Goal: Task Accomplishment & Management: Use online tool/utility

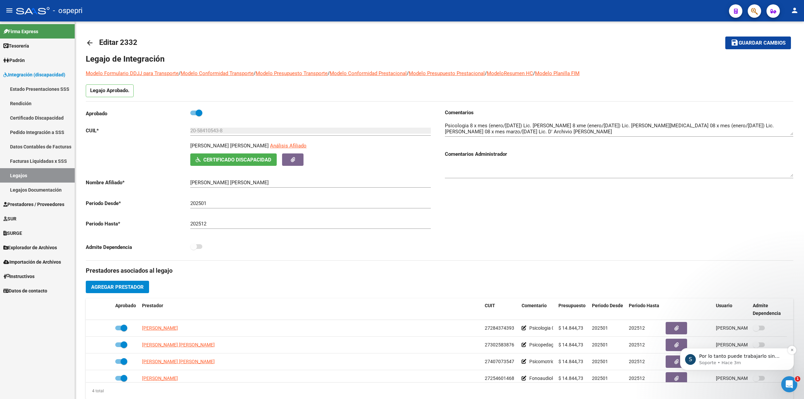
click at [710, 358] on p "Por lo tanto puede trabajarlo sin problemas" at bounding box center [742, 356] width 86 height 7
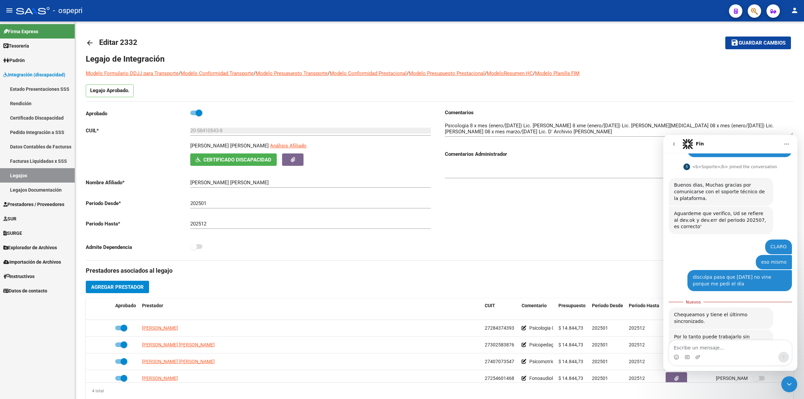
scroll to position [86, 0]
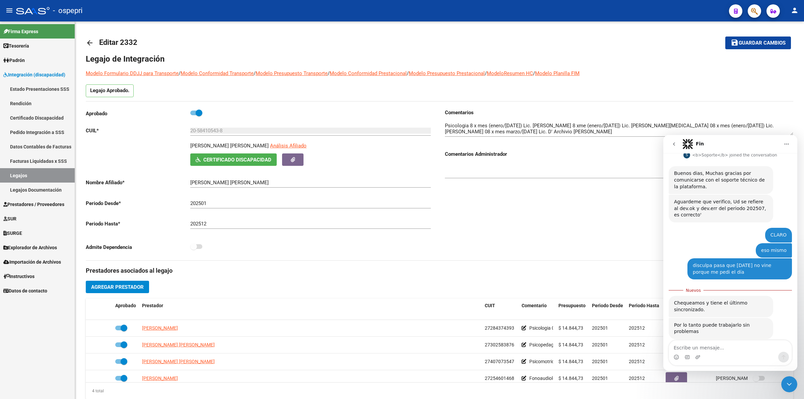
click at [27, 248] on span "Explorador de Archivos" at bounding box center [30, 247] width 54 height 7
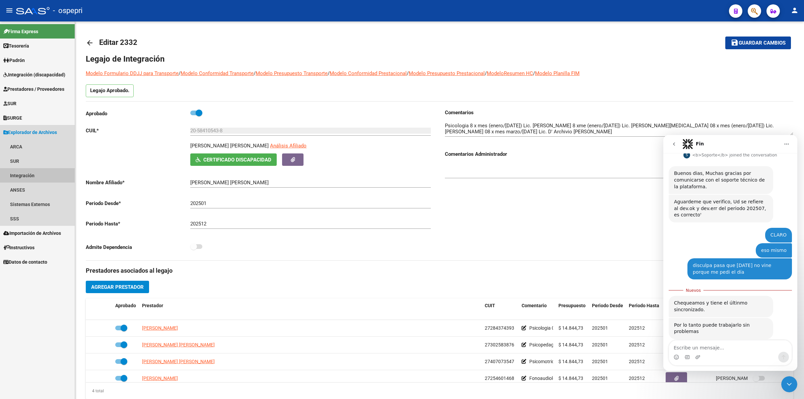
click at [51, 170] on link "Integración" at bounding box center [37, 175] width 75 height 14
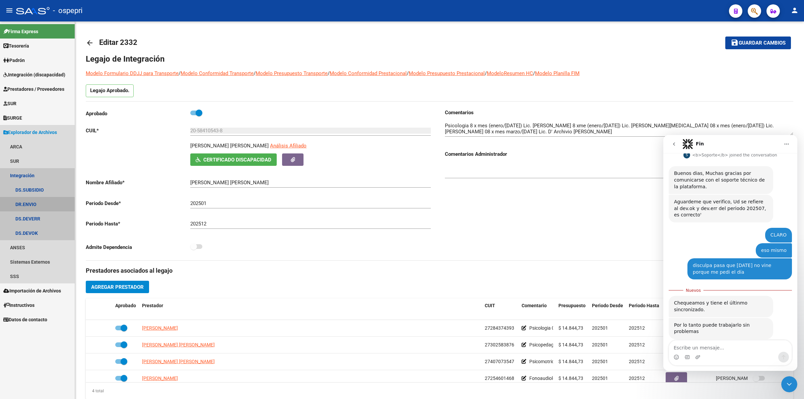
click at [33, 207] on link "DR.ENVIO" at bounding box center [37, 204] width 75 height 14
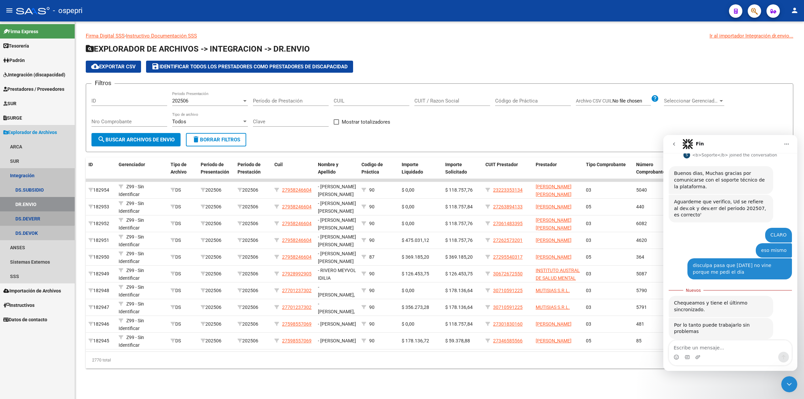
click at [25, 215] on link "DS.DEVERR" at bounding box center [37, 218] width 75 height 14
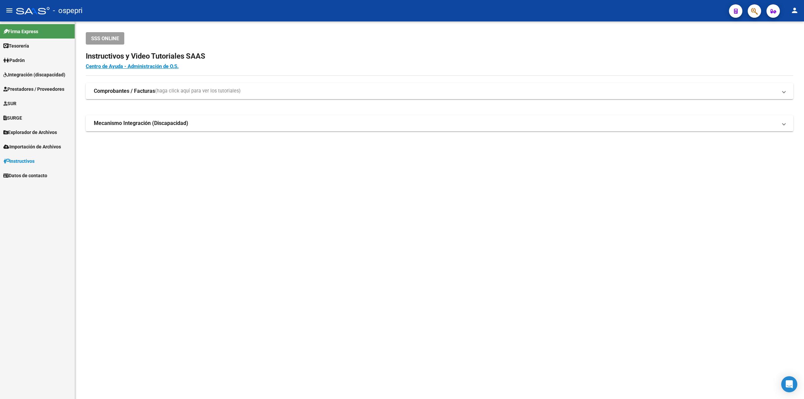
click at [48, 129] on span "Explorador de Archivos" at bounding box center [30, 132] width 54 height 7
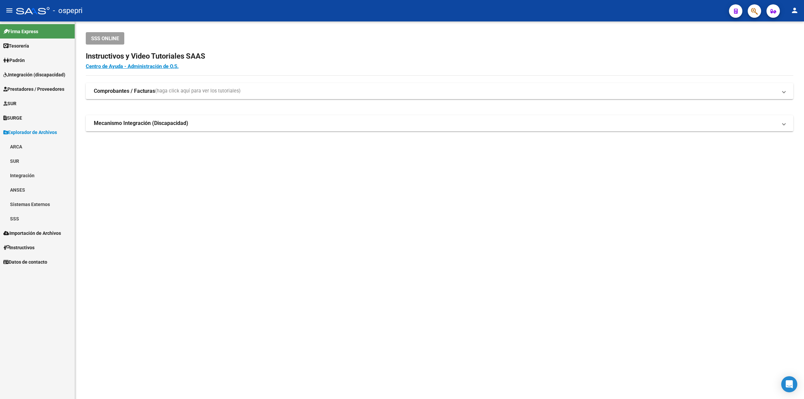
click at [46, 178] on link "Integración" at bounding box center [37, 175] width 75 height 14
click at [45, 237] on link "DS.DEVOK" at bounding box center [37, 233] width 75 height 14
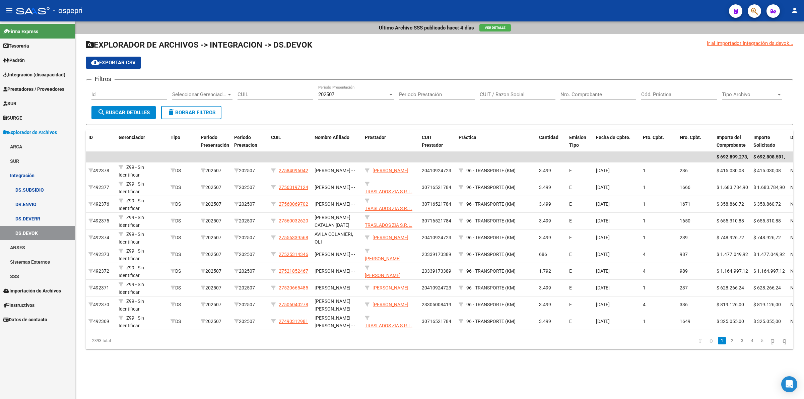
click at [60, 214] on link "DS.DEVERR" at bounding box center [37, 218] width 75 height 14
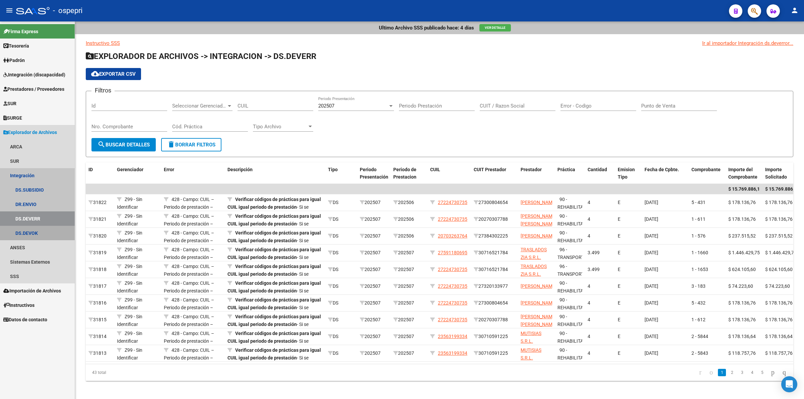
click at [42, 234] on link "DS.DEVOK" at bounding box center [37, 233] width 75 height 14
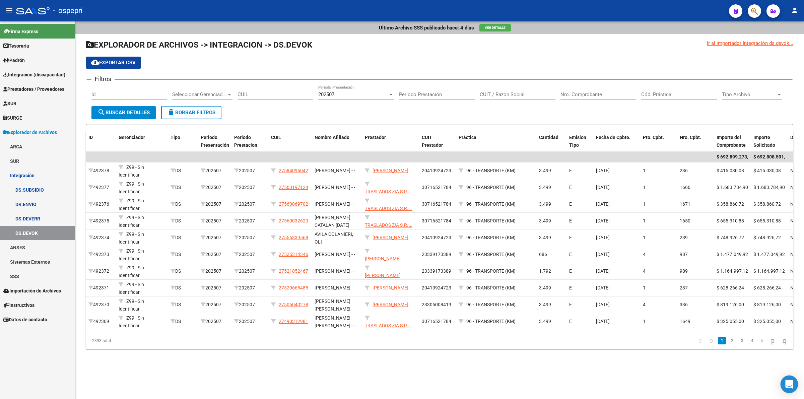
click at [786, 384] on icon "Open Intercom Messenger" at bounding box center [789, 384] width 8 height 9
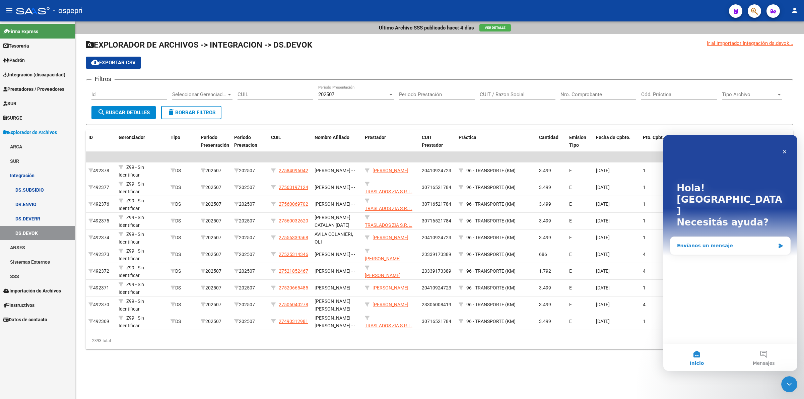
click at [723, 242] on div "Envíanos un mensaje" at bounding box center [726, 245] width 98 height 7
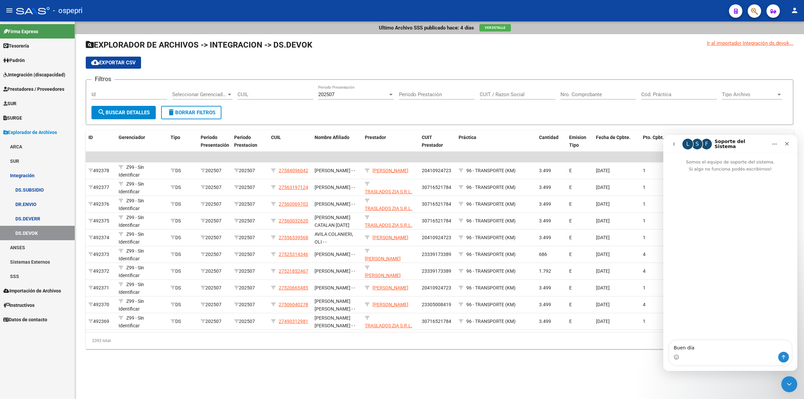
type textarea "Buen día"
type textarea "como es"
type textarea "como están"
drag, startPoint x: 695, startPoint y: 345, endPoint x: 696, endPoint y: 339, distance: 5.7
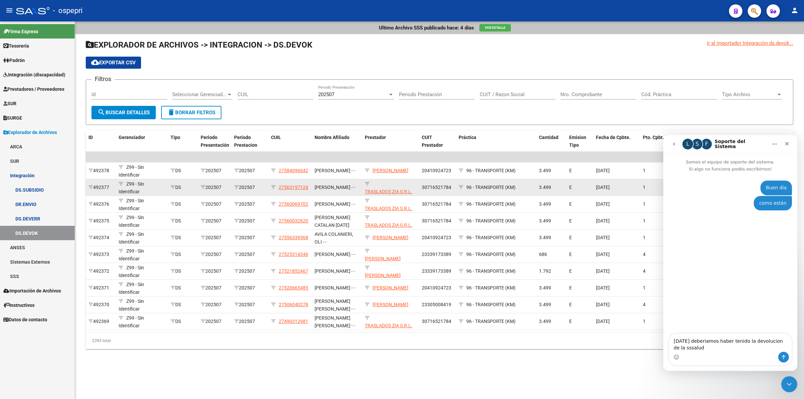
type textarea "ayer deberíamos haber tenido la devolucion de la sssalud"
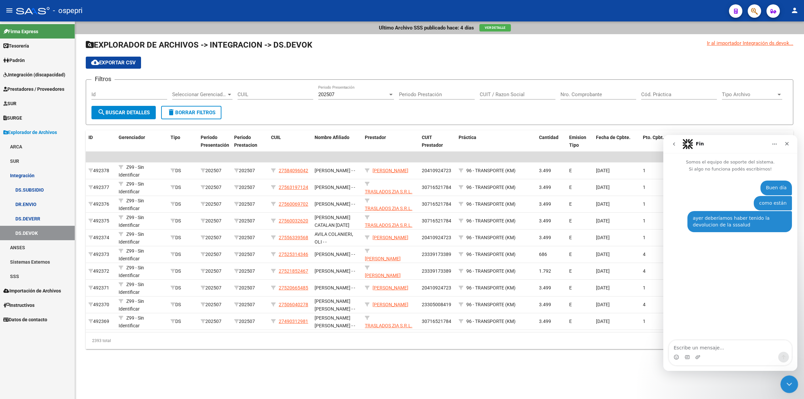
click at [794, 384] on div "Cerrar Intercom Messenger" at bounding box center [788, 383] width 16 height 16
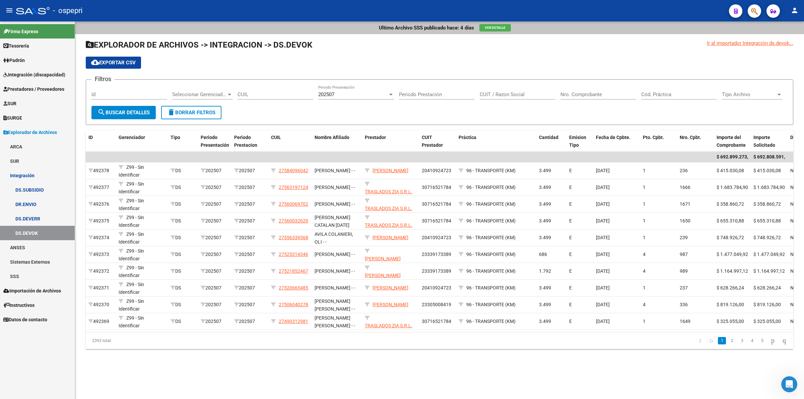
click at [53, 83] on link "Prestadores / Proveedores" at bounding box center [37, 89] width 75 height 14
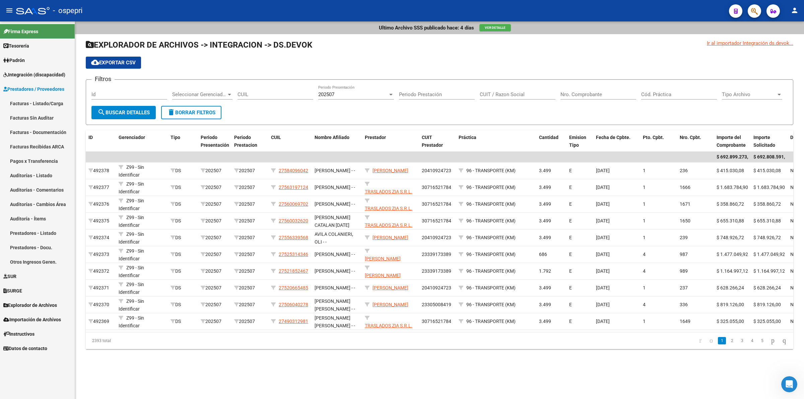
click at [51, 96] on link "Facturas - Listado/Carga" at bounding box center [37, 103] width 75 height 14
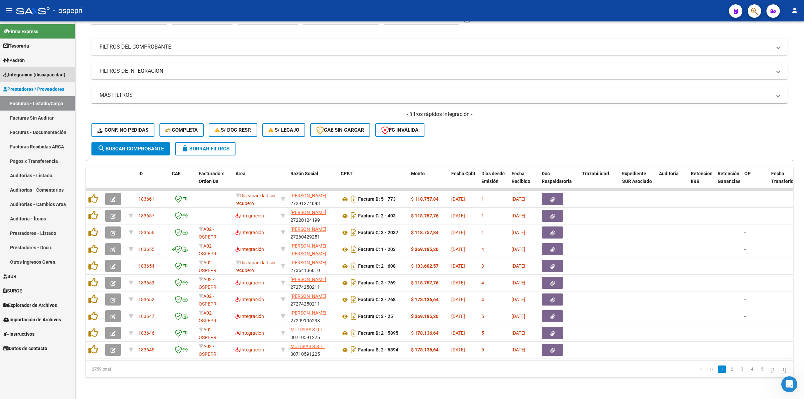
click at [39, 77] on span "Integración (discapacidad)" at bounding box center [34, 74] width 62 height 7
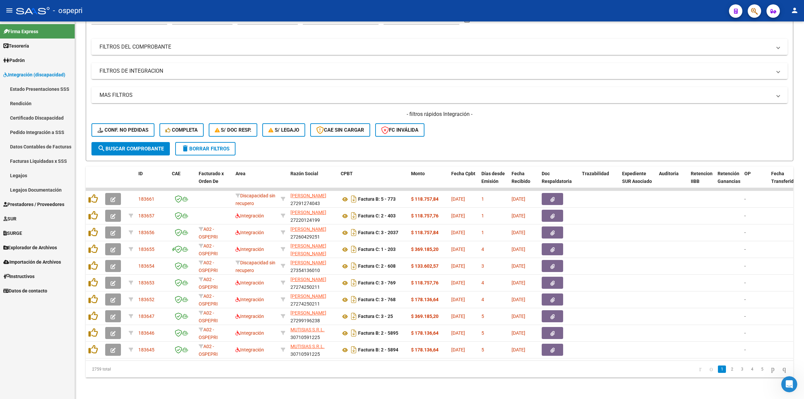
click at [40, 89] on link "Estado Presentaciones SSS" at bounding box center [37, 89] width 75 height 14
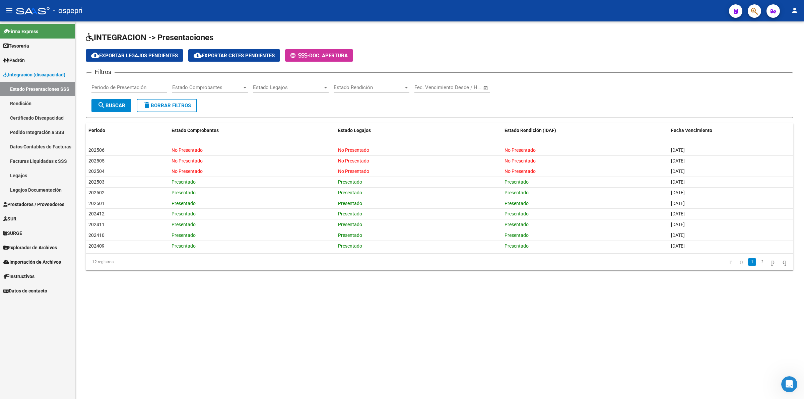
click at [552, 324] on mat-sidenav-content "INTEGRACION -> Presentaciones cloud_download Exportar Legajos Pendientes cloud_…" at bounding box center [439, 210] width 729 height 378
click at [31, 204] on span "Prestadores / Proveedores" at bounding box center [33, 204] width 61 height 7
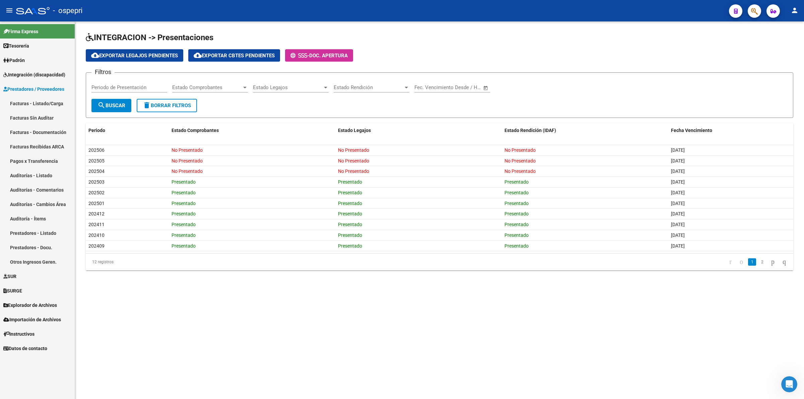
click at [38, 82] on link "Prestadores / Proveedores" at bounding box center [37, 89] width 75 height 14
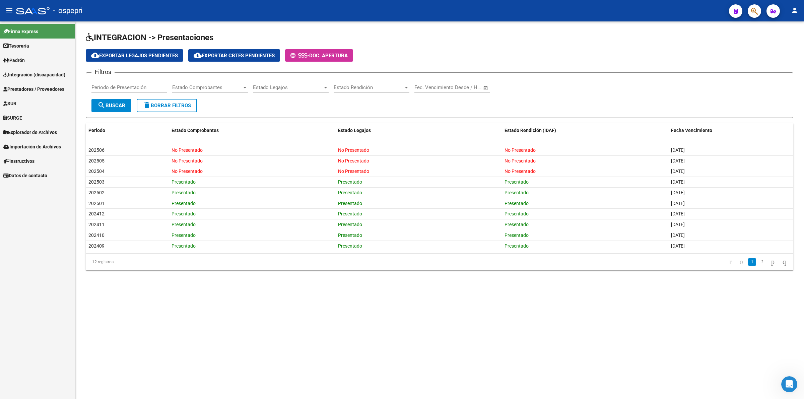
click at [38, 77] on span "Integración (discapacidad)" at bounding box center [34, 74] width 62 height 7
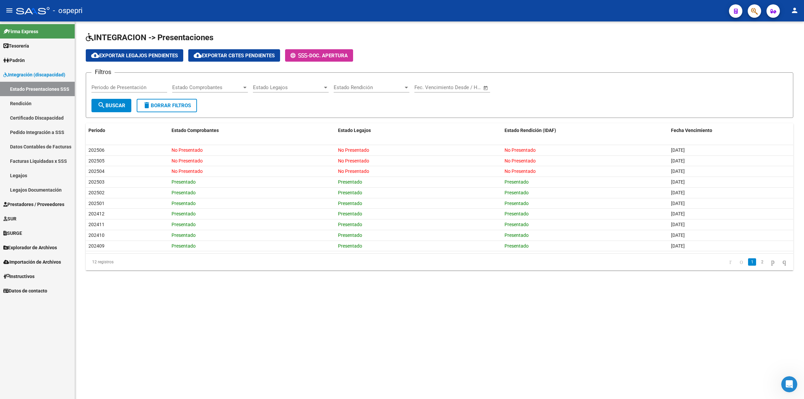
click at [39, 135] on link "Pedido Integración a SSS" at bounding box center [37, 132] width 75 height 14
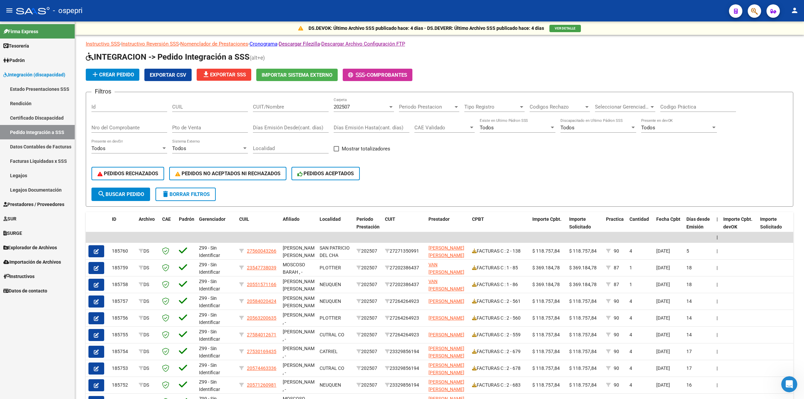
drag, startPoint x: 265, startPoint y: 101, endPoint x: 286, endPoint y: 113, distance: 23.6
click at [267, 103] on div "CUIT/Nombre" at bounding box center [291, 104] width 76 height 14
drag, startPoint x: 188, startPoint y: 114, endPoint x: 189, endPoint y: 108, distance: 6.1
click at [188, 115] on div "CUIL" at bounding box center [210, 107] width 76 height 21
click at [189, 107] on input "CUIL" at bounding box center [210, 107] width 76 height 6
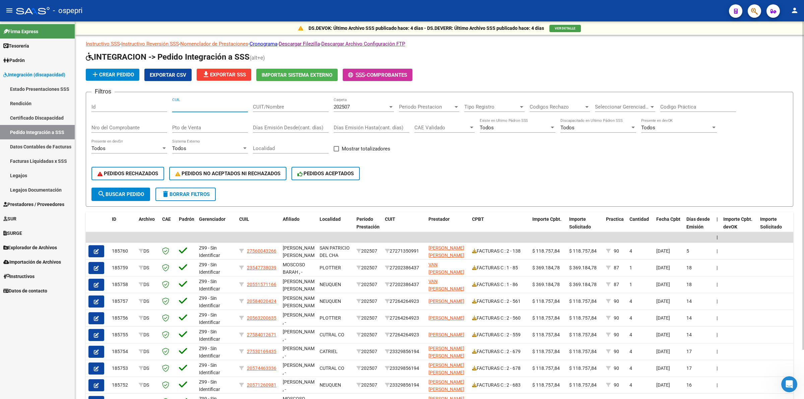
click at [351, 102] on div "202507 Carpeta" at bounding box center [364, 104] width 60 height 14
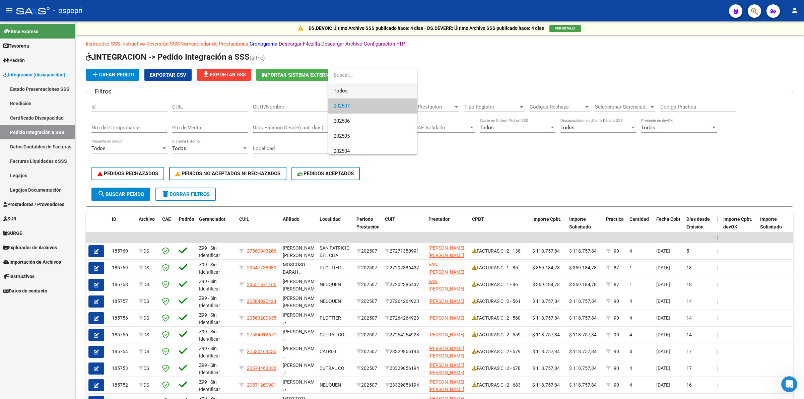
click at [349, 89] on span "Todos" at bounding box center [373, 90] width 78 height 15
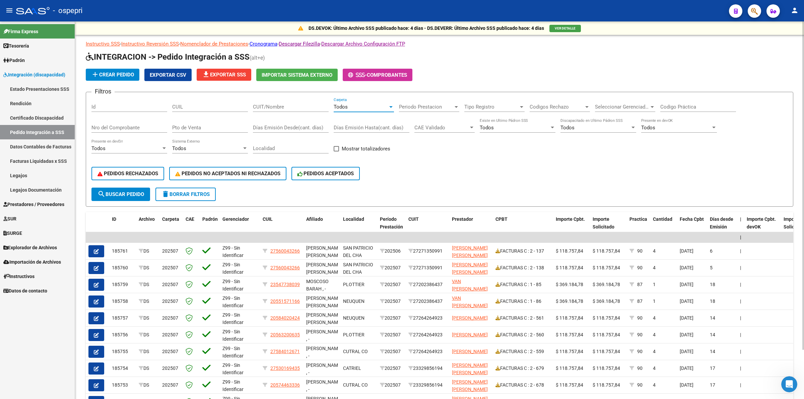
click at [194, 106] on input "CUIL" at bounding box center [210, 107] width 76 height 6
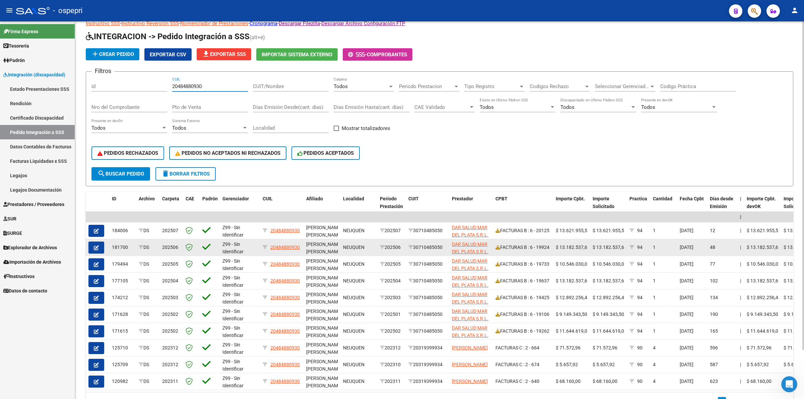
scroll to position [56, 0]
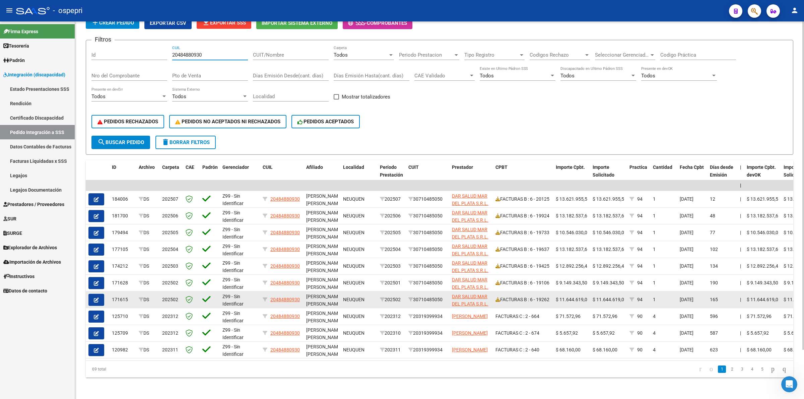
type input "20484880930"
click at [98, 297] on icon "button" at bounding box center [96, 299] width 5 height 5
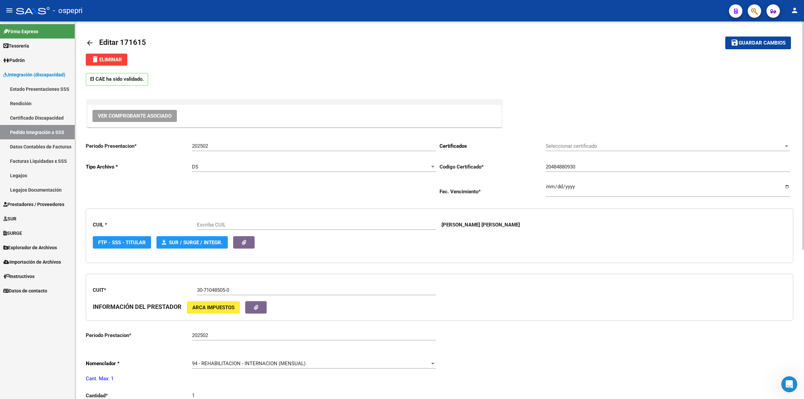
type input "20484880930"
click at [144, 119] on button "Ver Comprobante Asociado" at bounding box center [134, 116] width 84 height 12
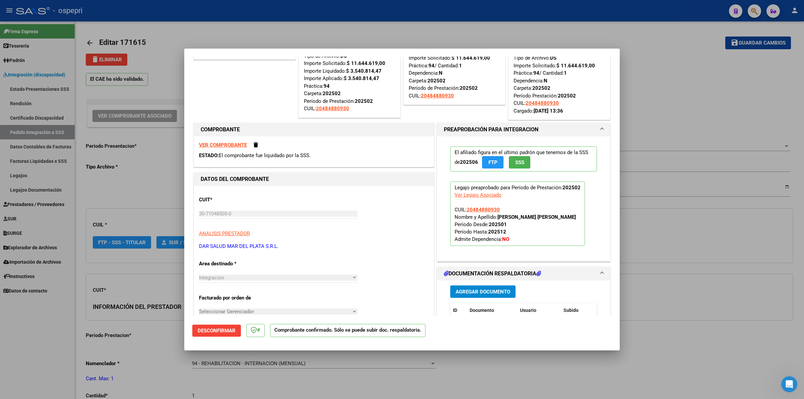
scroll to position [209, 0]
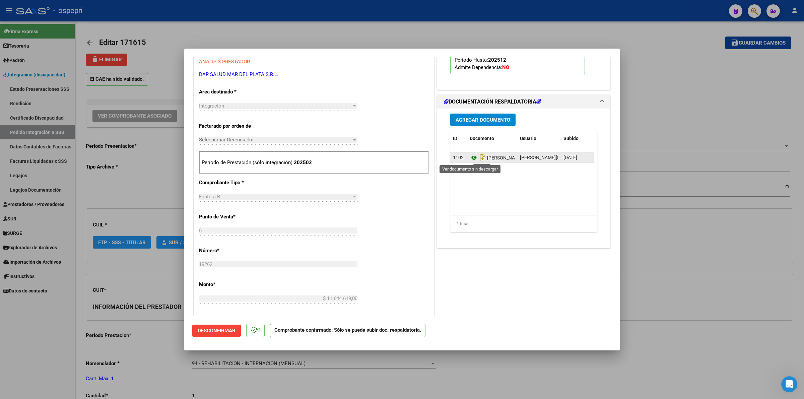
click at [470, 158] on icon at bounding box center [474, 158] width 9 height 8
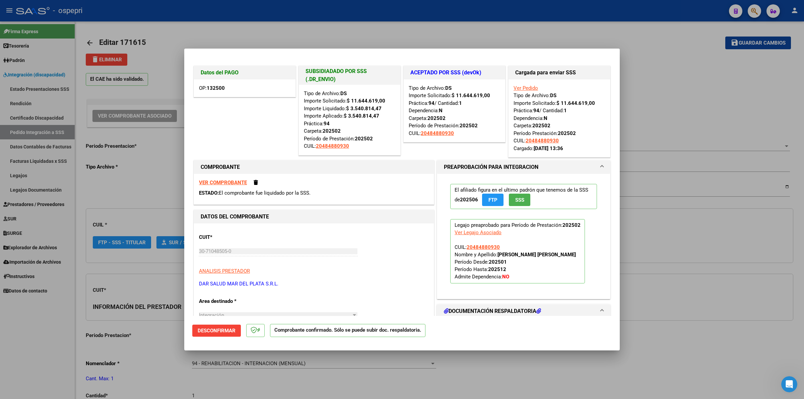
type input "$ 0,00"
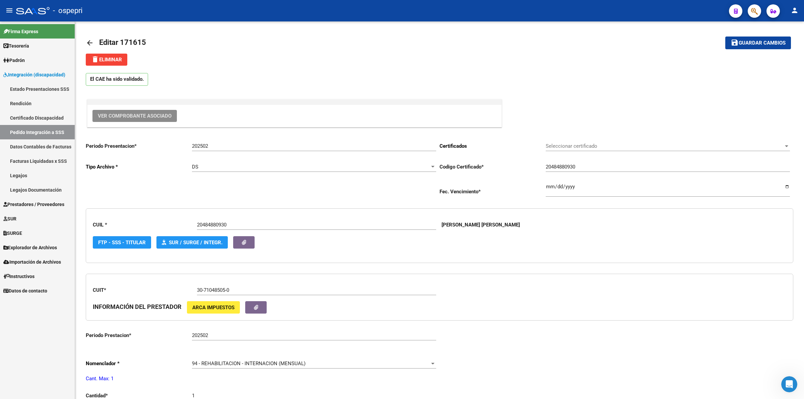
click at [35, 135] on link "Pedido Integración a SSS" at bounding box center [37, 132] width 75 height 14
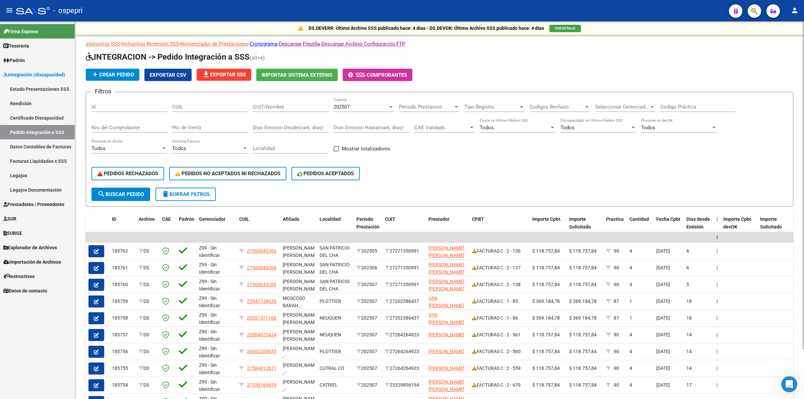
click at [203, 106] on input "CUIL" at bounding box center [210, 107] width 76 height 6
click at [339, 109] on span "202507" at bounding box center [342, 107] width 16 height 6
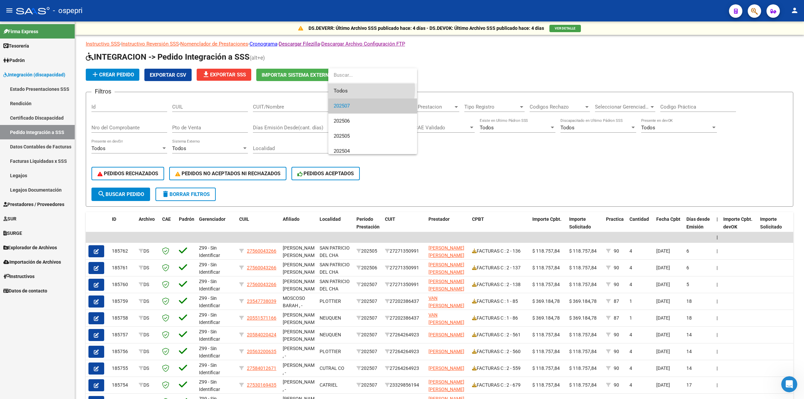
click at [354, 89] on span "Todos" at bounding box center [373, 90] width 78 height 15
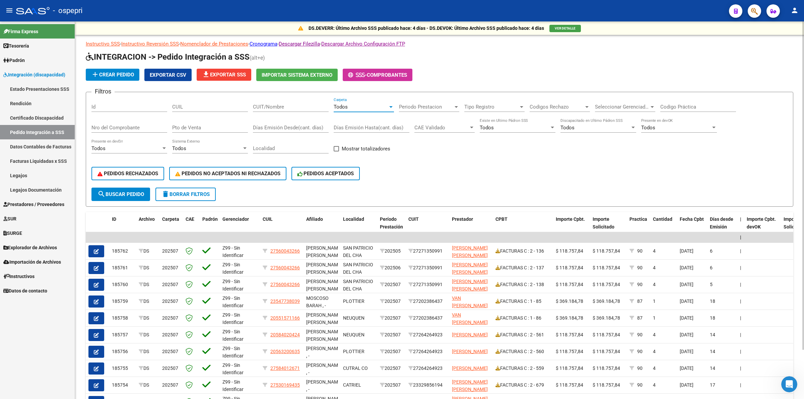
click at [206, 106] on input "CUIL" at bounding box center [210, 107] width 76 height 6
type input "20484880930"
click at [126, 199] on form "Filtros Id 20484880930 CUIL CUIT/Nombre Todos Carpeta Periodo Prestacion Period…" at bounding box center [439, 149] width 707 height 115
click at [128, 196] on button "search Buscar Pedido" at bounding box center [120, 194] width 59 height 13
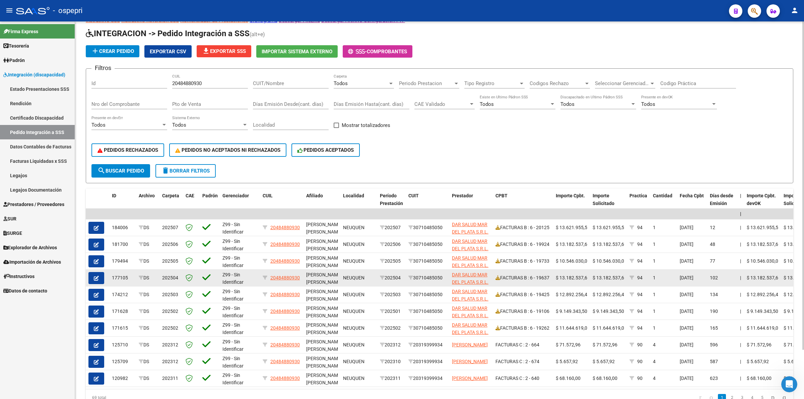
scroll to position [42, 0]
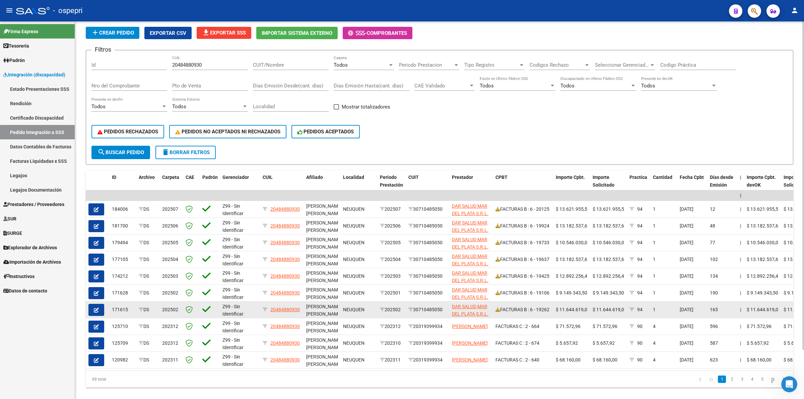
click at [96, 310] on icon "button" at bounding box center [96, 309] width 5 height 5
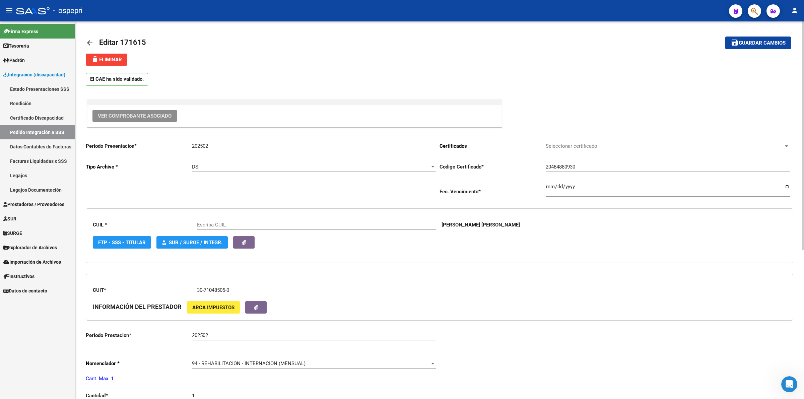
click at [101, 116] on span "Ver Comprobante Asociado" at bounding box center [135, 116] width 74 height 6
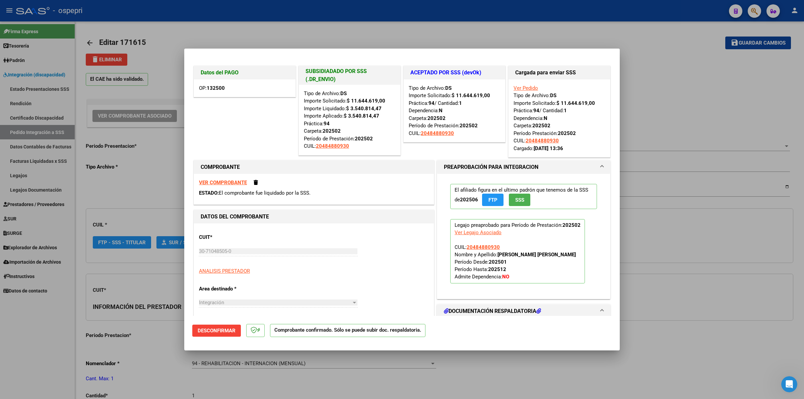
type input "20484880930"
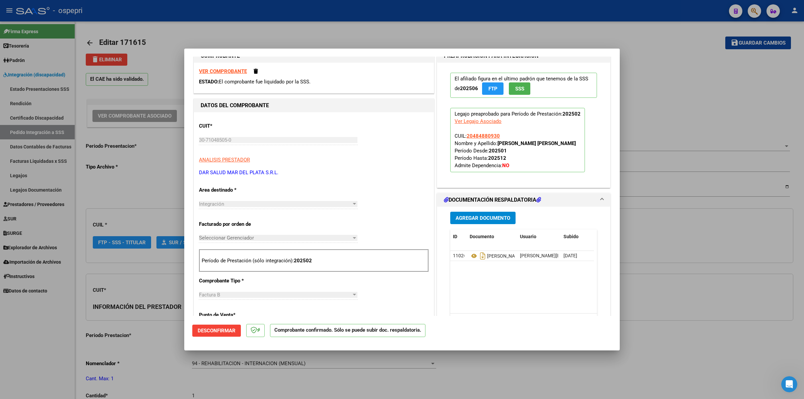
scroll to position [167, 0]
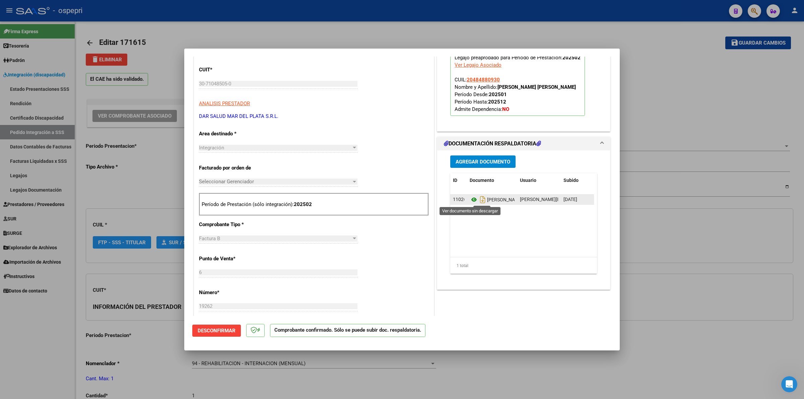
click at [471, 201] on icon at bounding box center [474, 200] width 9 height 8
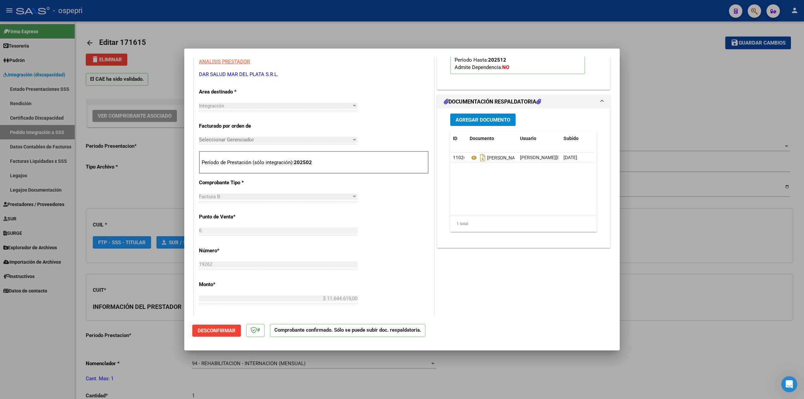
type input "$ 0,00"
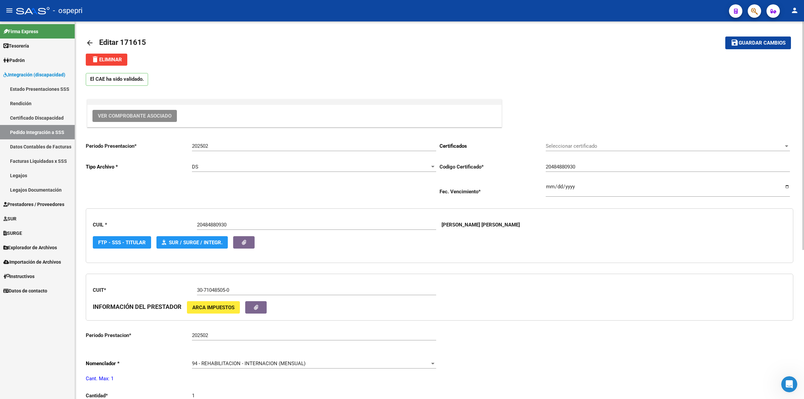
click at [91, 41] on mat-icon "arrow_back" at bounding box center [90, 43] width 8 height 8
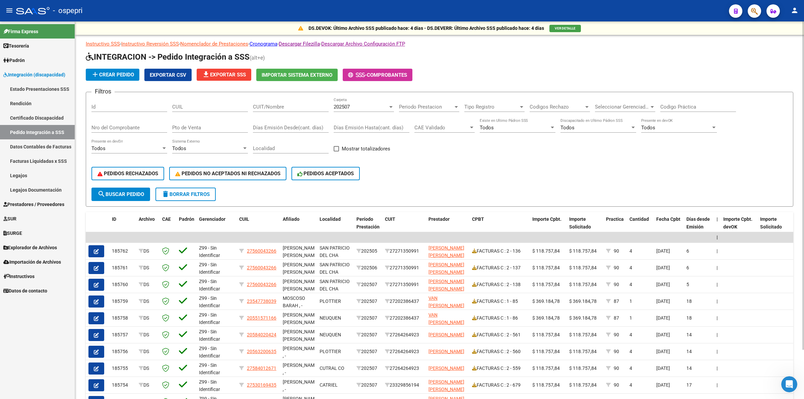
click at [202, 105] on input "CUIL" at bounding box center [210, 107] width 76 height 6
type input "2048"
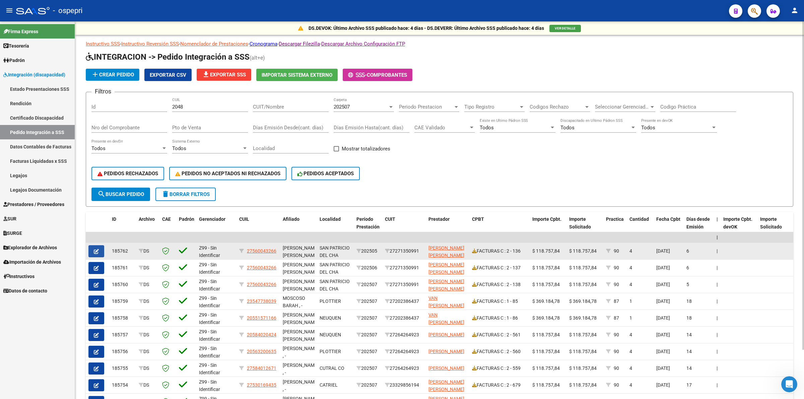
click at [97, 253] on button "button" at bounding box center [96, 251] width 16 height 12
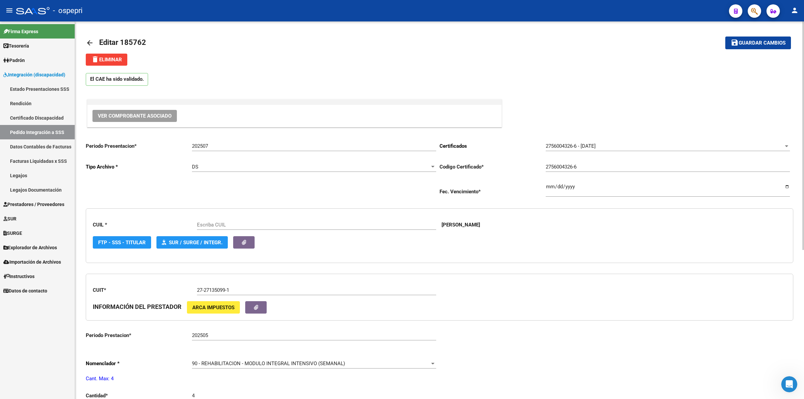
click at [125, 111] on button "Ver Comprobante Asociado" at bounding box center [134, 116] width 84 height 12
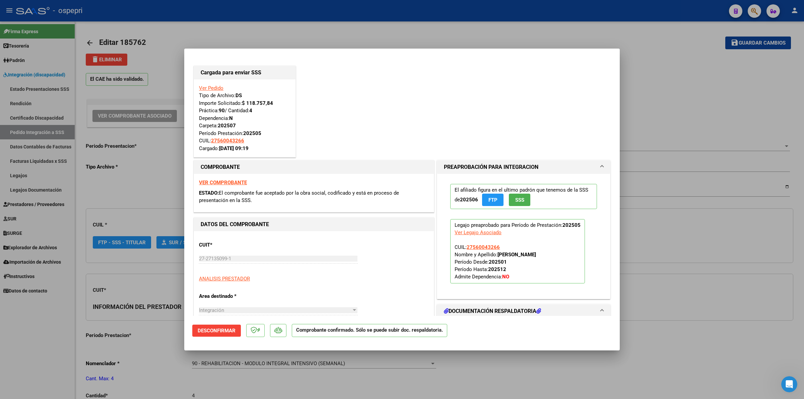
type input "27560043266"
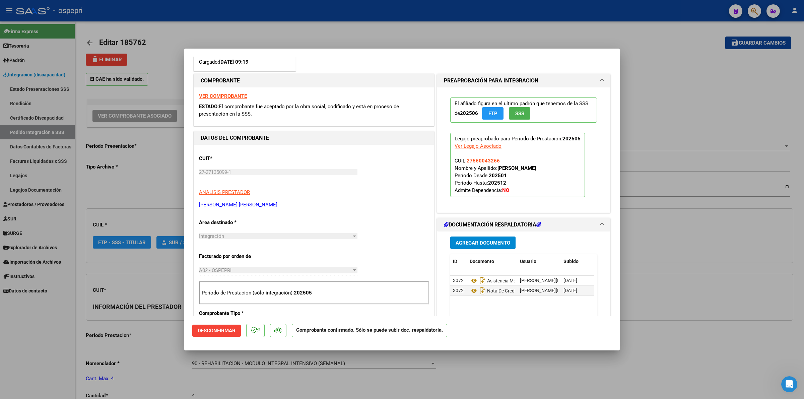
scroll to position [126, 0]
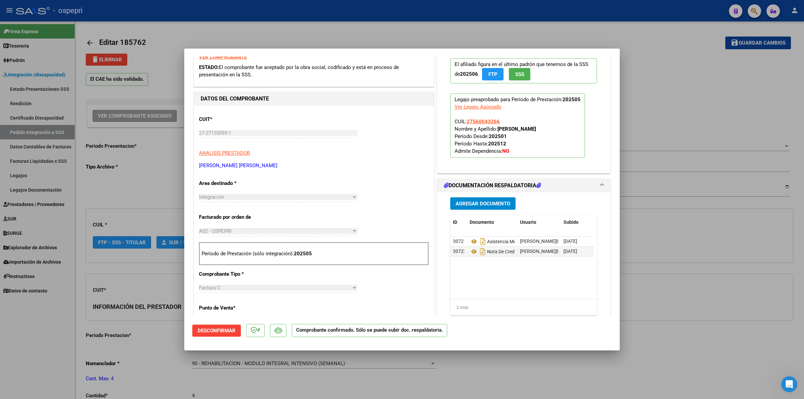
type input "$ 0,00"
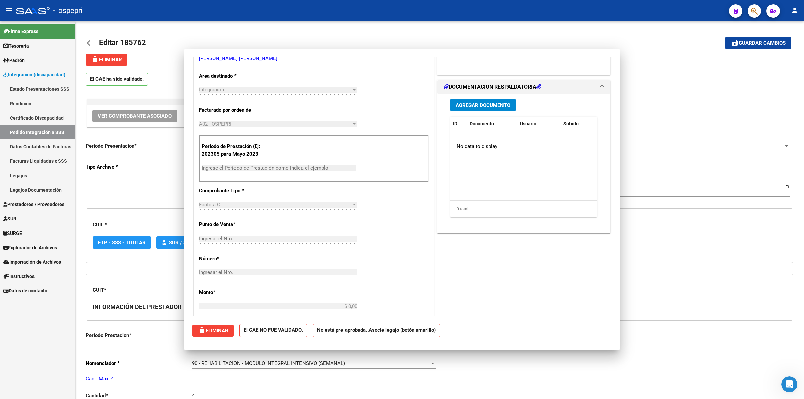
scroll to position [30, 0]
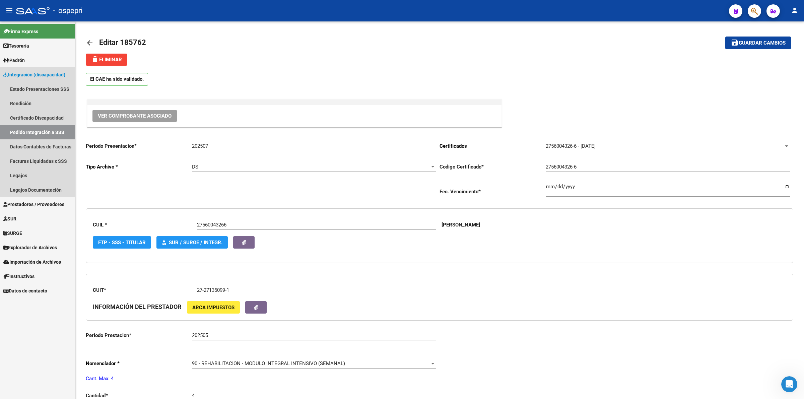
click at [19, 128] on link "Pedido Integración a SSS" at bounding box center [37, 132] width 75 height 14
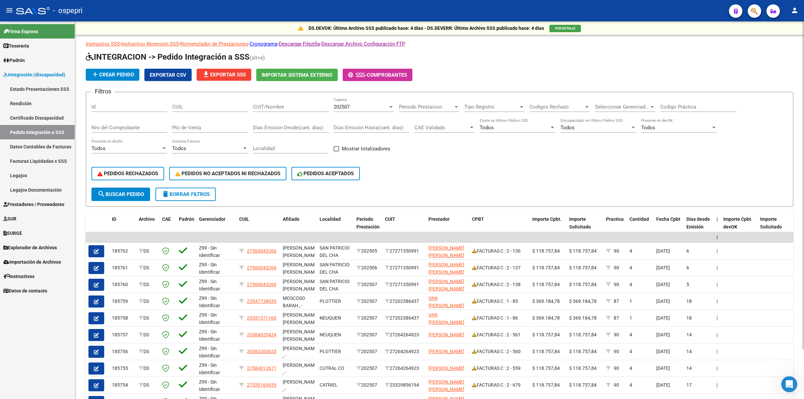
click at [344, 105] on span "202507" at bounding box center [342, 107] width 16 height 6
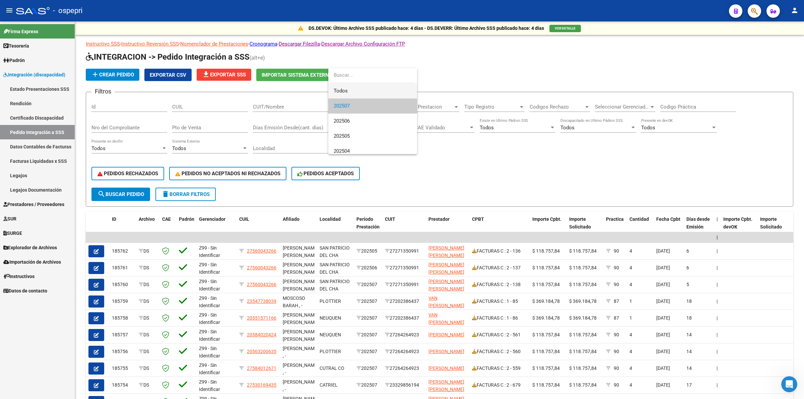
click at [348, 90] on span "Todos" at bounding box center [373, 90] width 78 height 15
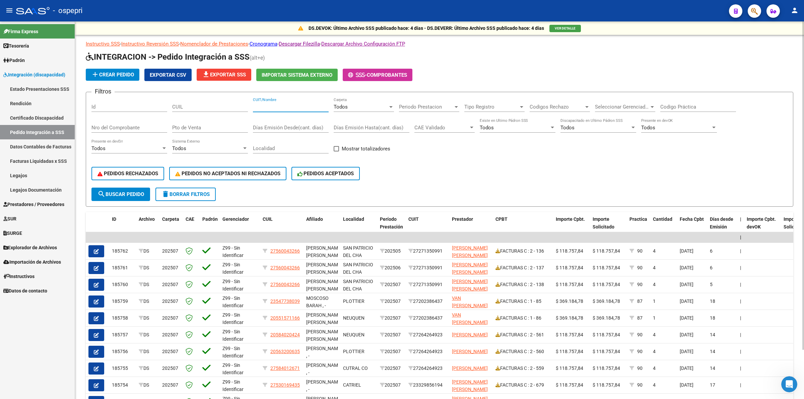
click at [275, 104] on input "CUIT/Nombre" at bounding box center [291, 107] width 76 height 6
click at [203, 108] on input "CUIL" at bounding box center [210, 107] width 76 height 6
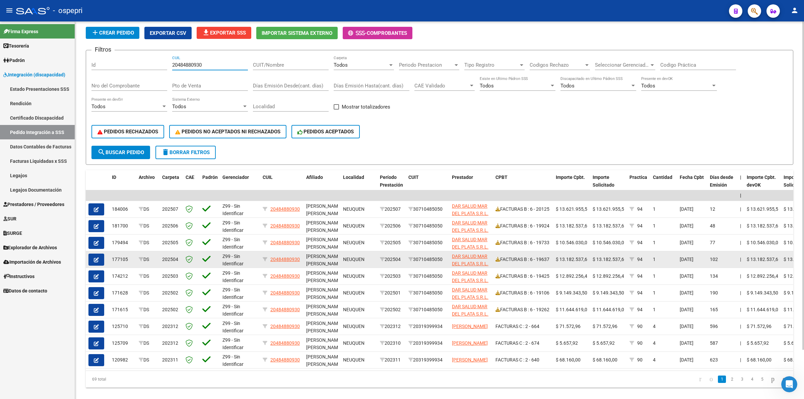
scroll to position [56, 0]
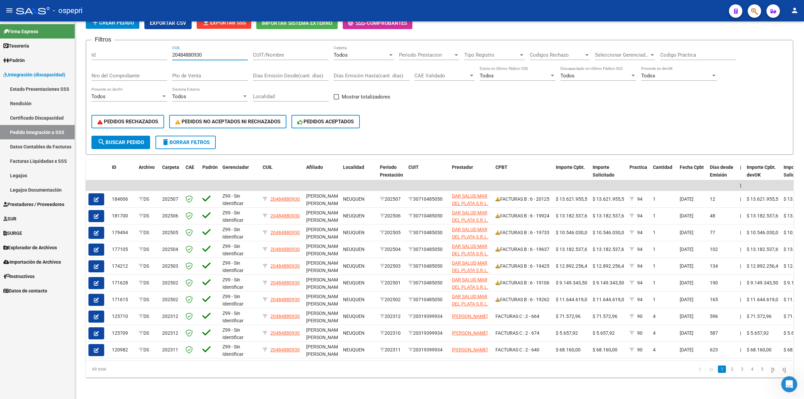
type input "20484880930"
click at [280, 52] on input "CUIT/Nombre" at bounding box center [291, 55] width 76 height 6
drag, startPoint x: 194, startPoint y: 140, endPoint x: 239, endPoint y: 92, distance: 65.9
click at [196, 136] on button "delete Borrar Filtros" at bounding box center [185, 142] width 60 height 13
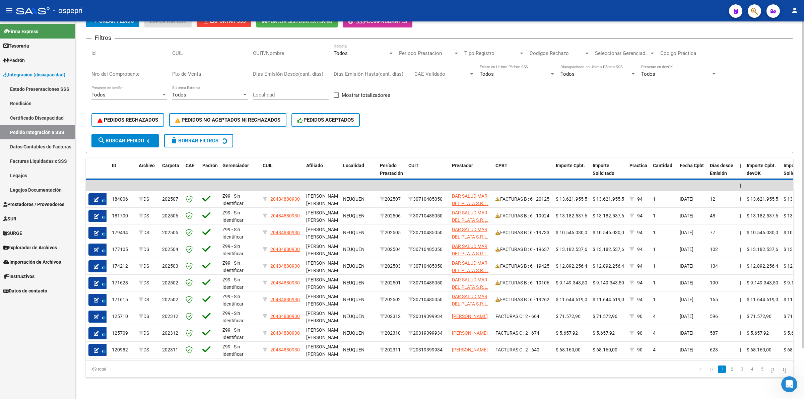
click at [282, 51] on input "CUIT/Nombre" at bounding box center [291, 53] width 76 height 6
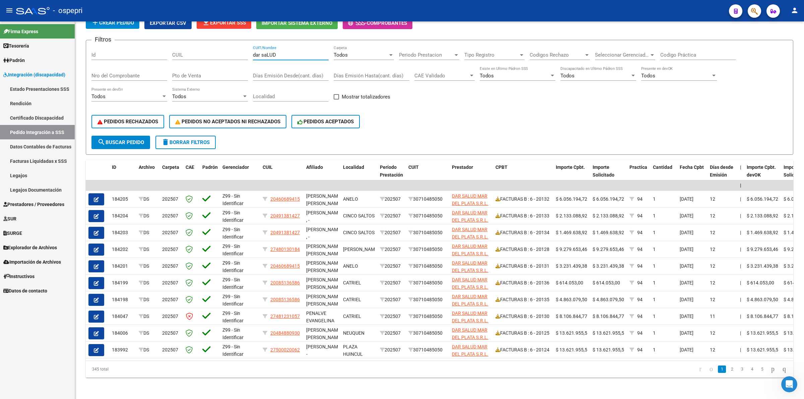
type input "dar saLUD"
click at [146, 73] on input "Nro del Comprobante" at bounding box center [129, 76] width 76 height 6
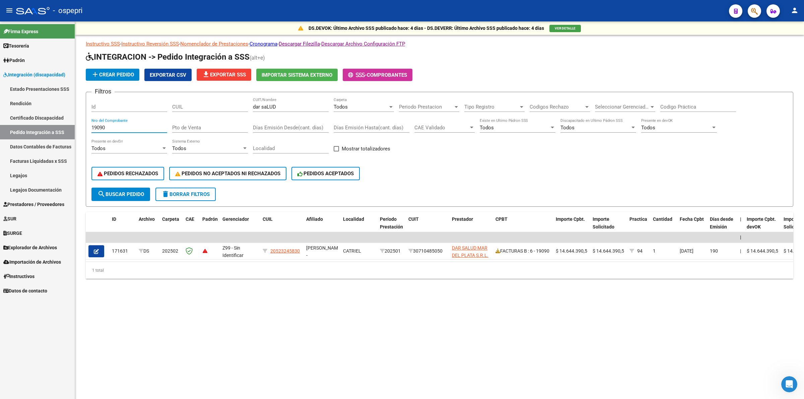
scroll to position [0, 0]
click at [107, 130] on div "19090 Nro del Comprobante" at bounding box center [129, 125] width 76 height 14
type input "19262"
click at [195, 193] on span "delete Borrar Filtros" at bounding box center [185, 194] width 48 height 6
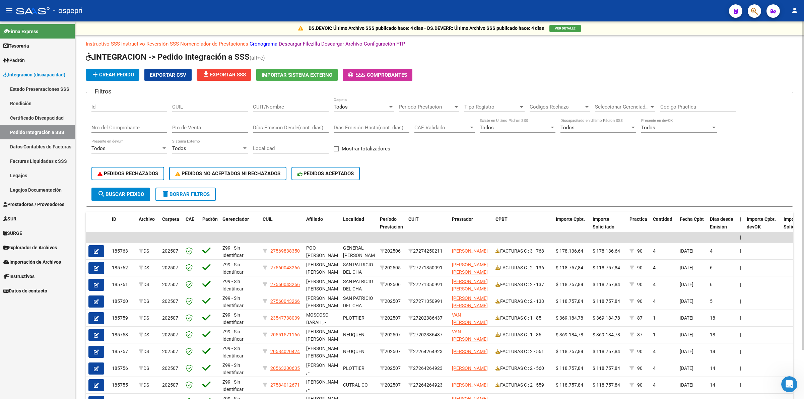
drag, startPoint x: 116, startPoint y: 122, endPoint x: 118, endPoint y: 127, distance: 5.5
click at [116, 124] on div "Nro del Comprobante" at bounding box center [129, 125] width 76 height 14
click at [120, 128] on input "Nro del Comprobante" at bounding box center [129, 128] width 76 height 6
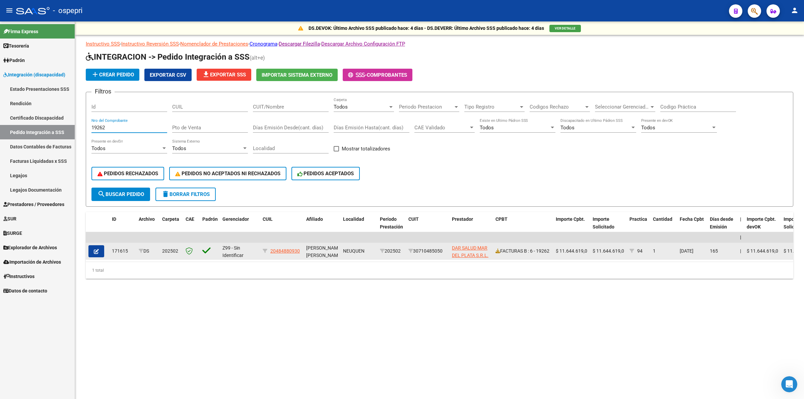
type input "19262"
click at [95, 251] on icon "button" at bounding box center [96, 251] width 5 height 5
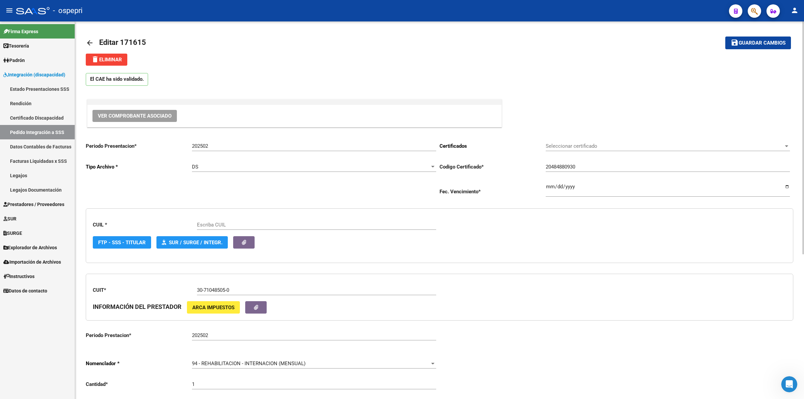
scroll to position [84, 0]
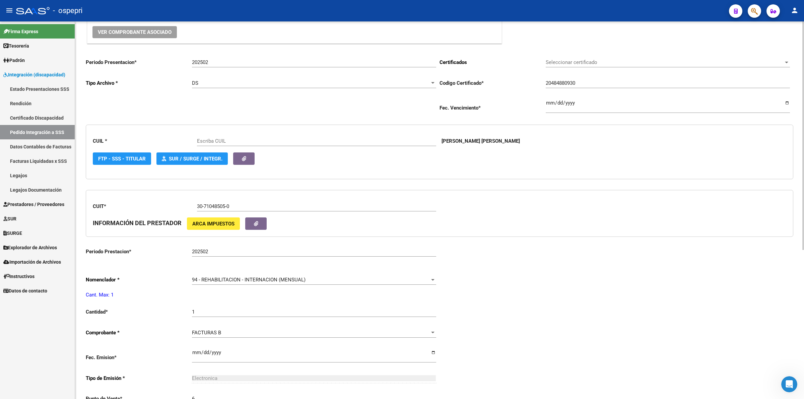
click at [122, 32] on span "Ver Comprobante Asociado" at bounding box center [135, 32] width 74 height 6
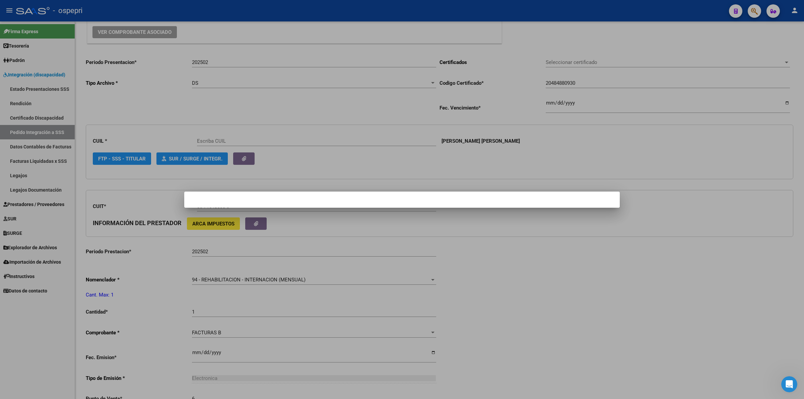
type input "20484880930"
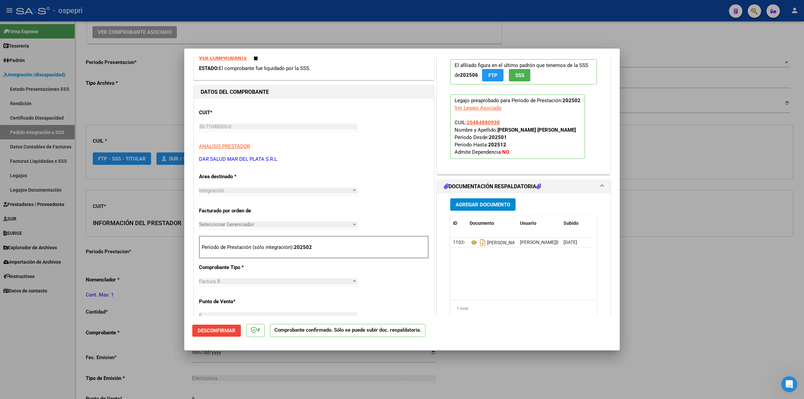
scroll to position [126, 0]
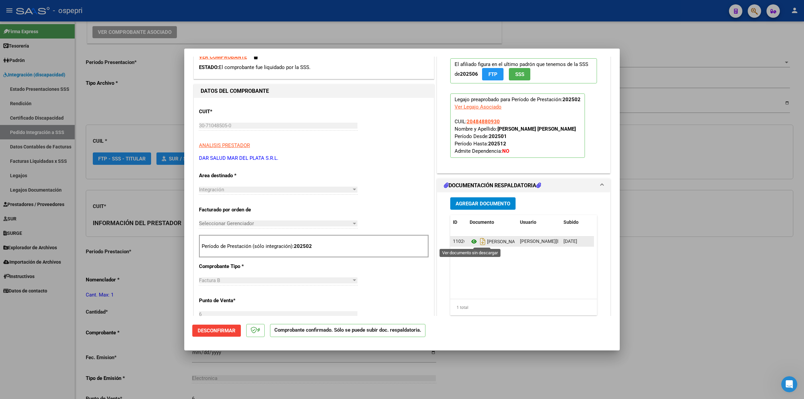
click at [471, 241] on icon at bounding box center [474, 241] width 9 height 8
type input "$ 0,00"
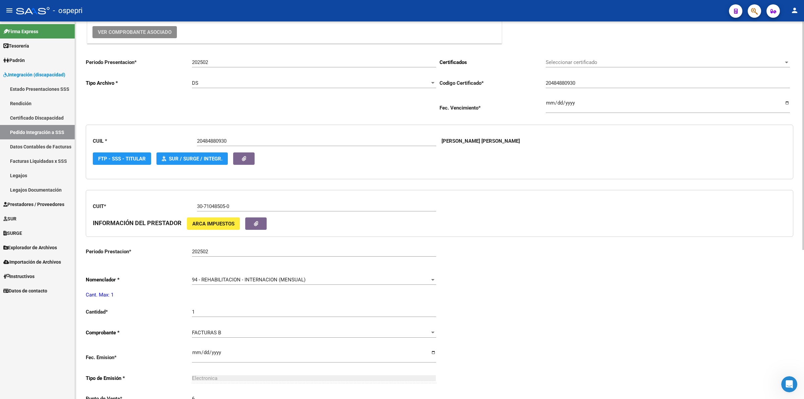
scroll to position [0, 0]
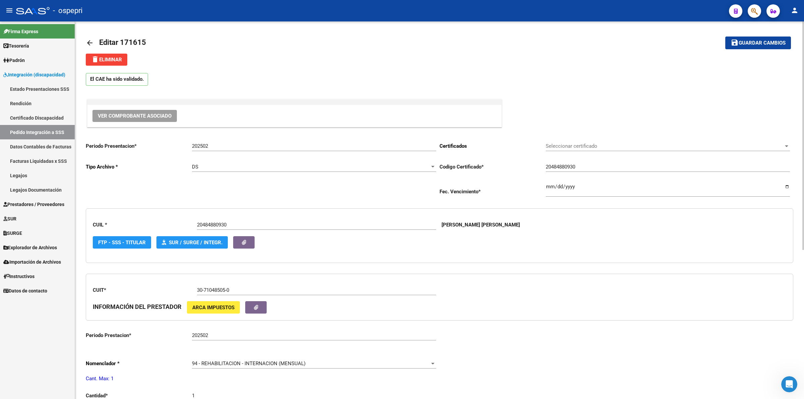
click at [91, 38] on link "arrow_back" at bounding box center [92, 43] width 13 height 16
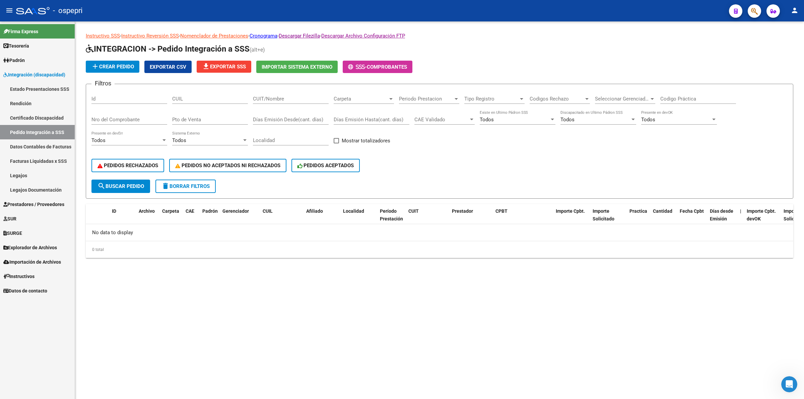
click at [131, 123] on div "Nro del Comprobante" at bounding box center [129, 117] width 76 height 14
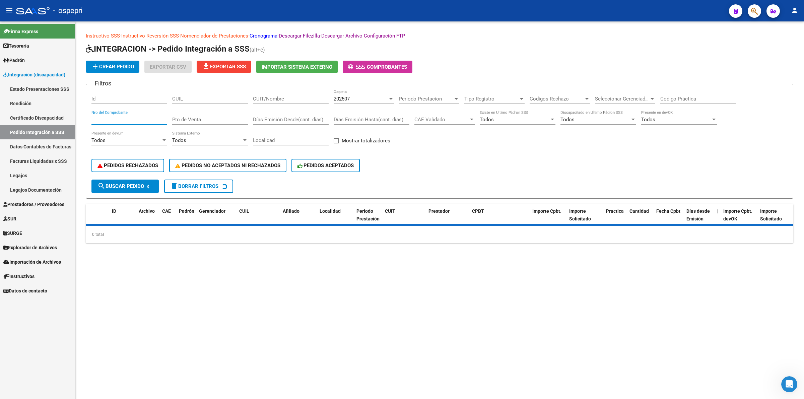
click at [133, 121] on div "Nro del Comprobante" at bounding box center [129, 117] width 76 height 14
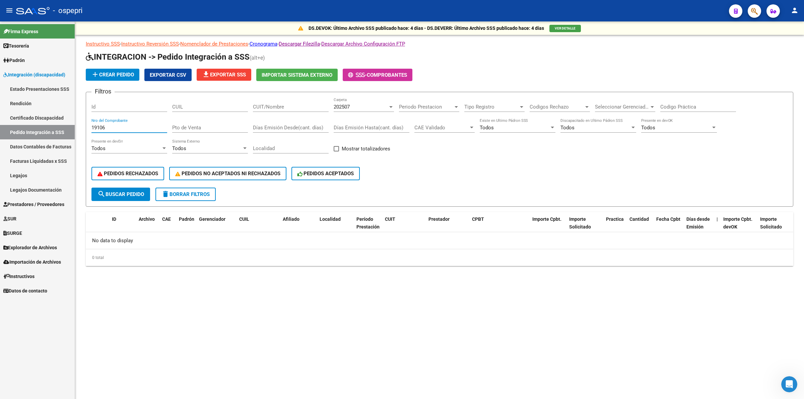
type input "19106"
click at [136, 192] on span "search Buscar Pedido" at bounding box center [120, 194] width 47 height 6
click at [347, 106] on span "202507" at bounding box center [342, 107] width 16 height 6
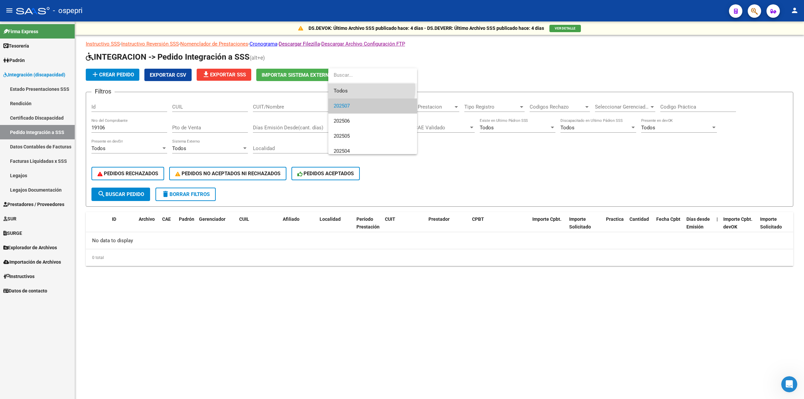
click at [354, 88] on span "Todos" at bounding box center [373, 90] width 78 height 15
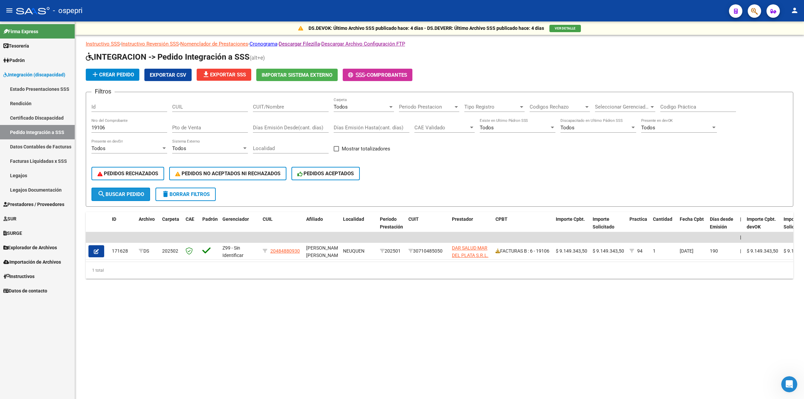
click at [136, 189] on button "search Buscar Pedido" at bounding box center [120, 194] width 59 height 13
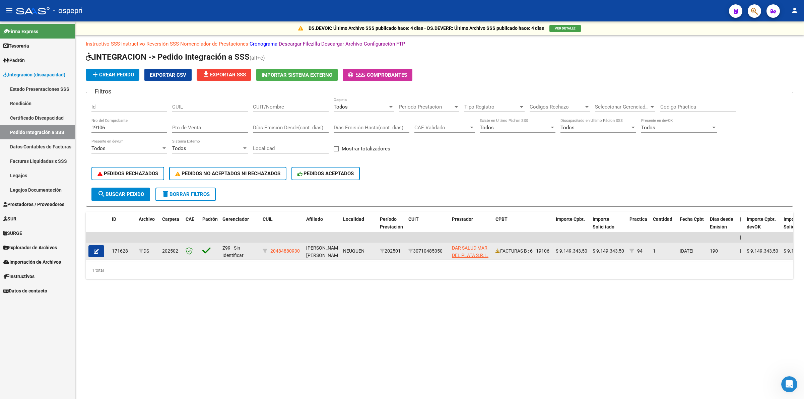
click at [97, 250] on icon "button" at bounding box center [96, 251] width 5 height 5
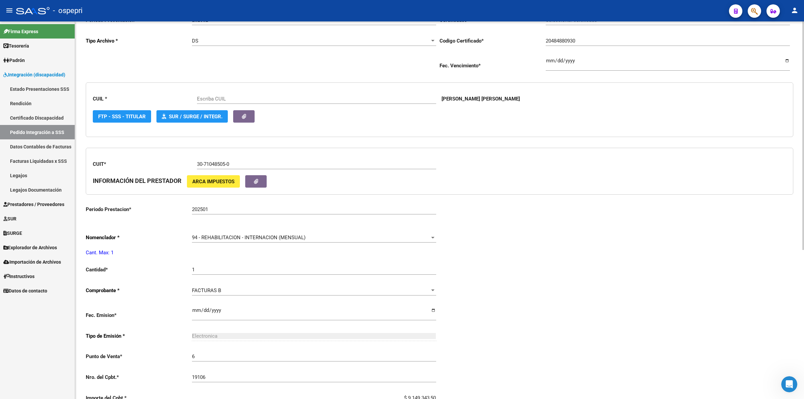
scroll to position [246, 0]
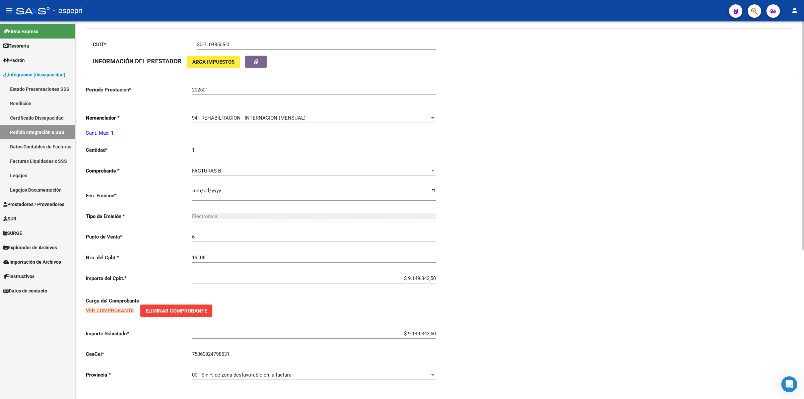
type input "20484880930"
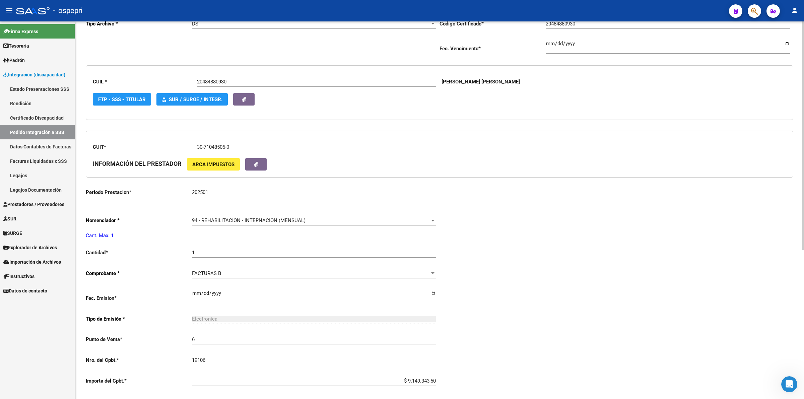
scroll to position [0, 0]
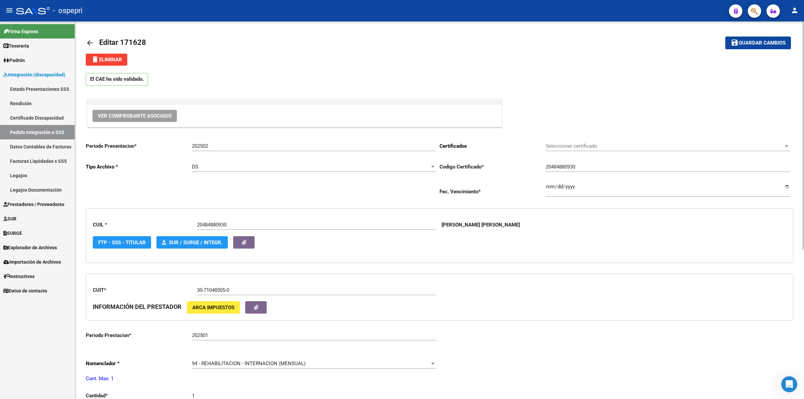
click at [119, 112] on button "Ver Comprobante Asociado" at bounding box center [134, 116] width 84 height 12
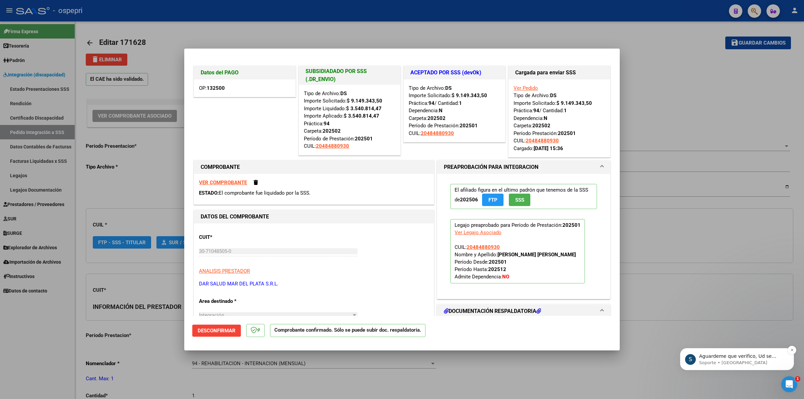
click at [748, 362] on p "Soporte • Ahora" at bounding box center [742, 363] width 86 height 6
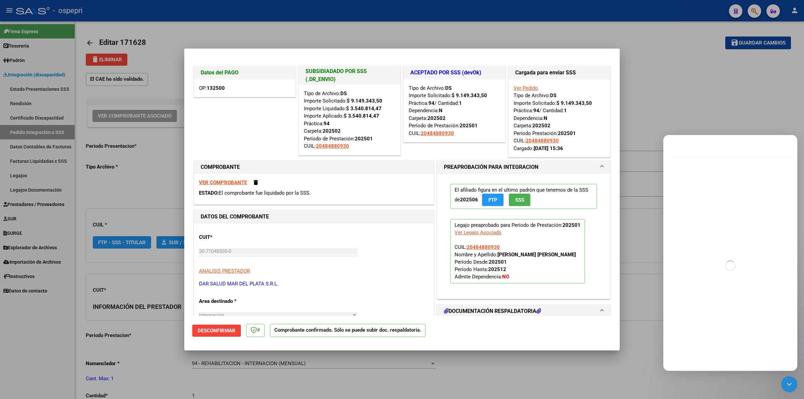
scroll to position [1, 0]
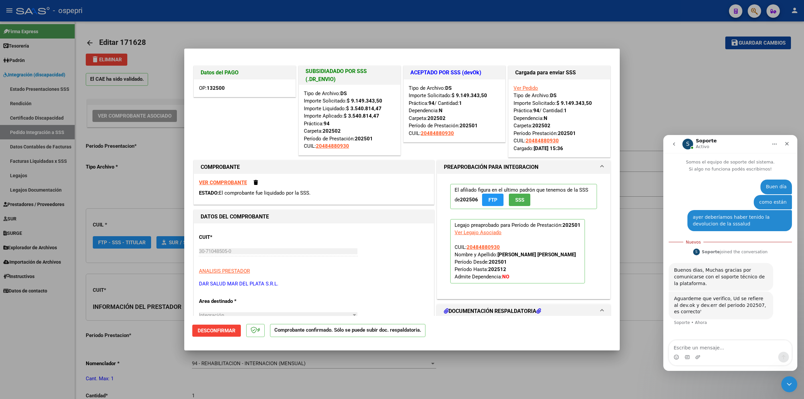
click at [730, 345] on textarea "Escribe un mensaje..." at bounding box center [730, 345] width 123 height 11
type textarea "CLARO"
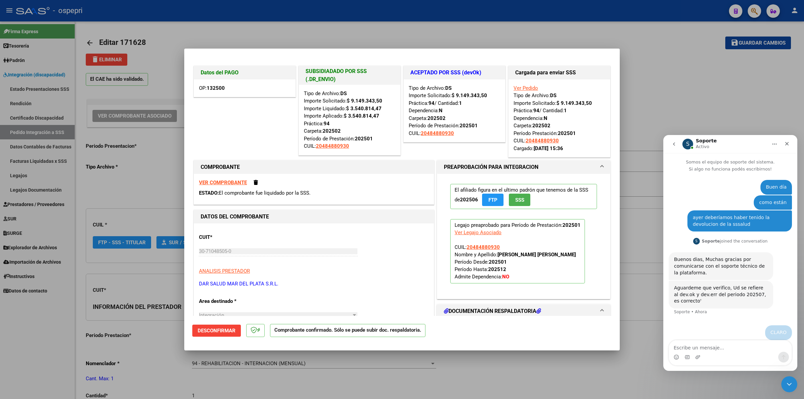
scroll to position [3, 0]
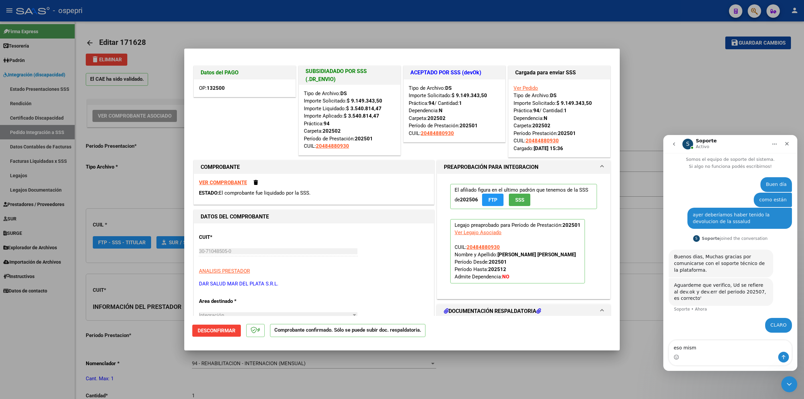
type textarea "eso mismo"
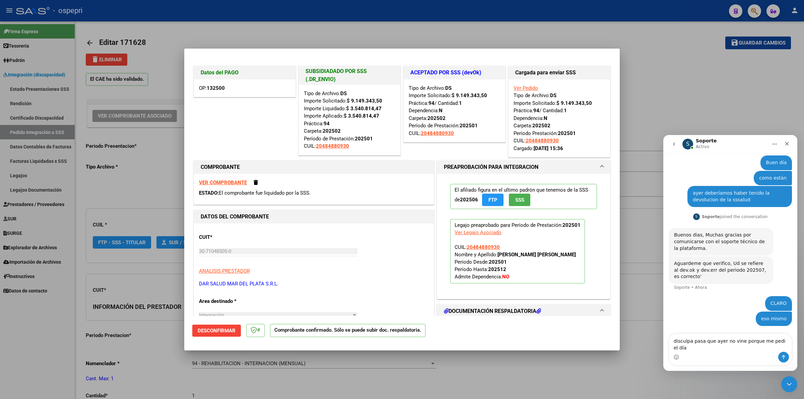
scroll to position [18, 0]
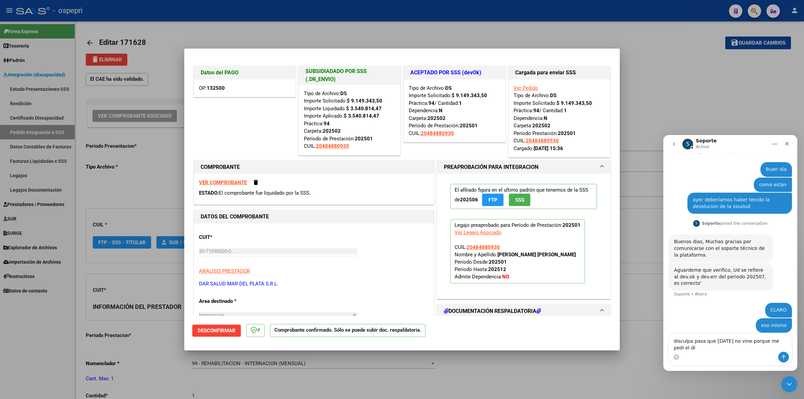
type textarea "disculpa pasa que ayer no vine porque me pedi el día"
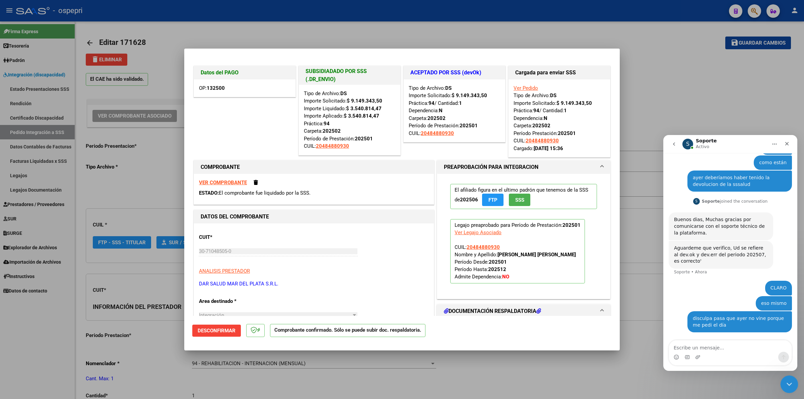
click at [787, 382] on icon "Cerrar Intercom Messenger" at bounding box center [788, 383] width 8 height 8
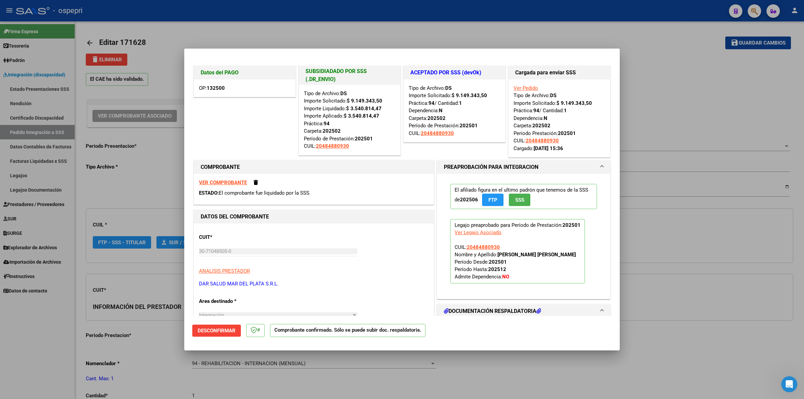
click at [664, 92] on div at bounding box center [402, 199] width 804 height 399
type input "$ 0,00"
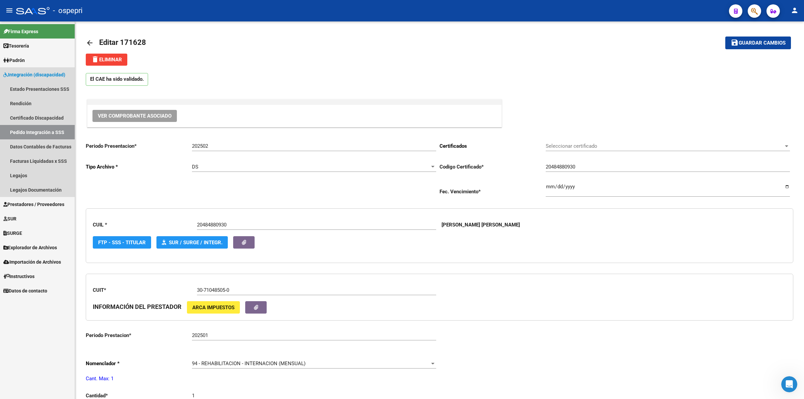
click at [46, 133] on link "Pedido Integración a SSS" at bounding box center [37, 132] width 75 height 14
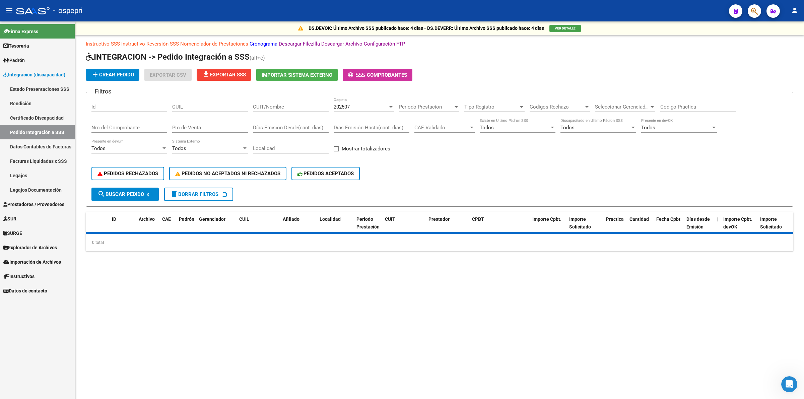
click at [198, 106] on input "CUIL" at bounding box center [210, 107] width 76 height 6
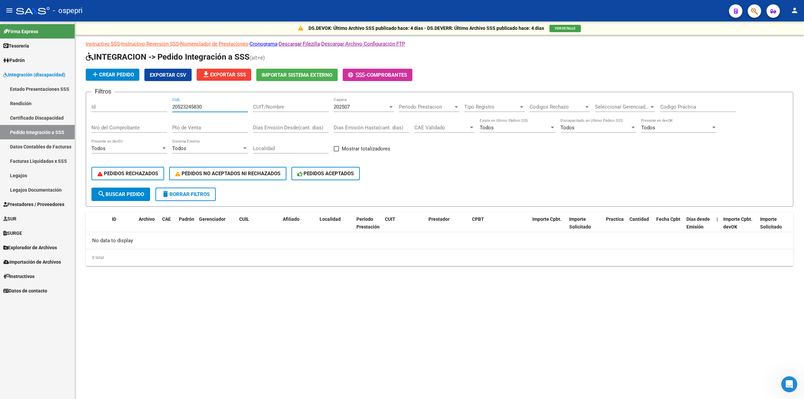
type input "20523245830"
click at [342, 106] on span "202507" at bounding box center [342, 107] width 16 height 6
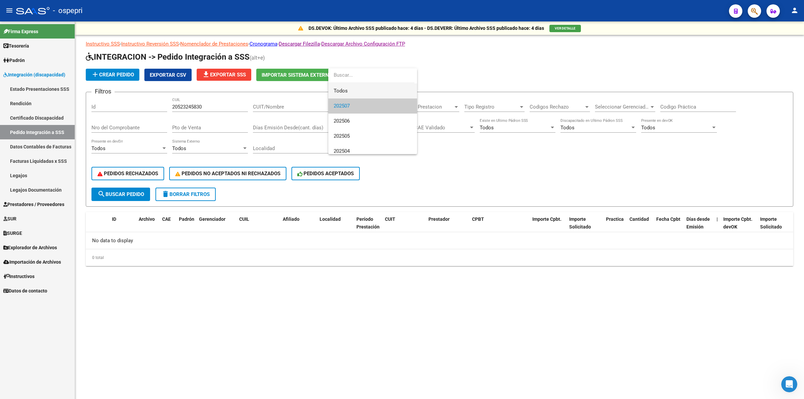
click at [346, 88] on span "Todos" at bounding box center [373, 90] width 78 height 15
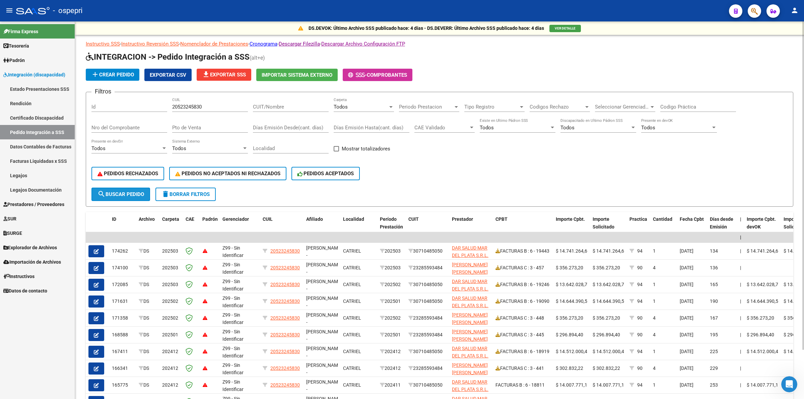
click at [134, 197] on button "search Buscar Pedido" at bounding box center [120, 194] width 59 height 13
click at [677, 107] on input "Codigo Práctica" at bounding box center [698, 107] width 76 height 6
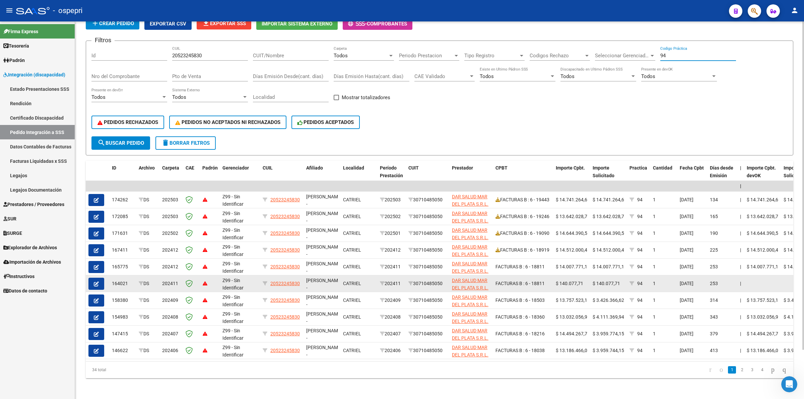
scroll to position [56, 0]
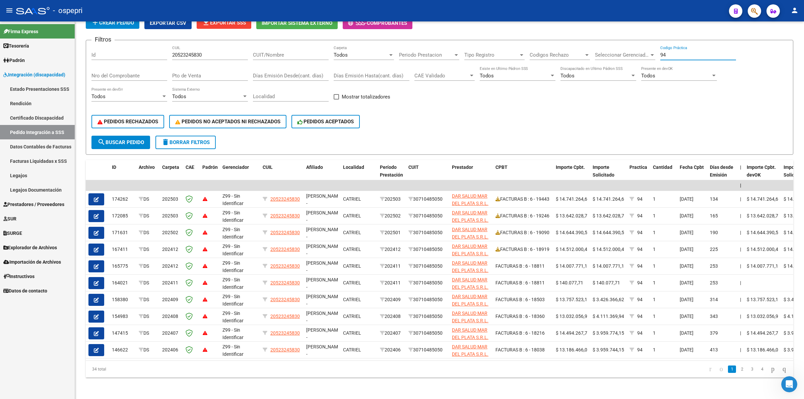
type input "94"
click at [124, 73] on input "Nro del Comprobante" at bounding box center [129, 76] width 76 height 6
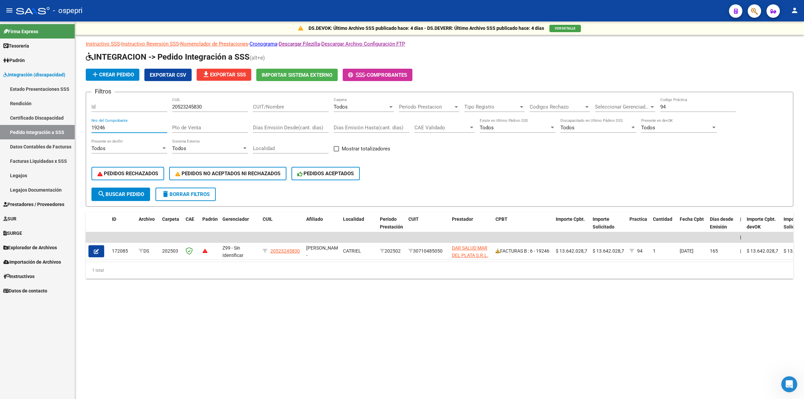
scroll to position [0, 0]
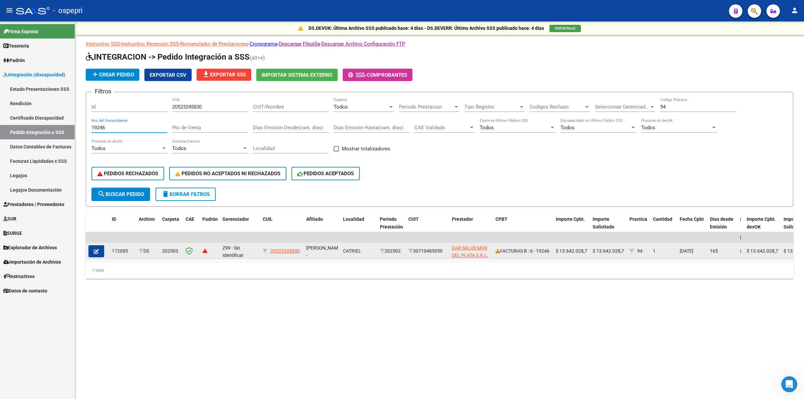
type input "19246"
click at [97, 249] on icon "button" at bounding box center [96, 251] width 5 height 5
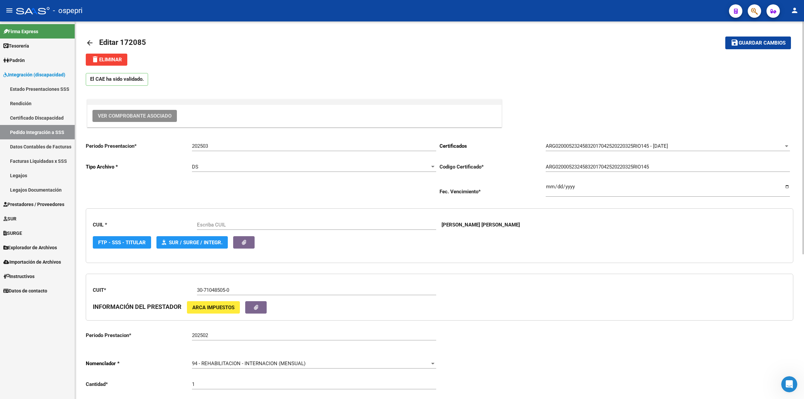
click at [155, 116] on span "Ver Comprobante Asociado" at bounding box center [135, 116] width 74 height 6
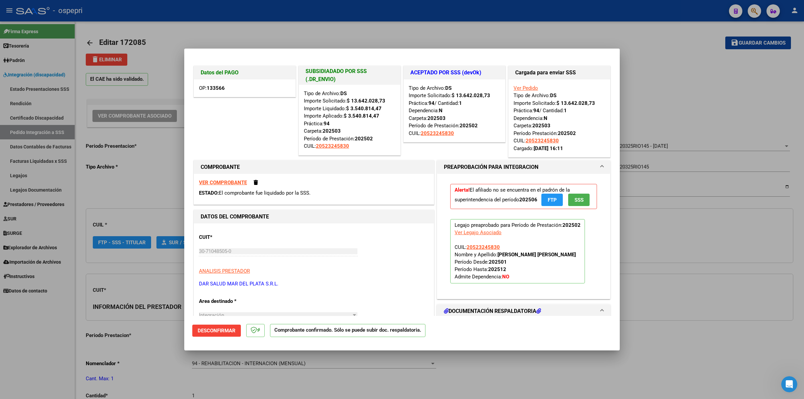
type input "20523245830"
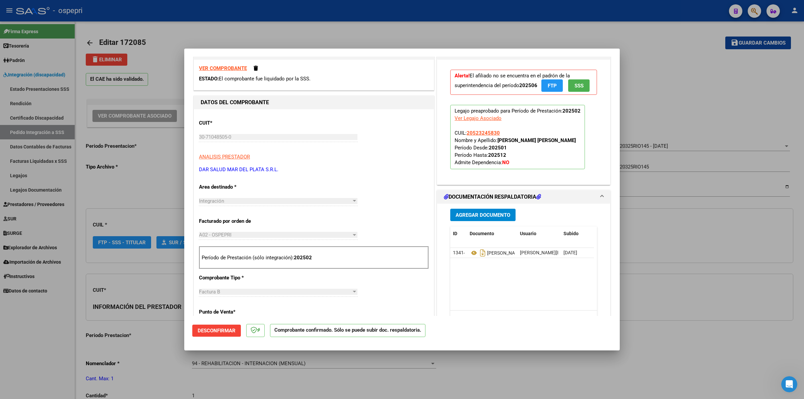
scroll to position [126, 0]
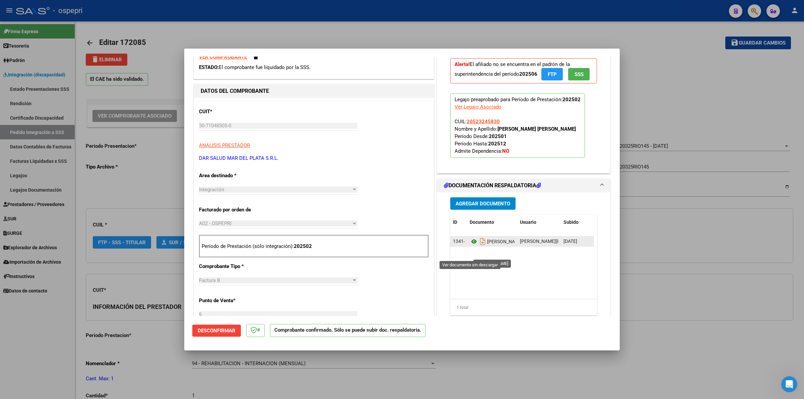
click at [472, 246] on icon at bounding box center [474, 241] width 9 height 8
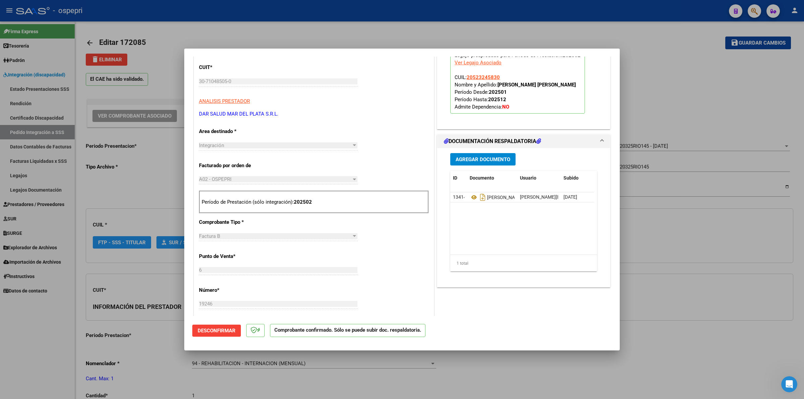
scroll to position [293, 0]
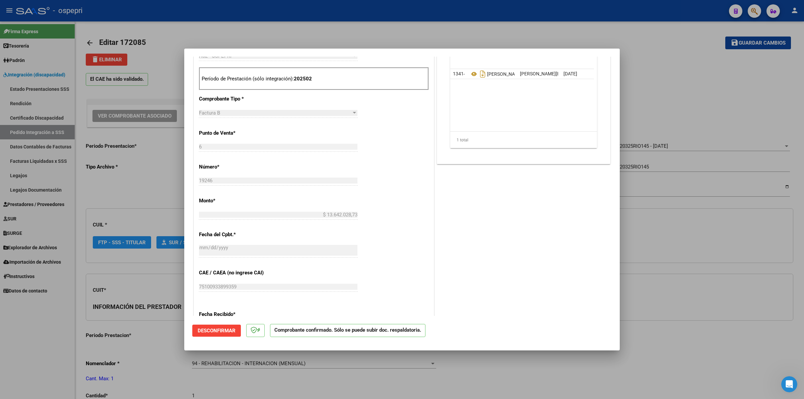
type input "$ 0,00"
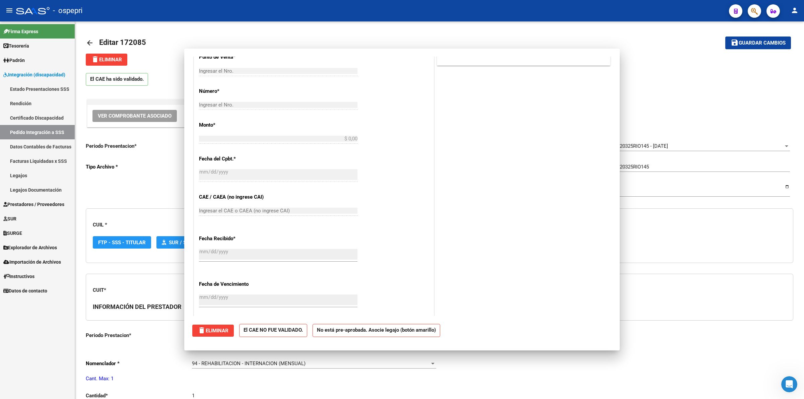
scroll to position [0, 0]
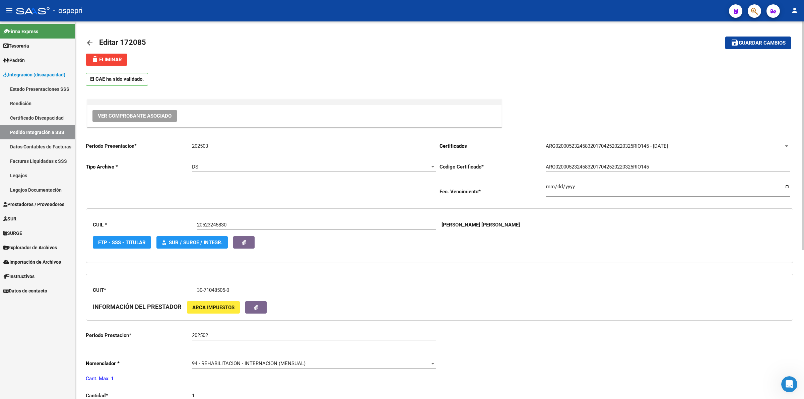
click at [90, 40] on mat-icon "arrow_back" at bounding box center [90, 43] width 8 height 8
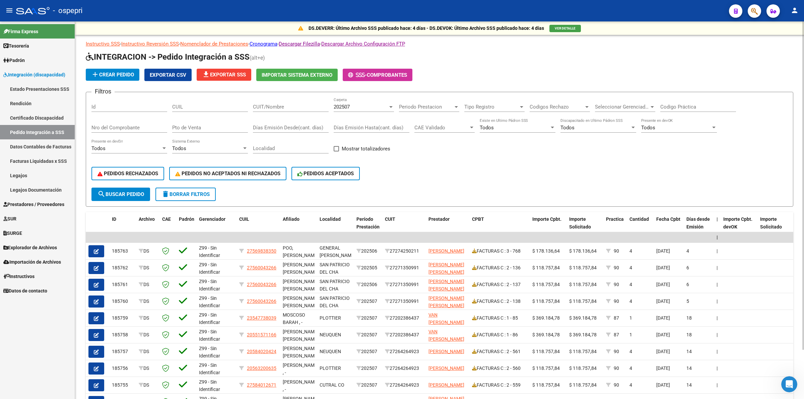
click at [286, 108] on input "CUIT/Nombre" at bounding box center [291, 107] width 76 height 6
click at [231, 105] on input "CUIL" at bounding box center [210, 107] width 76 height 6
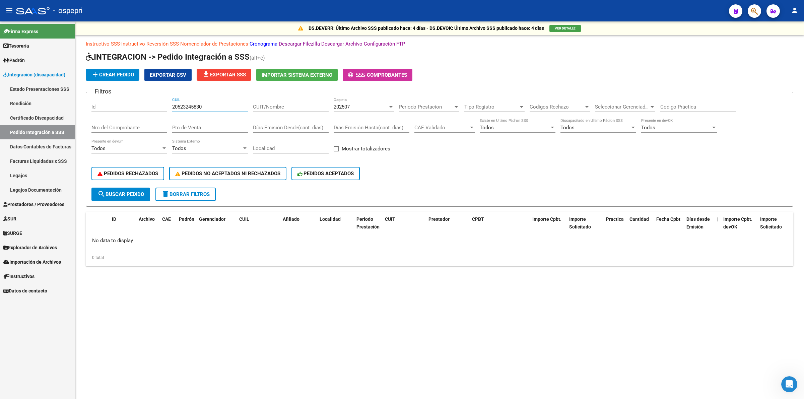
type input "20523245830"
drag, startPoint x: 329, startPoint y: 118, endPoint x: 346, endPoint y: 109, distance: 19.0
click at [334, 116] on div "Filtros Id 20523245830 CUIL CUIT/Nombre 202507 Carpeta Periodo Prestacion Perio…" at bounding box center [439, 142] width 696 height 90
click at [346, 108] on span "202507" at bounding box center [342, 107] width 16 height 6
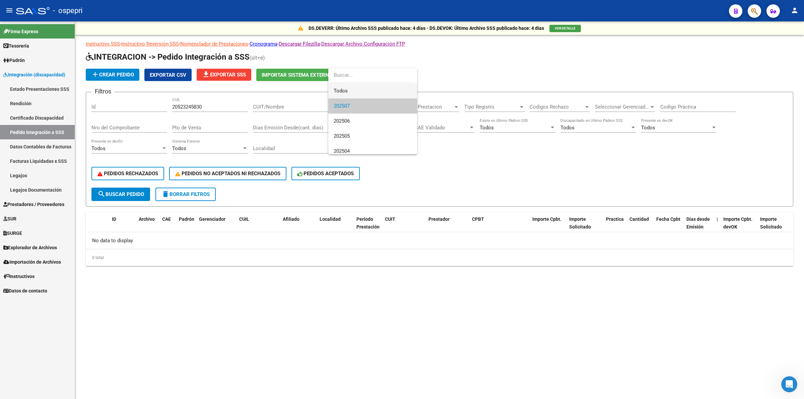
drag, startPoint x: 349, startPoint y: 91, endPoint x: 319, endPoint y: 121, distance: 42.2
click at [349, 93] on span "Todos" at bounding box center [373, 90] width 78 height 15
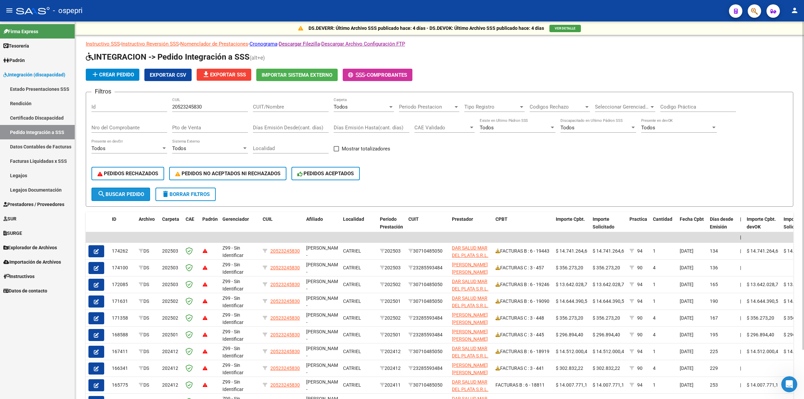
click at [128, 195] on span "search Buscar Pedido" at bounding box center [120, 194] width 47 height 6
click at [300, 102] on div "CUIT/Nombre" at bounding box center [291, 104] width 76 height 14
type input "dar salud"
click at [127, 191] on span "search Buscar Pedido" at bounding box center [120, 194] width 47 height 6
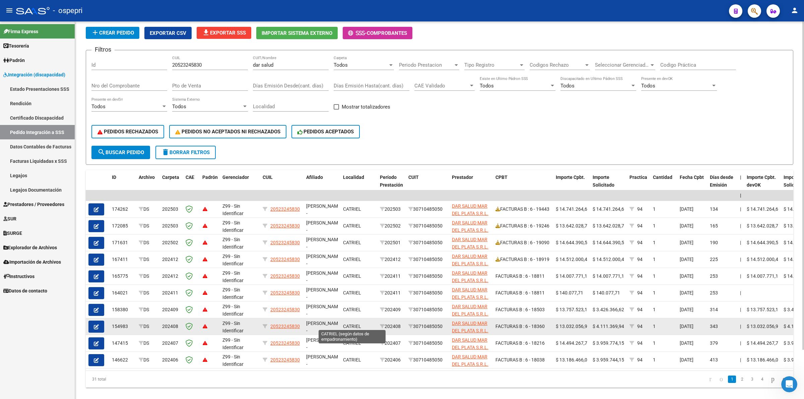
scroll to position [56, 0]
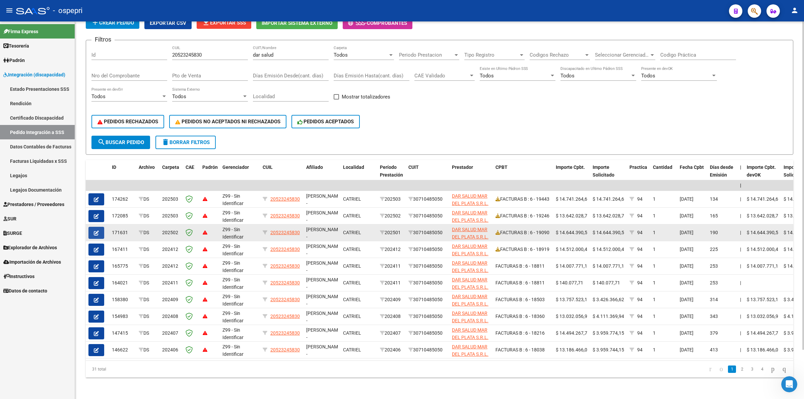
click at [99, 227] on button "button" at bounding box center [96, 233] width 16 height 12
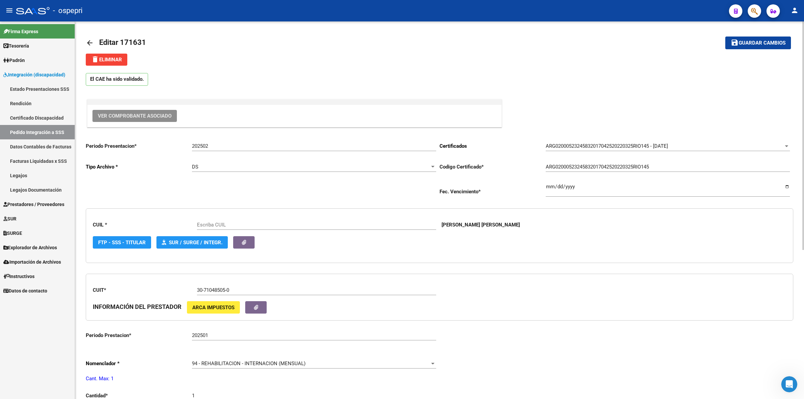
click at [141, 112] on button "Ver Comprobante Asociado" at bounding box center [134, 116] width 84 height 12
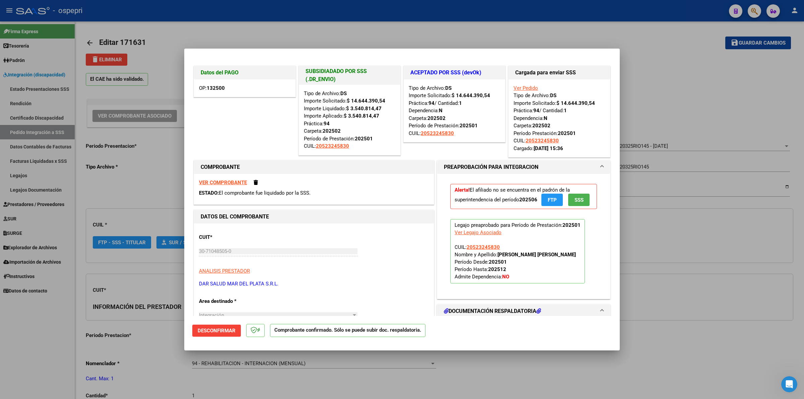
type input "20523245830"
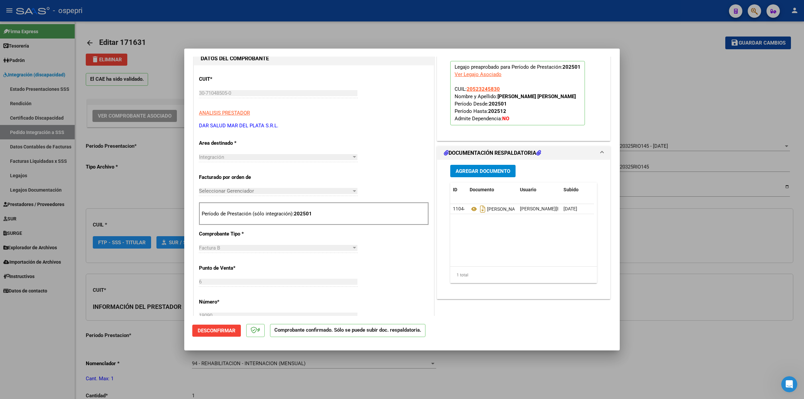
scroll to position [167, 0]
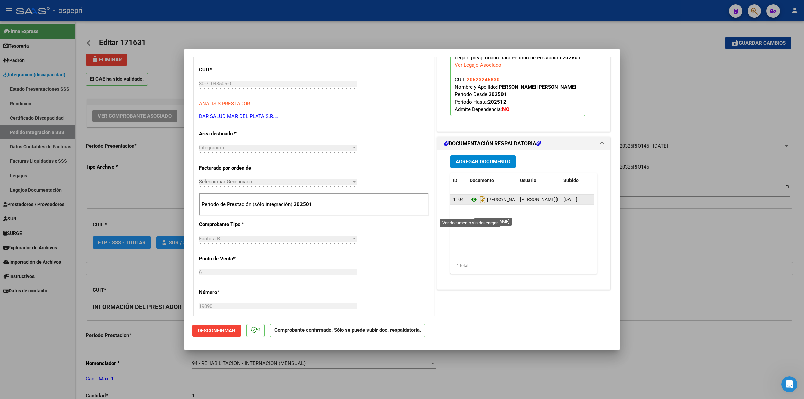
click at [470, 204] on icon at bounding box center [474, 200] width 9 height 8
type input "$ 0,00"
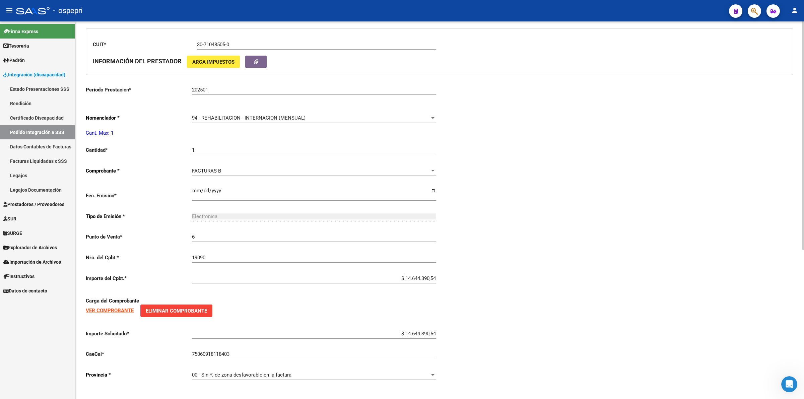
scroll to position [0, 0]
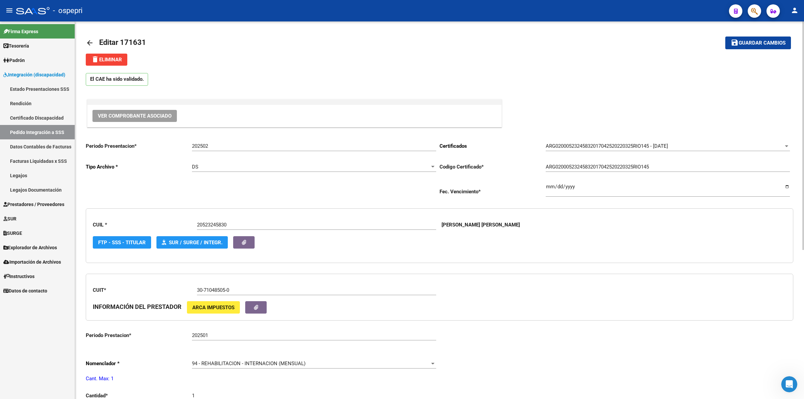
click at [92, 39] on mat-icon "arrow_back" at bounding box center [90, 43] width 8 height 8
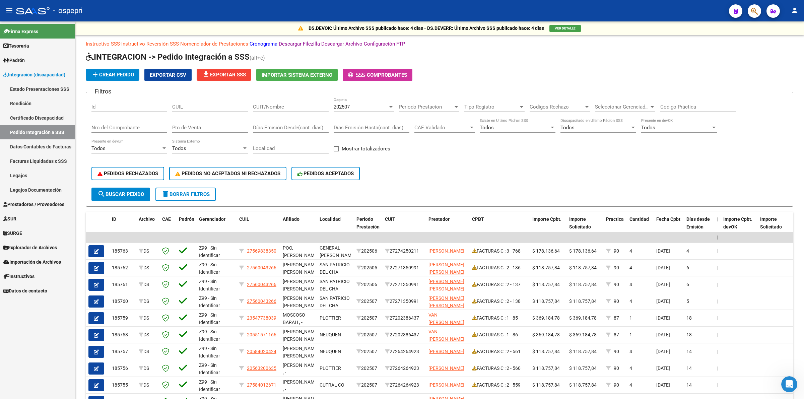
click at [186, 110] on div "CUIL" at bounding box center [210, 104] width 76 height 14
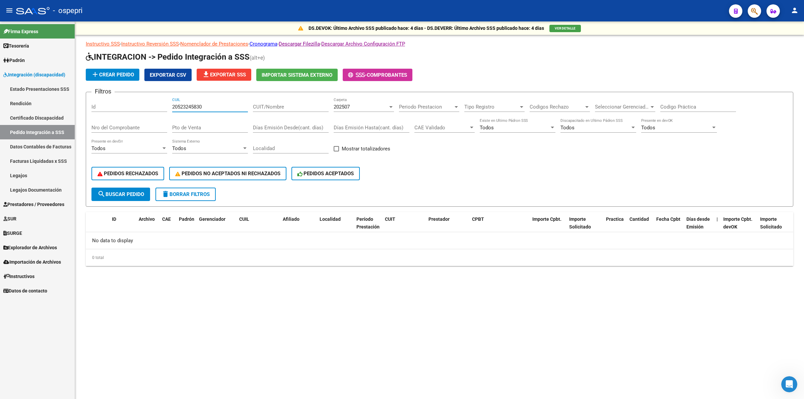
type input "20523245830"
click at [346, 106] on span "202507" at bounding box center [342, 107] width 16 height 6
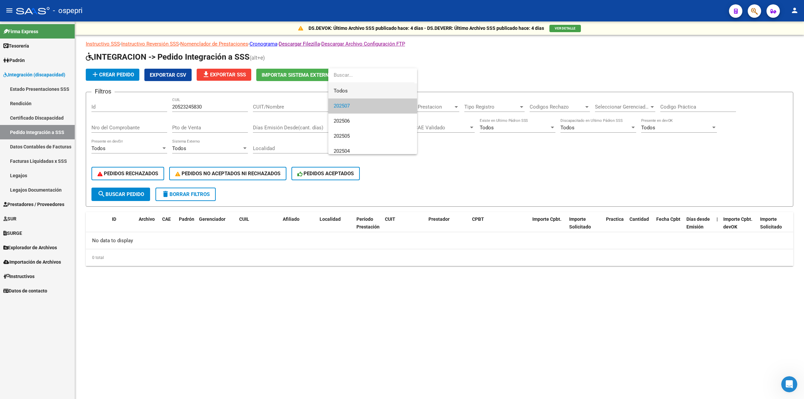
drag, startPoint x: 351, startPoint y: 89, endPoint x: 283, endPoint y: 137, distance: 83.1
click at [349, 93] on span "Todos" at bounding box center [373, 90] width 78 height 15
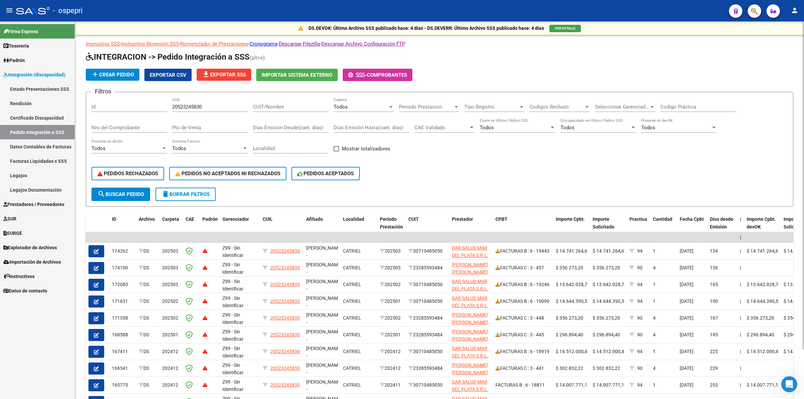
click at [144, 193] on span "search Buscar Pedido" at bounding box center [120, 194] width 47 height 6
click at [136, 191] on span "search Buscar Pedido" at bounding box center [120, 194] width 47 height 6
click at [681, 108] on input "Codigo Práctica" at bounding box center [698, 107] width 76 height 6
type input "94"
click at [111, 125] on input "Nro del Comprobante" at bounding box center [129, 128] width 76 height 6
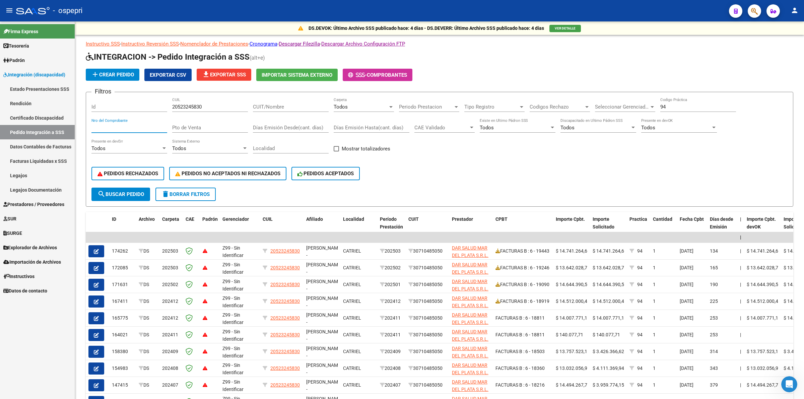
click at [94, 249] on icon "button" at bounding box center [96, 251] width 5 height 5
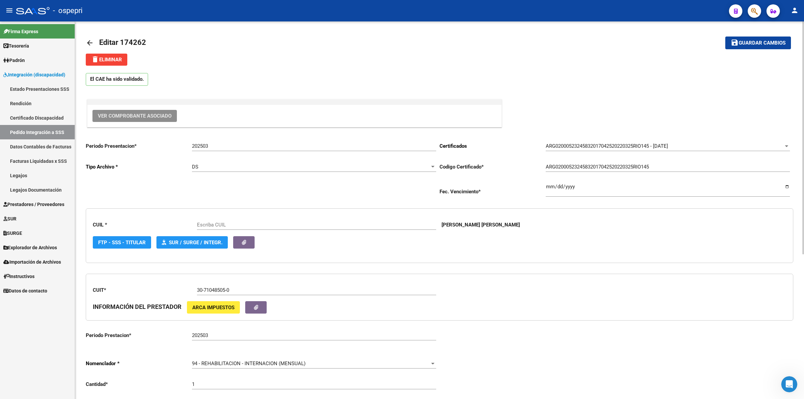
click at [162, 112] on button "Ver Comprobante Asociado" at bounding box center [134, 116] width 84 height 12
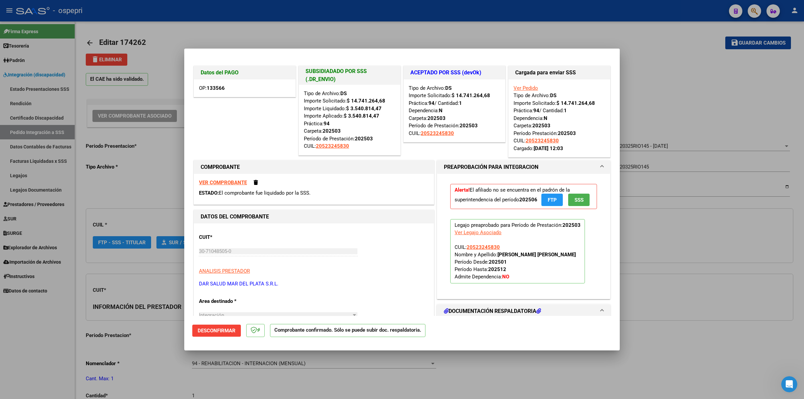
type input "20523245830"
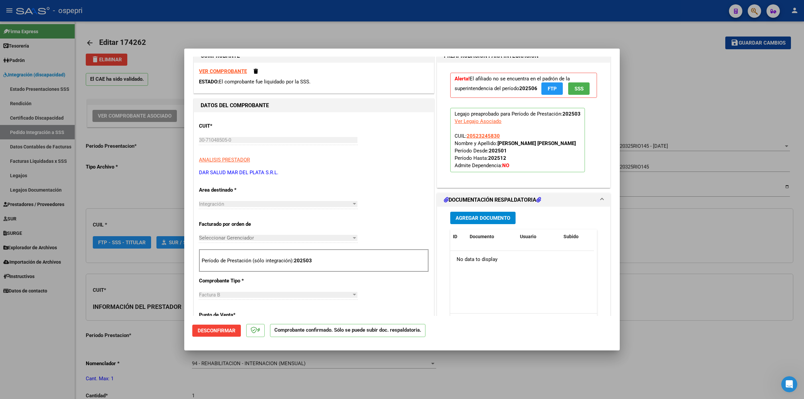
scroll to position [209, 0]
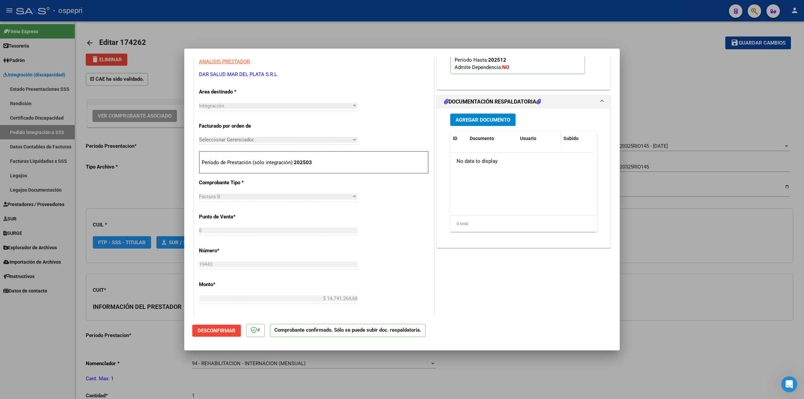
type input "$ 0,00"
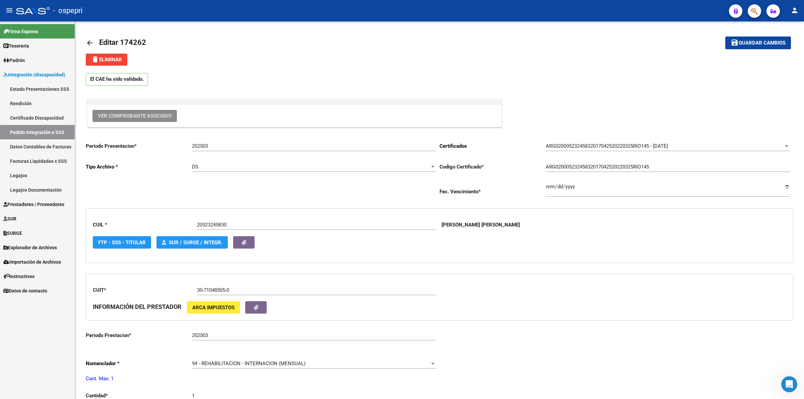
click at [52, 135] on link "Pedido Integración a SSS" at bounding box center [37, 132] width 75 height 14
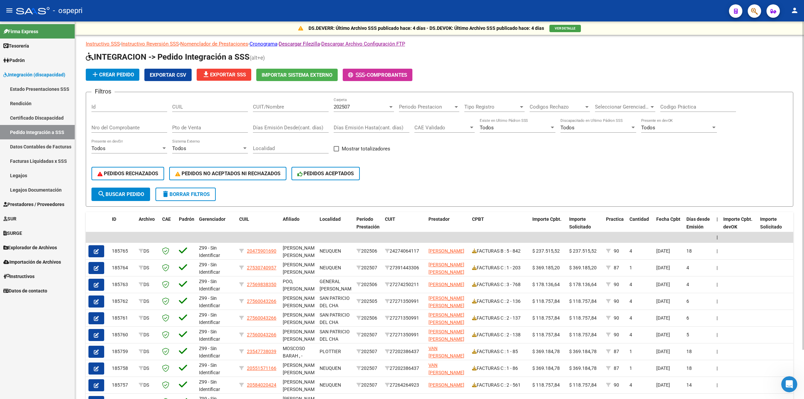
click at [273, 106] on input "CUIT/Nombre" at bounding box center [291, 107] width 76 height 6
click at [134, 126] on input "Nro del Comprobante" at bounding box center [129, 128] width 76 height 6
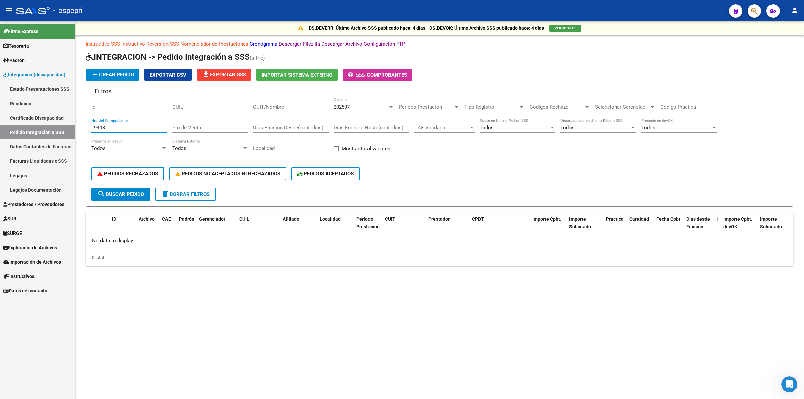
type input "19443"
drag, startPoint x: 329, startPoint y: 106, endPoint x: 334, endPoint y: 106, distance: 5.0
click at [330, 106] on div "Filtros Id CUIL CUIT/Nombre 202507 Carpeta Periodo Prestacion Periodo Prestacio…" at bounding box center [439, 142] width 696 height 90
click at [335, 106] on span "202507" at bounding box center [342, 107] width 16 height 6
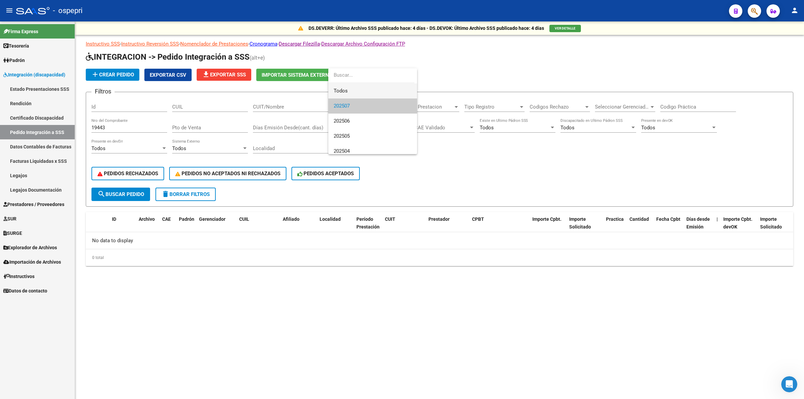
click at [369, 88] on span "Todos" at bounding box center [373, 90] width 78 height 15
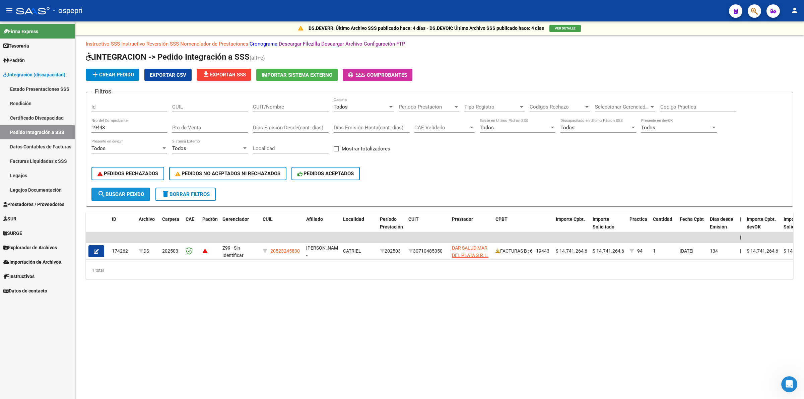
click at [127, 193] on span "search Buscar Pedido" at bounding box center [120, 194] width 47 height 6
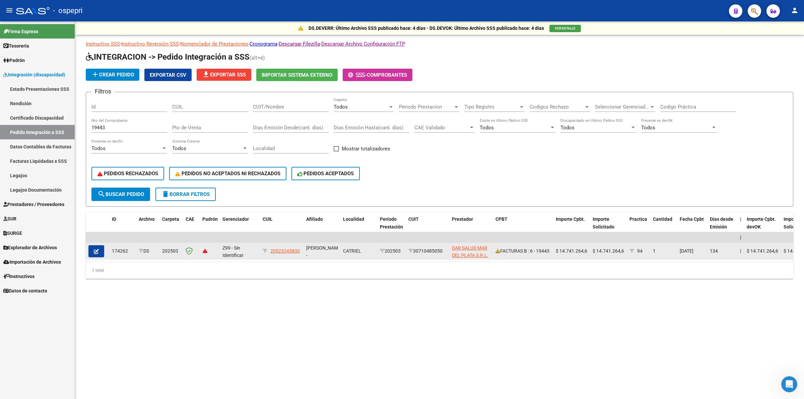
click at [94, 250] on icon "button" at bounding box center [96, 251] width 5 height 5
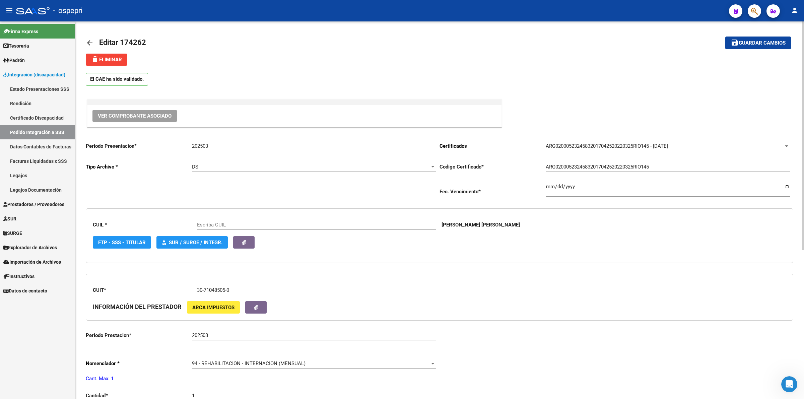
type input "20523245830"
click at [115, 118] on span "Ver Comprobante Asociado" at bounding box center [135, 116] width 74 height 6
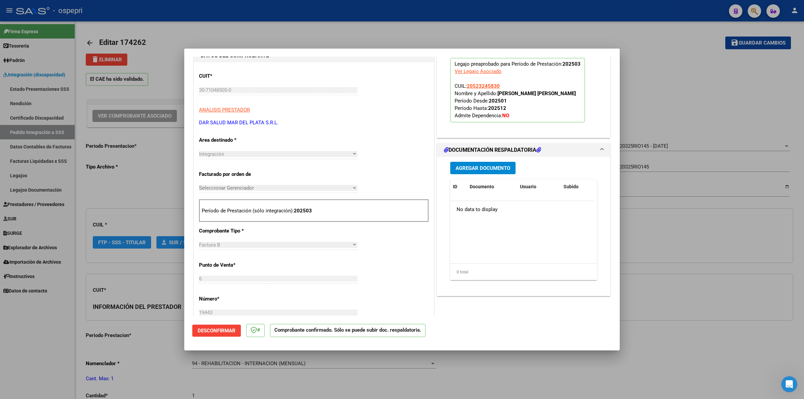
scroll to position [167, 0]
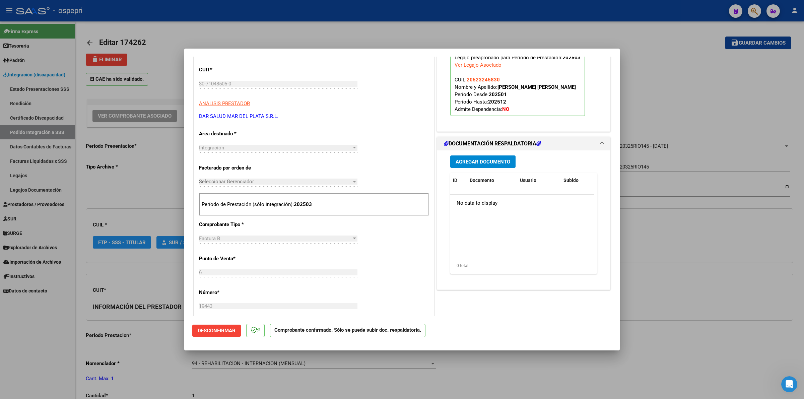
type input "$ 0,00"
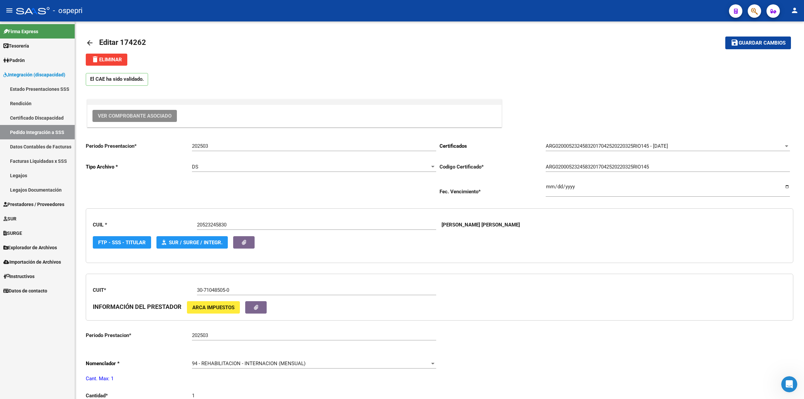
scroll to position [75, 0]
click at [28, 208] on link "Prestadores / Proveedores" at bounding box center [37, 204] width 75 height 14
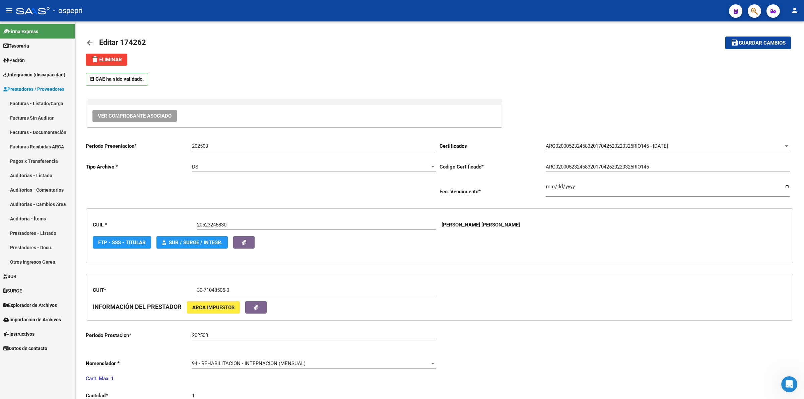
click at [44, 304] on span "Explorador de Archivos" at bounding box center [30, 304] width 54 height 7
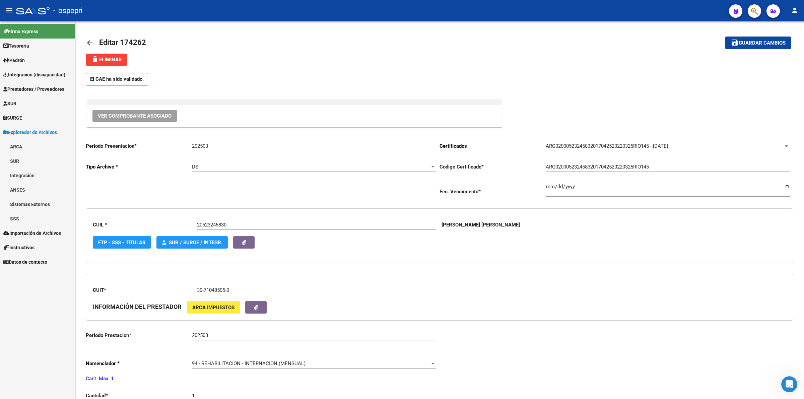
click at [19, 178] on link "Integración" at bounding box center [37, 175] width 75 height 14
drag, startPoint x: 22, startPoint y: 218, endPoint x: 25, endPoint y: 222, distance: 5.2
click at [21, 218] on link "DS.DEVERR" at bounding box center [37, 218] width 75 height 14
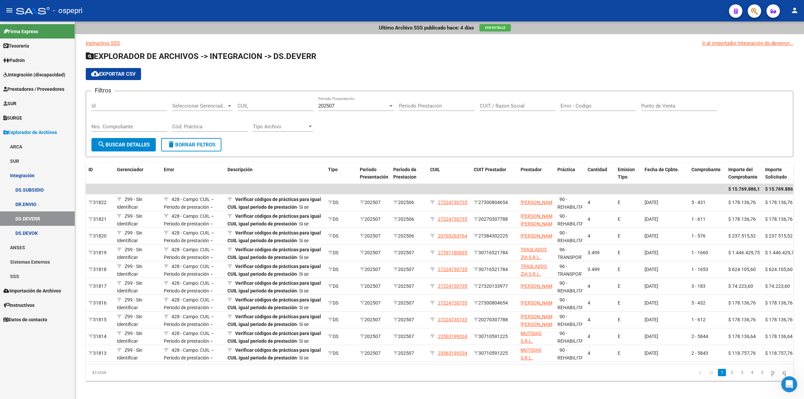
click at [12, 228] on link "DS.DEVOK" at bounding box center [37, 233] width 75 height 14
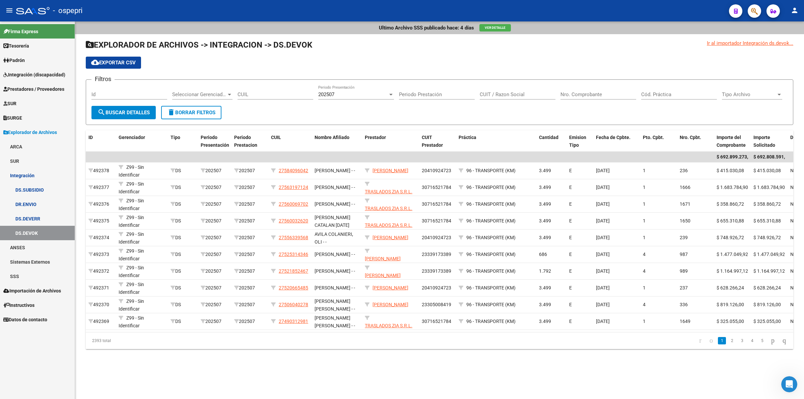
click at [502, 28] on span "Ver Detalle" at bounding box center [495, 28] width 21 height 4
click at [128, 61] on span "cloud_download Exportar CSV" at bounding box center [113, 63] width 45 height 6
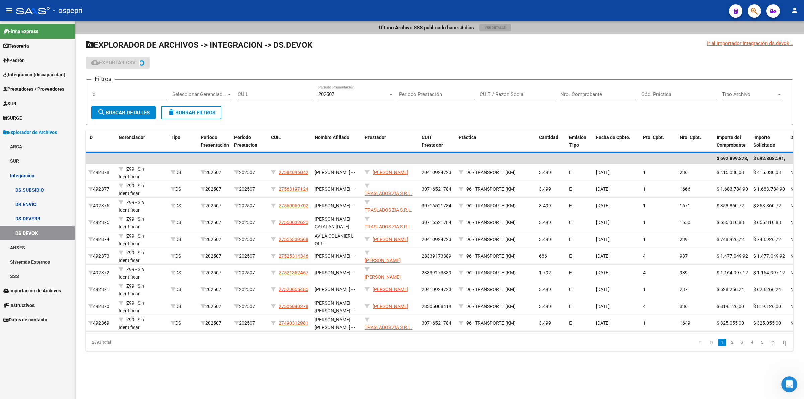
click at [49, 218] on link "DS.DEVERR" at bounding box center [37, 218] width 75 height 14
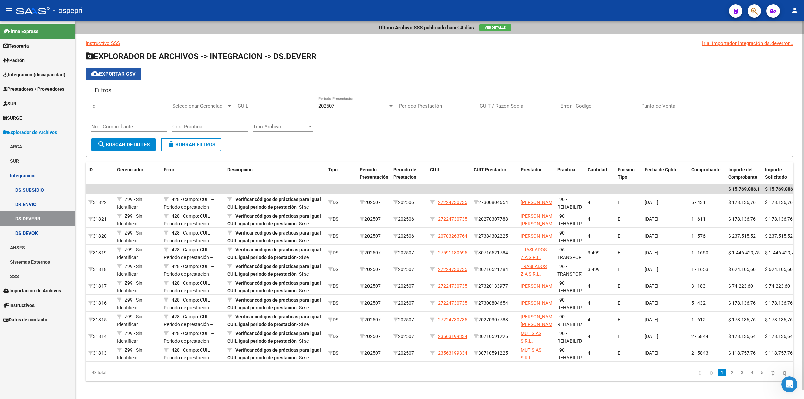
click at [119, 72] on span "cloud_download Exportar CSV" at bounding box center [113, 74] width 45 height 6
click at [30, 72] on span "Integración (discapacidad)" at bounding box center [34, 74] width 62 height 7
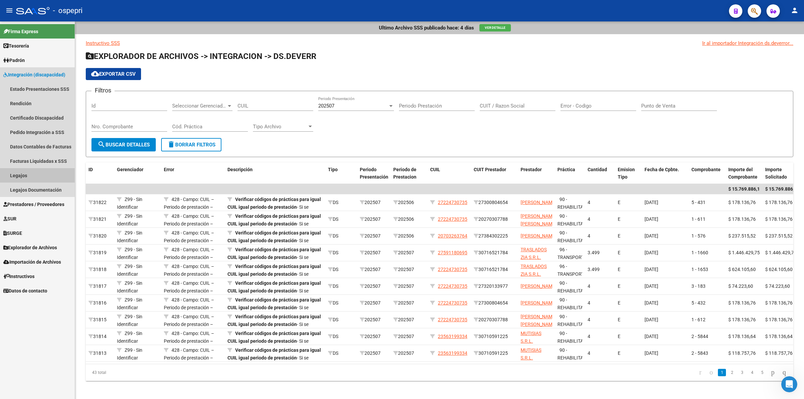
click at [25, 173] on link "Legajos" at bounding box center [37, 175] width 75 height 14
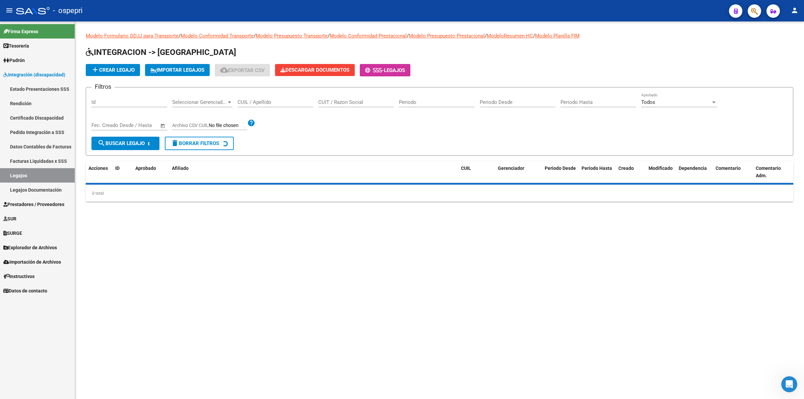
click at [257, 102] on input "CUIL / Apellido" at bounding box center [275, 102] width 76 height 6
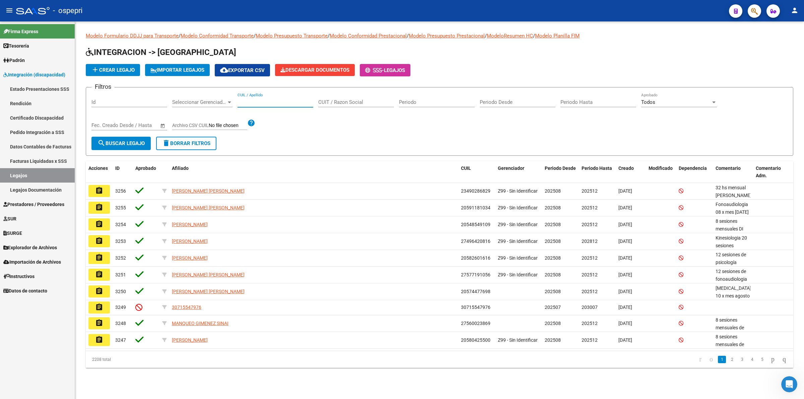
paste input "20553017298"
type input "20553017298"
click at [137, 141] on span "search Buscar Legajo" at bounding box center [120, 143] width 47 height 6
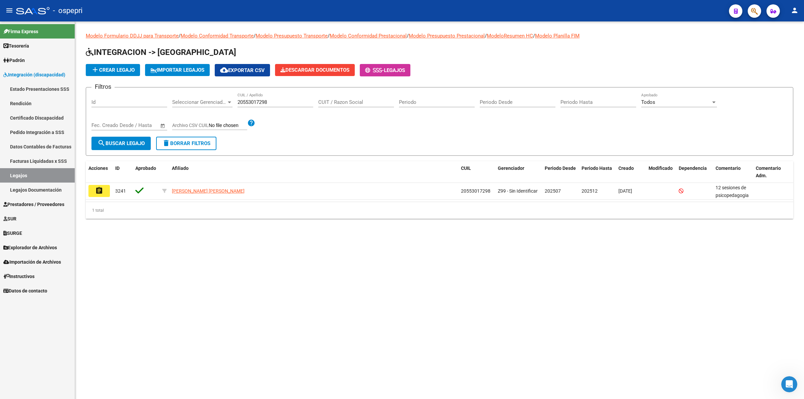
click at [106, 190] on button "assignment" at bounding box center [98, 191] width 21 height 12
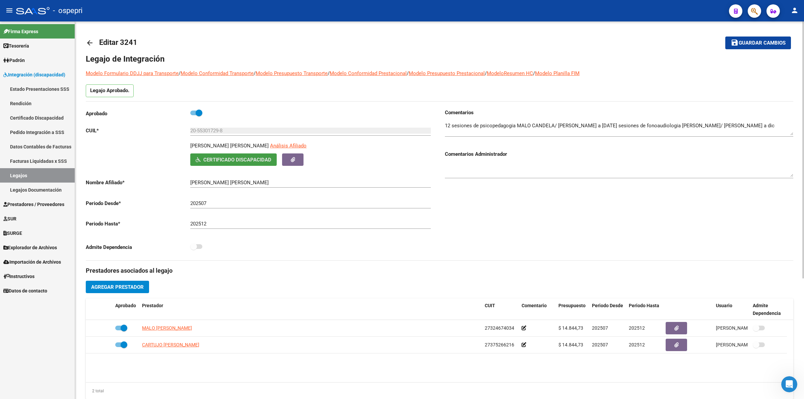
click at [229, 154] on button "Certificado Discapacidad" at bounding box center [233, 159] width 86 height 12
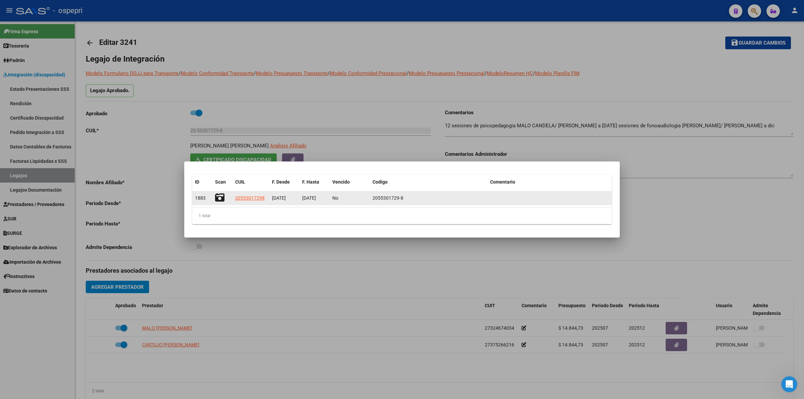
click at [218, 196] on icon at bounding box center [219, 197] width 9 height 9
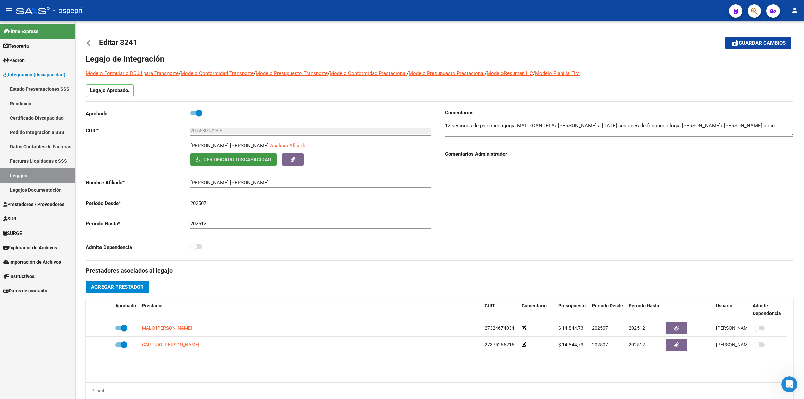
scroll to position [123, 0]
click at [89, 39] on mat-icon "arrow_back" at bounding box center [90, 43] width 8 height 8
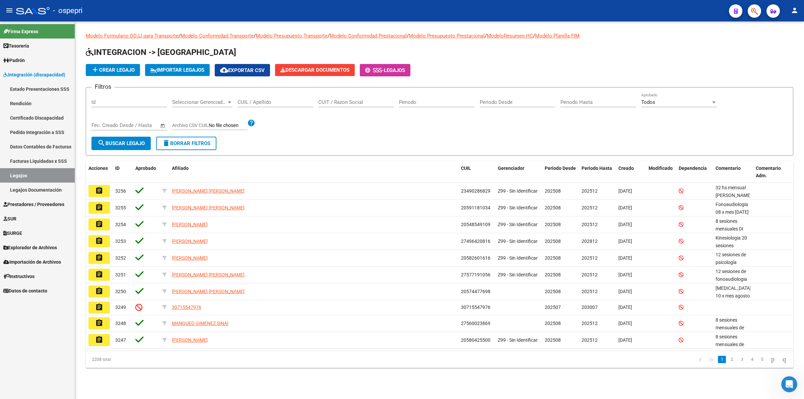
drag, startPoint x: 53, startPoint y: 128, endPoint x: 77, endPoint y: 126, distance: 24.5
click at [53, 128] on link "Pedido Integración a SSS" at bounding box center [37, 132] width 75 height 14
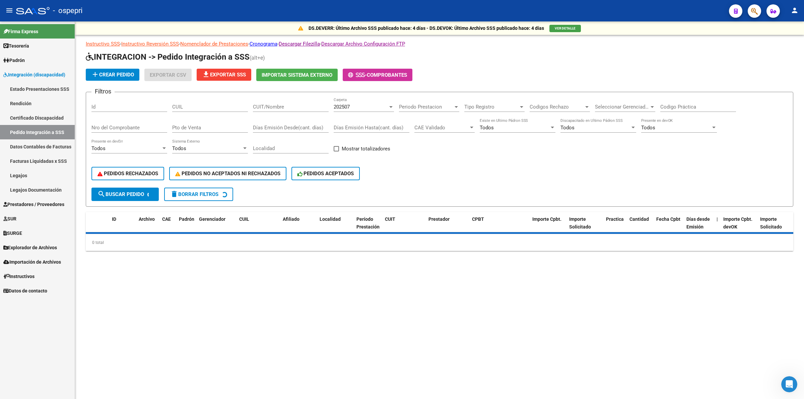
drag, startPoint x: 260, startPoint y: 100, endPoint x: 265, endPoint y: 107, distance: 8.2
click at [262, 102] on div "CUIT/Nombre" at bounding box center [291, 104] width 76 height 14
click at [265, 108] on input "CUIT/Nombre" at bounding box center [291, 107] width 76 height 6
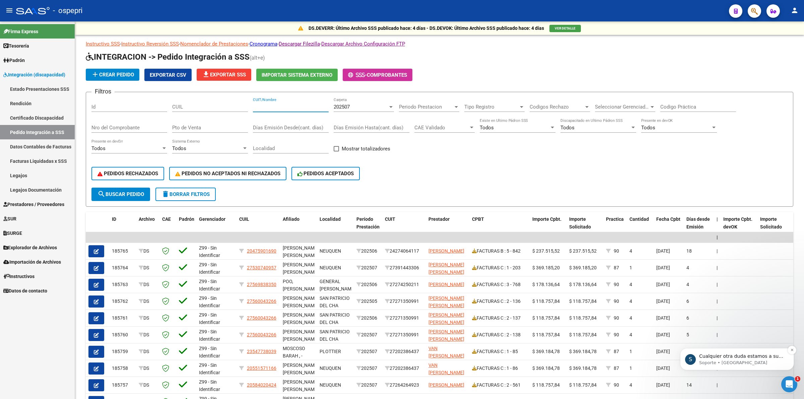
click at [716, 358] on p "Cualquier otra duda estamos a su disposición." at bounding box center [742, 356] width 86 height 7
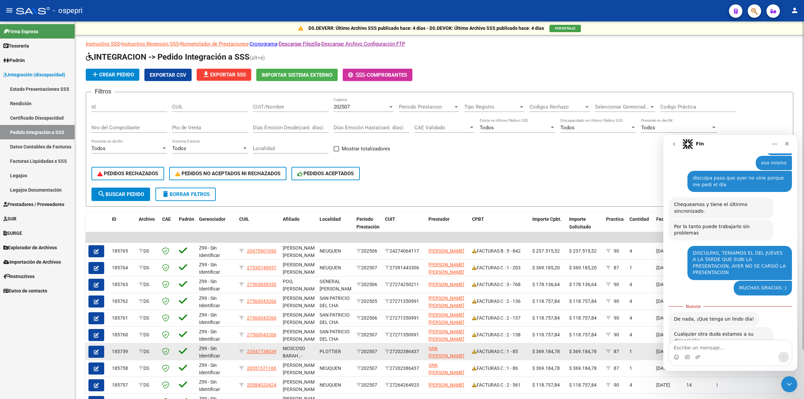
scroll to position [176, 0]
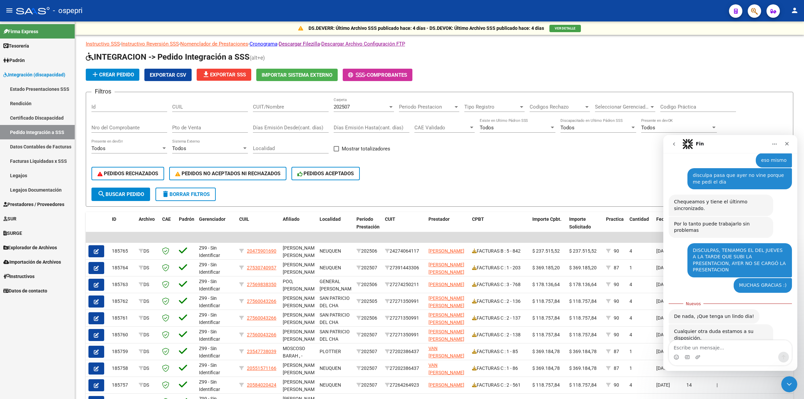
click at [734, 350] on textarea "Escribe un mensaje..." at bounding box center [730, 345] width 123 height 11
type textarea "QUE [PERSON_NAME] DIA"
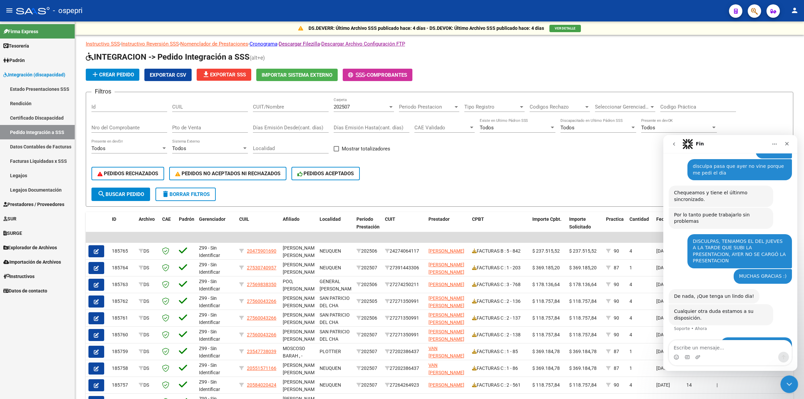
click at [795, 383] on div "Cerrar Intercom Messenger" at bounding box center [788, 383] width 16 height 16
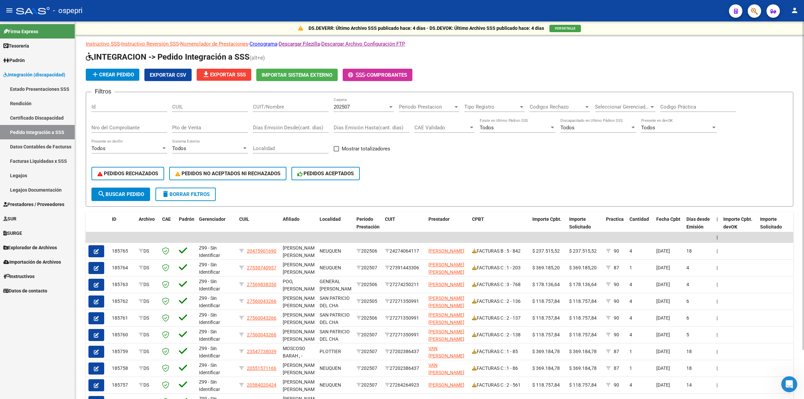
drag, startPoint x: 220, startPoint y: 109, endPoint x: 223, endPoint y: 107, distance: 3.6
click at [220, 108] on input "CUIL" at bounding box center [210, 107] width 76 height 6
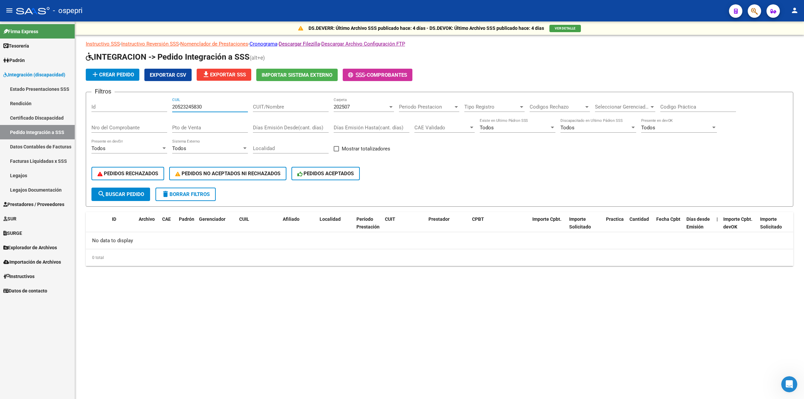
type input "20523245830"
click at [341, 106] on span "202507" at bounding box center [342, 107] width 16 height 6
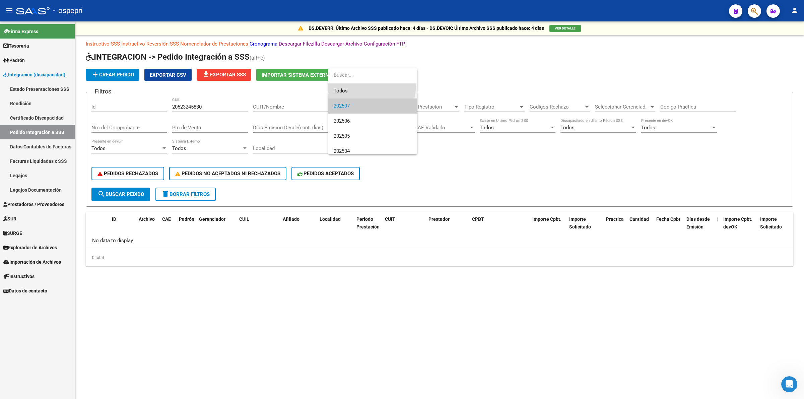
click at [354, 84] on span "Todos" at bounding box center [373, 90] width 78 height 15
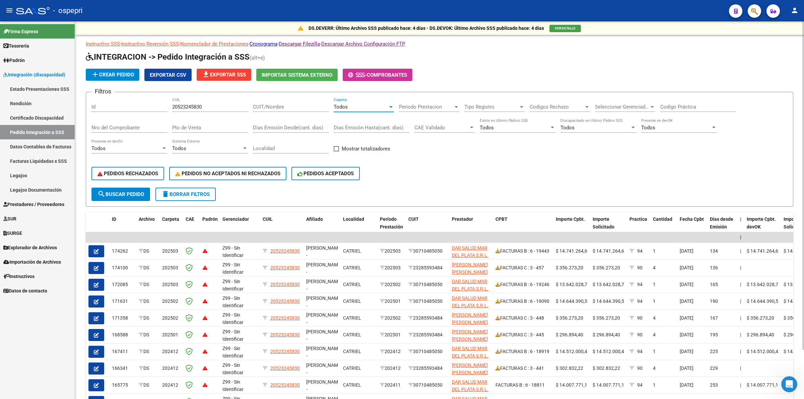
click at [674, 107] on input "Codigo Práctica" at bounding box center [698, 107] width 76 height 6
type input "94"
drag, startPoint x: 224, startPoint y: 106, endPoint x: 59, endPoint y: 108, distance: 165.5
click at [59, 108] on mat-sidenav-container "Firma Express Tesorería Extractos Procesados (csv) Extractos Originales (pdf) O…" at bounding box center [402, 210] width 804 height 378
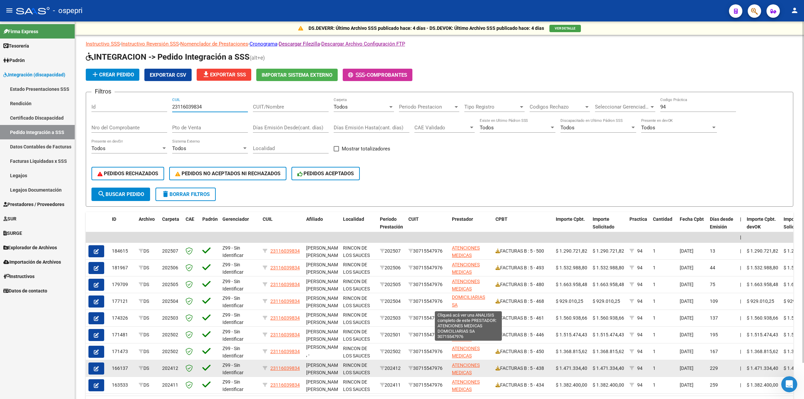
scroll to position [16, 0]
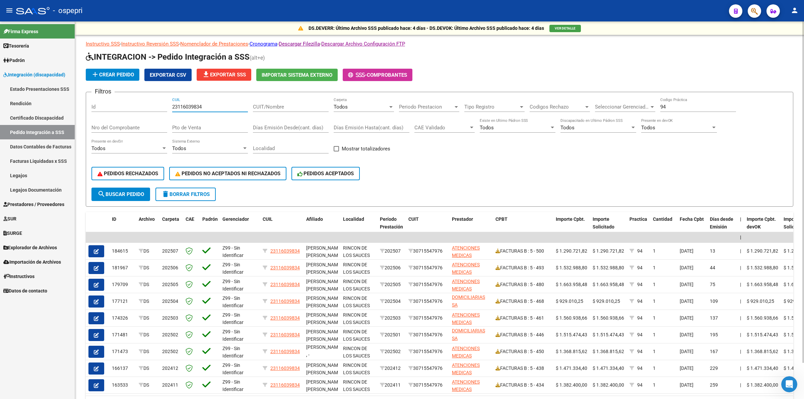
type input "23116039834"
click at [127, 191] on span "search Buscar Pedido" at bounding box center [120, 194] width 47 height 6
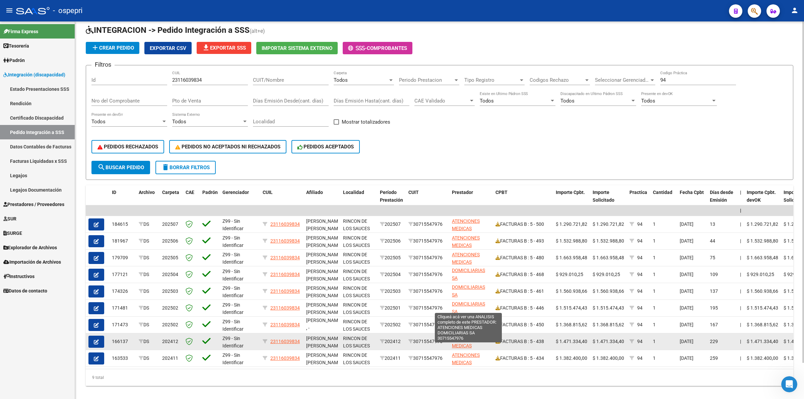
scroll to position [40, 0]
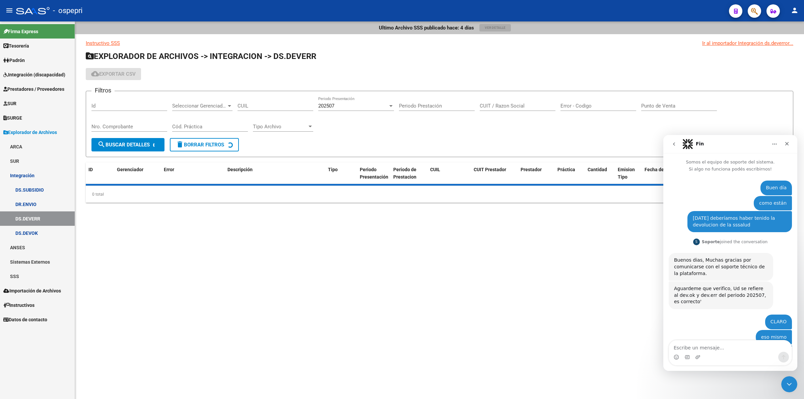
scroll to position [75, 0]
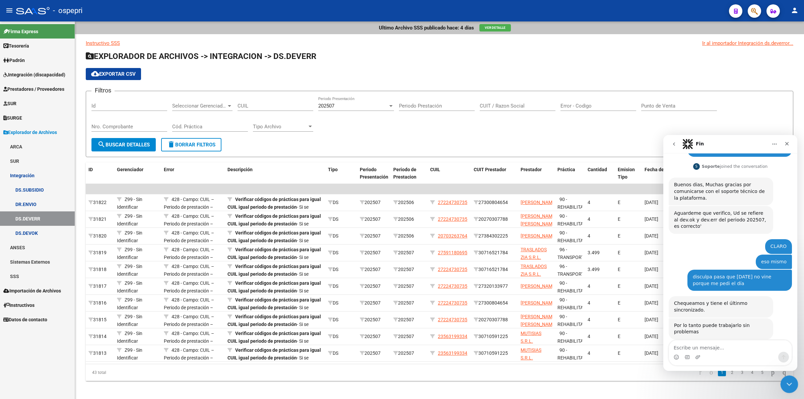
click at [785, 387] on icon "Cerrar Intercom Messenger" at bounding box center [788, 383] width 8 height 8
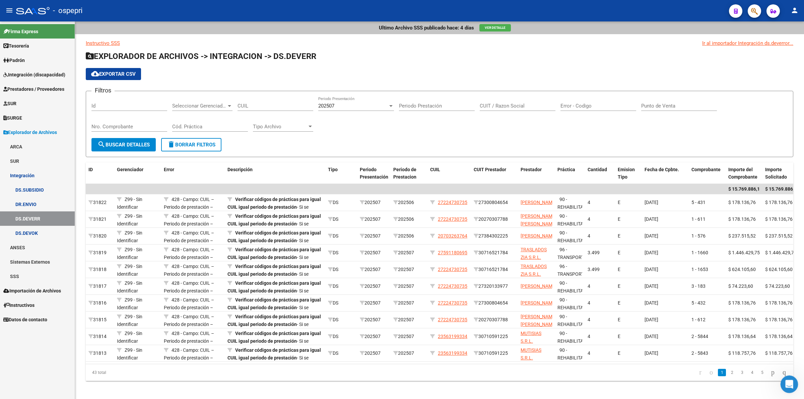
click at [786, 387] on icon "Abrir Intercom Messenger" at bounding box center [788, 383] width 11 height 11
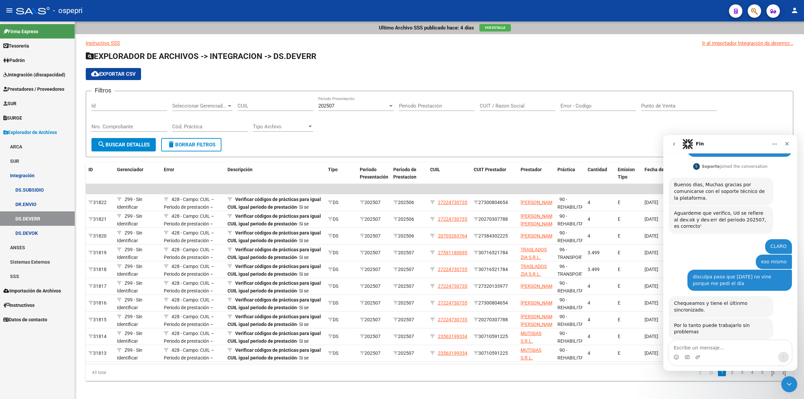
click at [725, 350] on textarea "Escribe un mensaje..." at bounding box center [730, 345] width 123 height 11
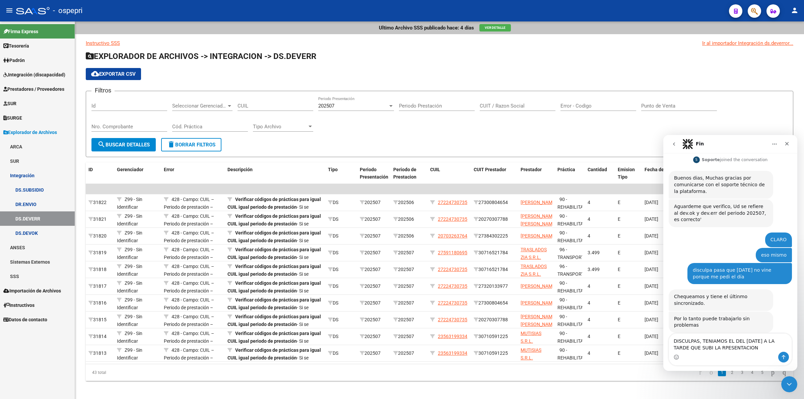
click at [707, 346] on textarea "DISCULPAS, TENIAMOS EL DEL JUEVES A LA TARDE QUE SUBI LA RPESENTACION" at bounding box center [730, 343] width 123 height 18
click at [756, 350] on textarea "DISCULPAS, TENIAMOS EL DEL JUEVES A LA TARDE QUE SUBI LA PRESENTACION" at bounding box center [730, 343] width 123 height 18
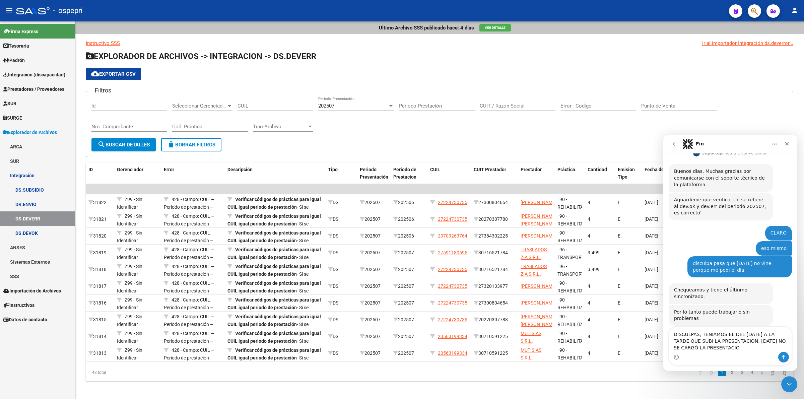
type textarea "DISCULPAS, TENIAMOS EL DEL JUEVES A LA TARDE QUE SUBI LA PRESENTACION, AYER NO …"
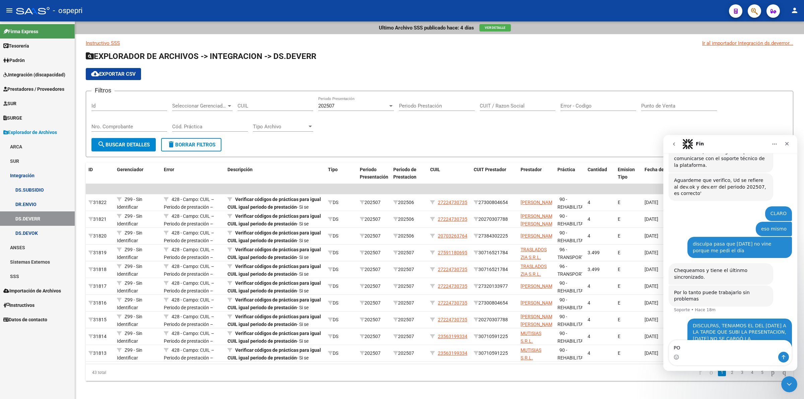
type textarea "P"
type textarea "MUCHAS GRACIAS :)"
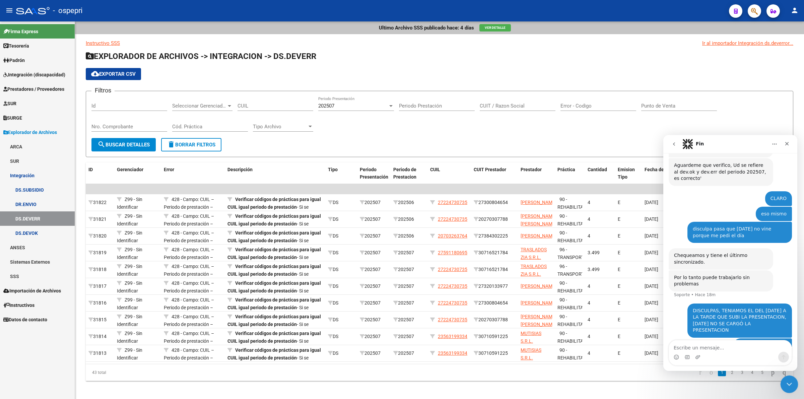
click at [784, 383] on icon "Cerrar Intercom Messenger" at bounding box center [788, 383] width 8 height 8
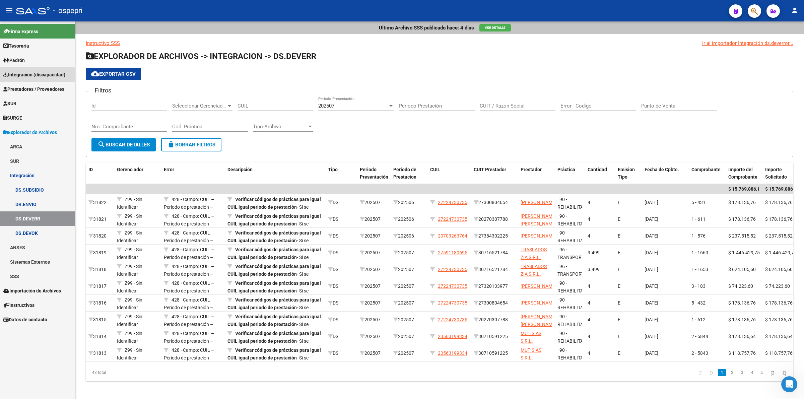
click at [35, 76] on span "Integración (discapacidad)" at bounding box center [34, 74] width 62 height 7
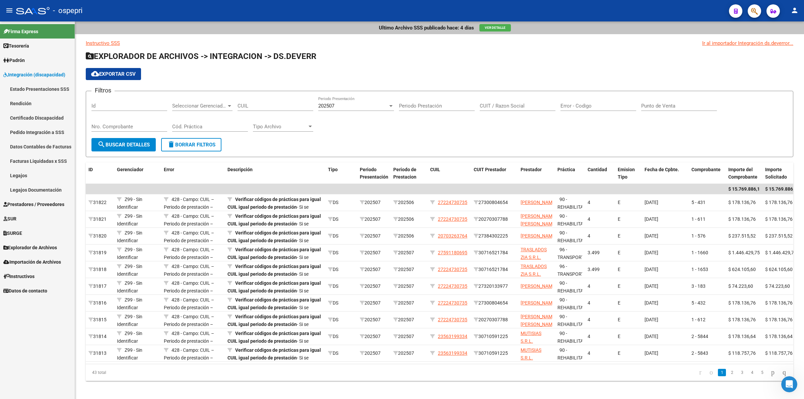
scroll to position [185, 0]
click at [40, 124] on link "Certificado Discapacidad" at bounding box center [37, 118] width 75 height 14
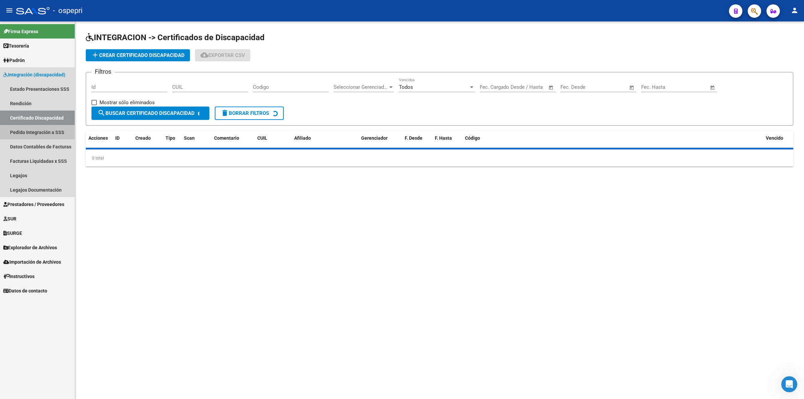
click at [44, 138] on link "Pedido Integración a SSS" at bounding box center [37, 132] width 75 height 14
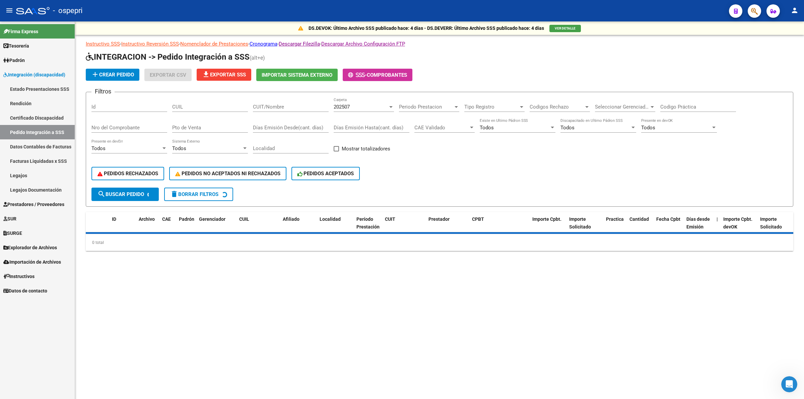
drag, startPoint x: 280, startPoint y: 111, endPoint x: 282, endPoint y: 106, distance: 5.3
click at [280, 110] on div "CUIT/Nombre" at bounding box center [291, 104] width 76 height 14
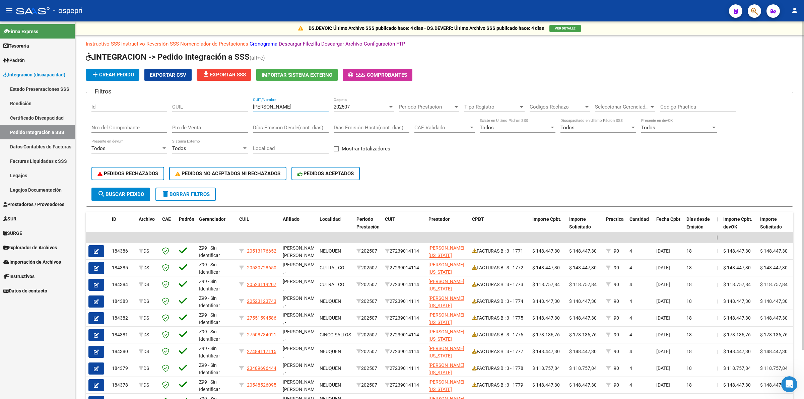
type input "ABREGO"
click at [352, 106] on div "202507" at bounding box center [361, 107] width 54 height 6
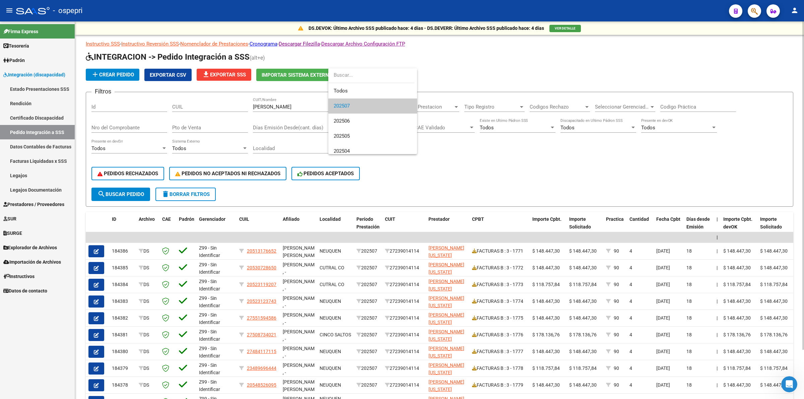
click at [144, 189] on div at bounding box center [402, 199] width 804 height 399
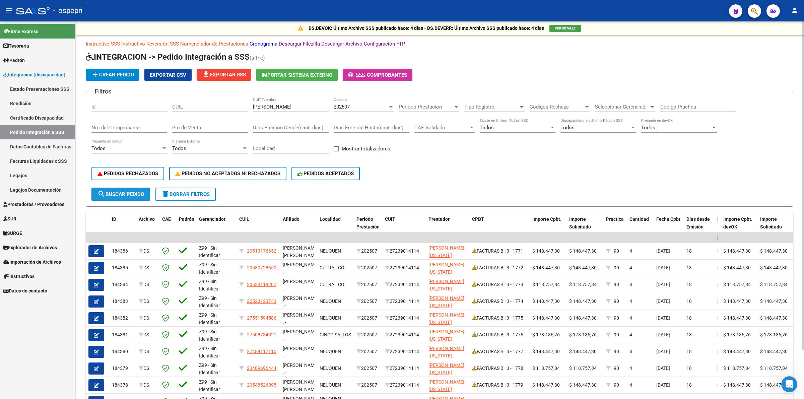
click at [132, 191] on span "search Buscar Pedido" at bounding box center [120, 194] width 47 height 6
drag, startPoint x: 101, startPoint y: 129, endPoint x: 110, endPoint y: 128, distance: 8.5
click at [103, 129] on input "Nro del Comprobante" at bounding box center [129, 128] width 76 height 6
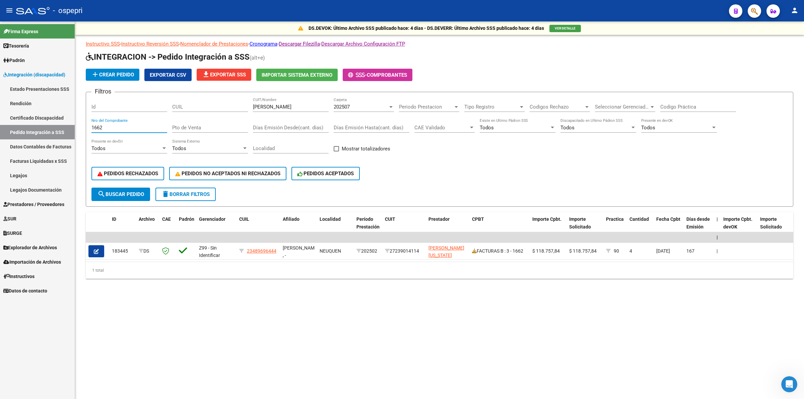
click at [108, 125] on input "1662" at bounding box center [129, 128] width 76 height 6
type input "1681"
drag, startPoint x: 118, startPoint y: 128, endPoint x: 0, endPoint y: 135, distance: 118.1
click at [0, 135] on mat-sidenav-container "Firma Express Tesorería Extractos Procesados (csv) Extractos Originales (pdf) O…" at bounding box center [402, 210] width 804 height 378
type input "1719"
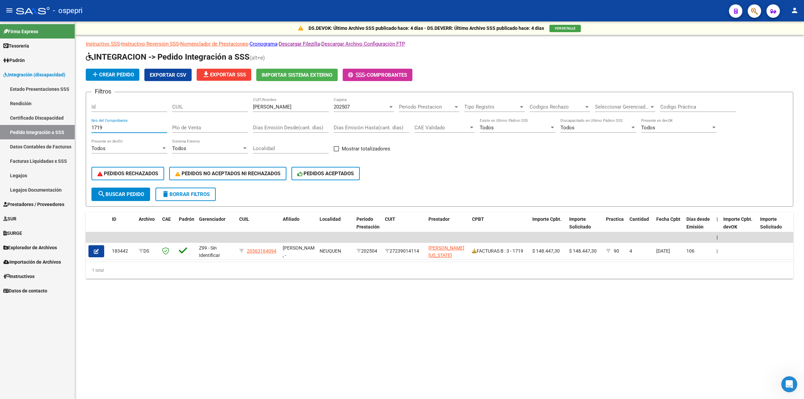
drag, startPoint x: 111, startPoint y: 126, endPoint x: 68, endPoint y: 123, distance: 43.7
click at [68, 123] on mat-sidenav-container "Firma Express Tesorería Extractos Procesados (csv) Extractos Originales (pdf) O…" at bounding box center [402, 210] width 804 height 378
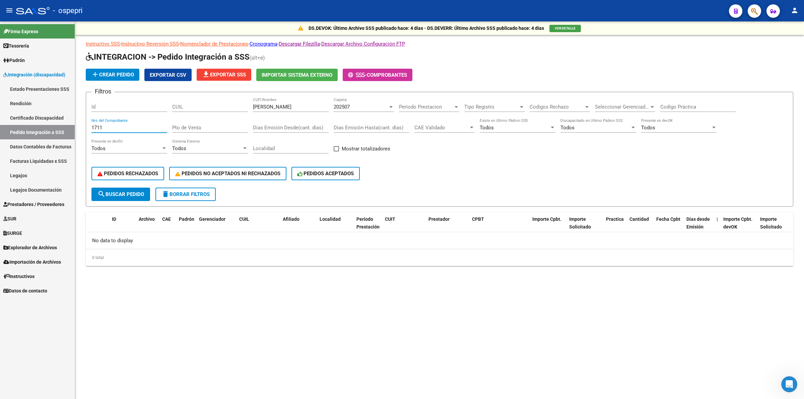
type input "1711"
click at [13, 201] on span "Prestadores / Proveedores" at bounding box center [33, 204] width 61 height 7
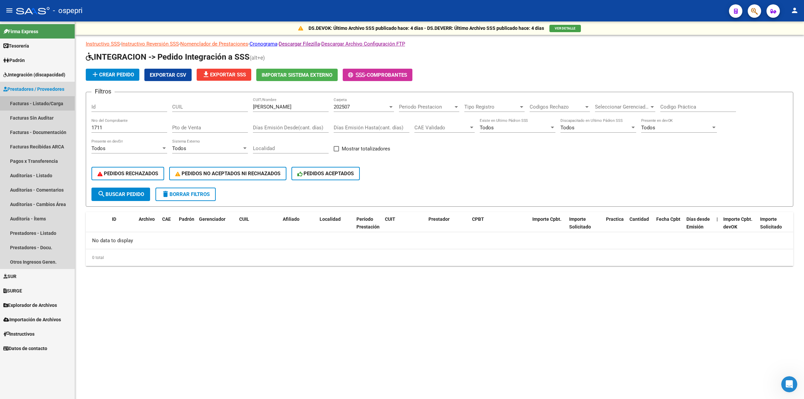
click at [17, 99] on link "Facturas - Listado/Carga" at bounding box center [37, 103] width 75 height 14
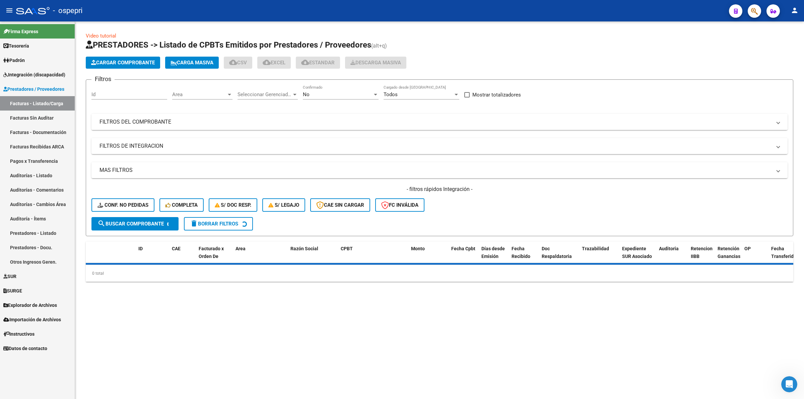
click at [129, 120] on mat-panel-title "FILTROS DEL COMPROBANTE" at bounding box center [435, 121] width 672 height 7
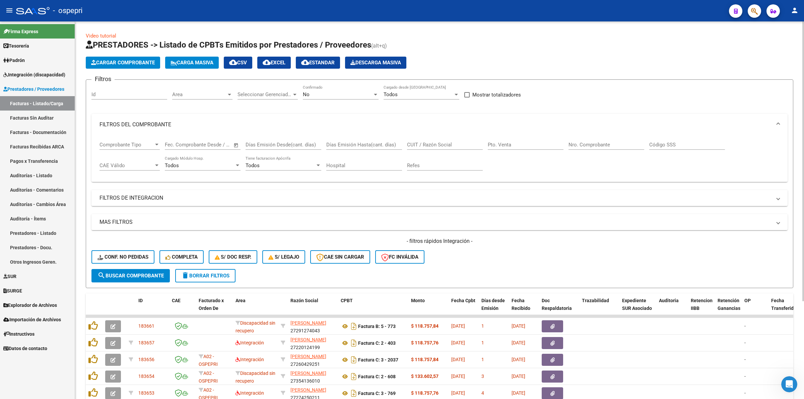
click at [462, 143] on input "CUIT / Razón Social" at bounding box center [445, 145] width 76 height 6
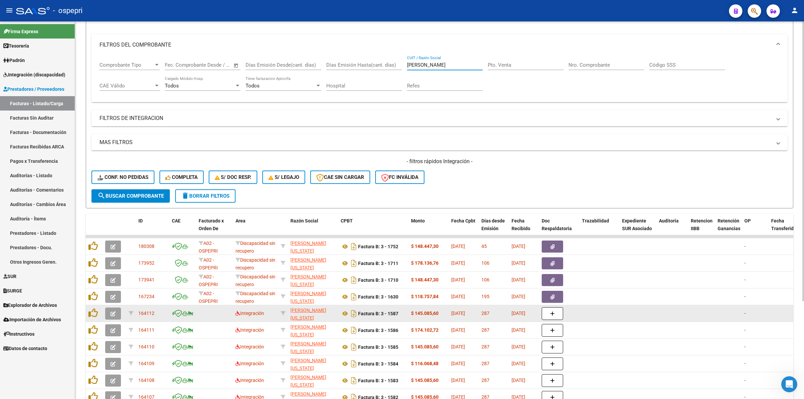
scroll to position [84, 0]
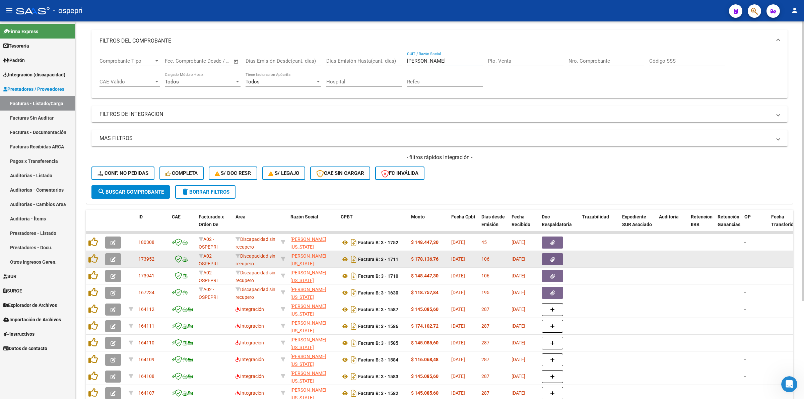
type input "ABREGO"
click at [116, 256] on button "button" at bounding box center [113, 259] width 16 height 12
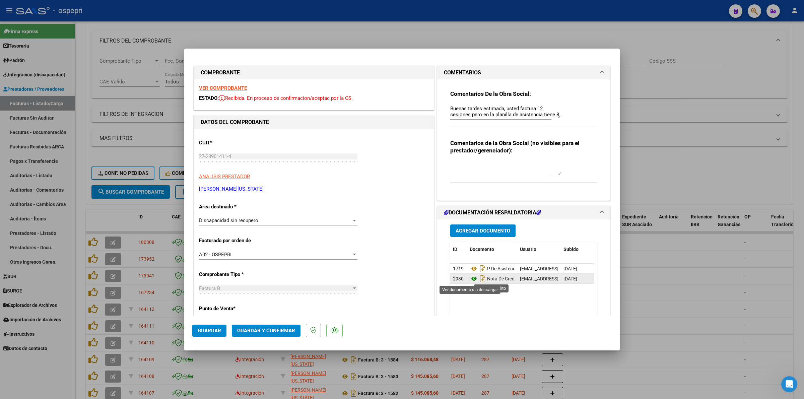
click at [470, 281] on icon at bounding box center [474, 279] width 9 height 8
click at [595, 57] on div "COMPROBANTE VER COMPROBANTE ESTADO: Recibida. En proceso de confirmacion/acepta…" at bounding box center [401, 348] width 419 height 583
type input "$ 0,00"
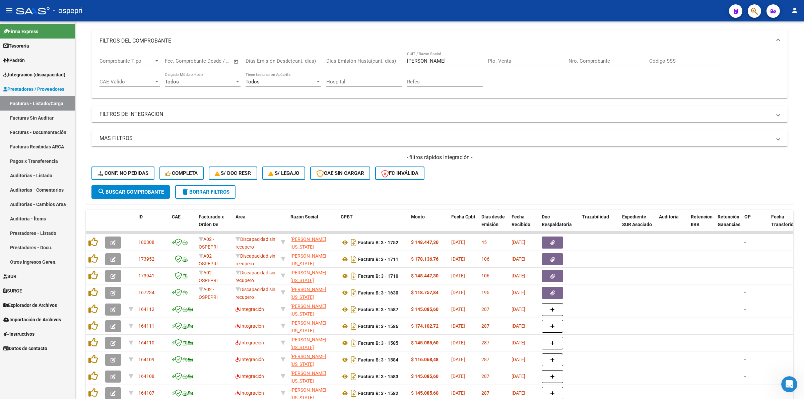
click at [26, 65] on link "Padrón" at bounding box center [37, 60] width 75 height 14
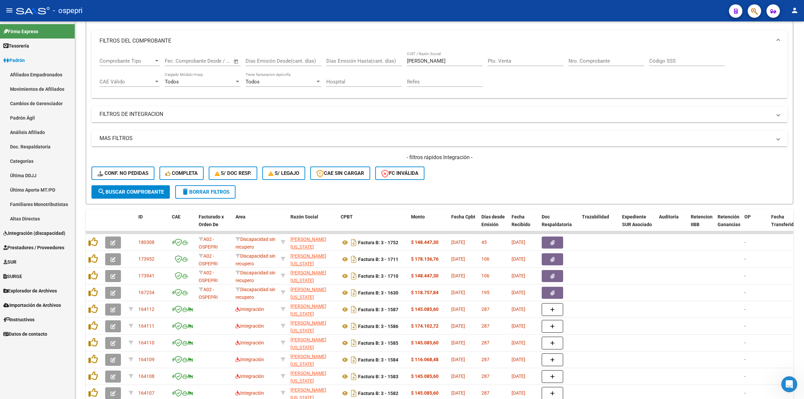
click at [19, 59] on span "Padrón" at bounding box center [13, 60] width 21 height 7
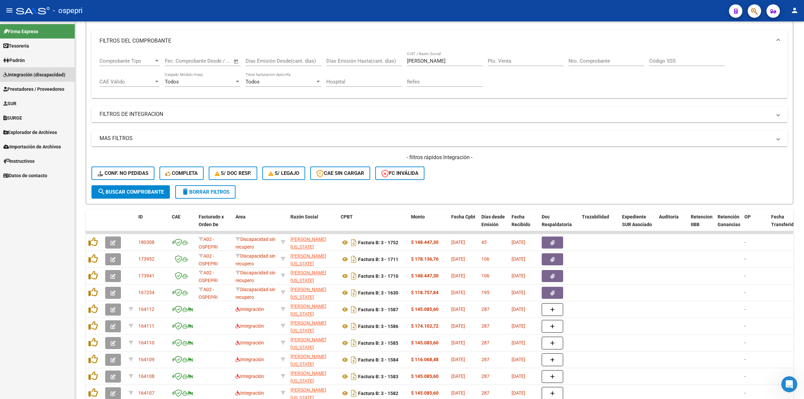
click at [27, 71] on span "Integración (discapacidad)" at bounding box center [34, 74] width 62 height 7
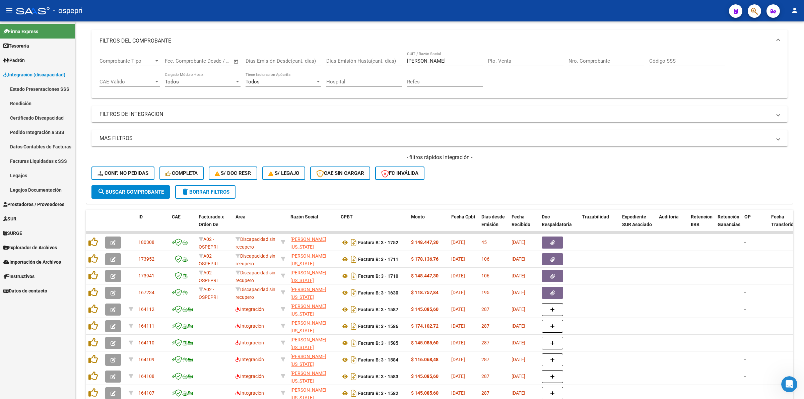
click at [33, 135] on link "Pedido Integración a SSS" at bounding box center [37, 132] width 75 height 14
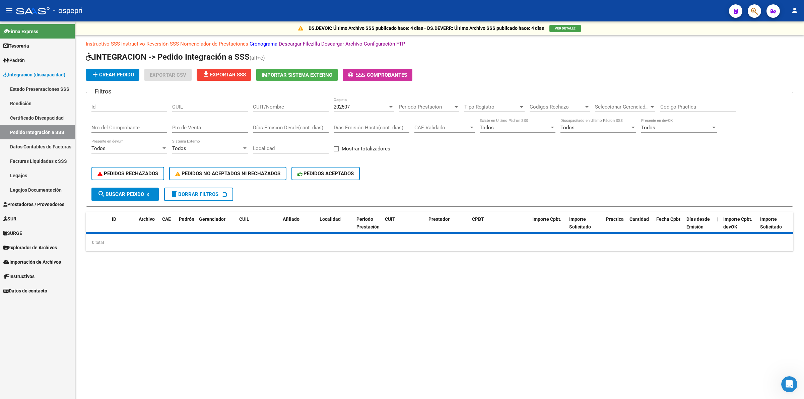
drag, startPoint x: 270, startPoint y: 102, endPoint x: 272, endPoint y: 107, distance: 5.4
click at [270, 103] on div "CUIT/Nombre" at bounding box center [291, 104] width 76 height 14
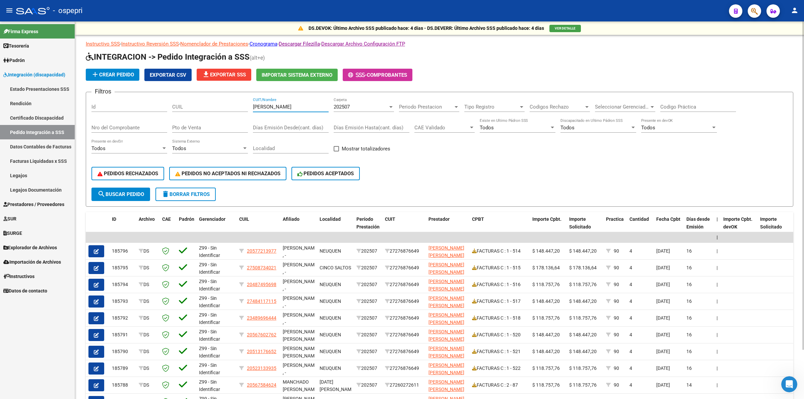
type input "ABREGO"
drag, startPoint x: 336, startPoint y: 112, endPoint x: 343, endPoint y: 111, distance: 6.9
click at [337, 112] on div "202507 Carpeta" at bounding box center [364, 107] width 60 height 21
click at [344, 106] on span "202507" at bounding box center [342, 107] width 16 height 6
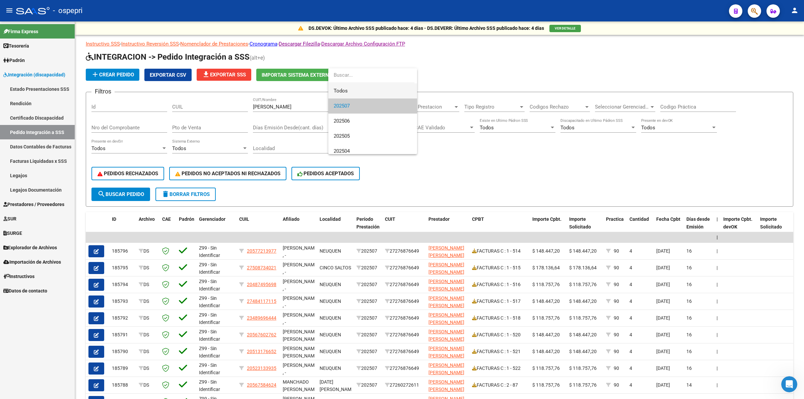
click at [360, 91] on span "Todos" at bounding box center [373, 90] width 78 height 15
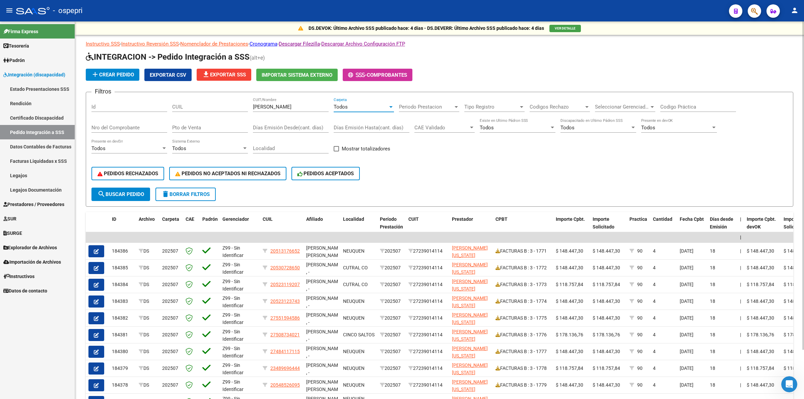
click at [108, 189] on button "search Buscar Pedido" at bounding box center [120, 194] width 59 height 13
click at [171, 197] on button "delete Borrar Filtros" at bounding box center [185, 194] width 60 height 13
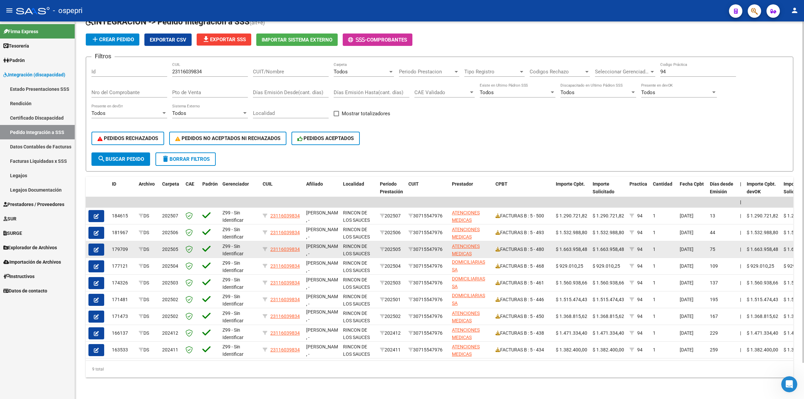
scroll to position [1, 0]
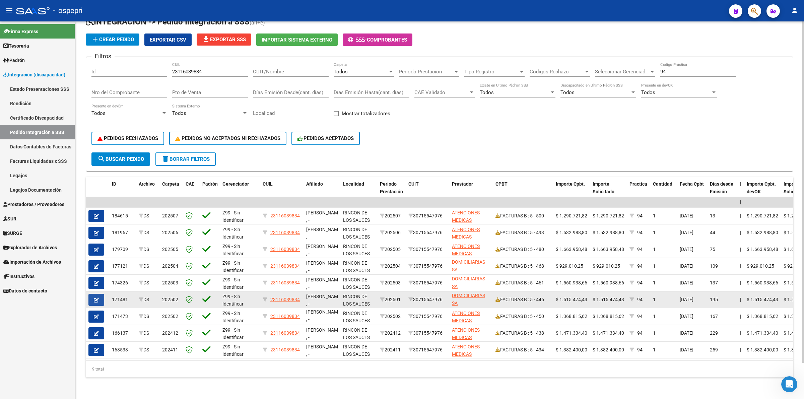
click at [101, 294] on button "button" at bounding box center [96, 300] width 16 height 12
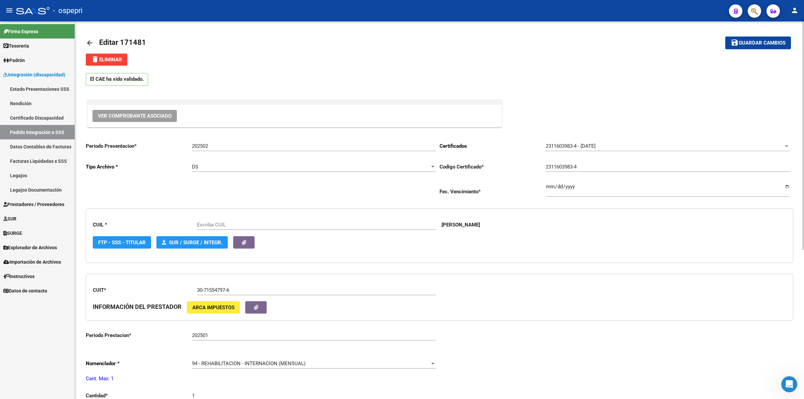
click at [130, 114] on span "Ver Comprobante Asociado" at bounding box center [135, 116] width 74 height 6
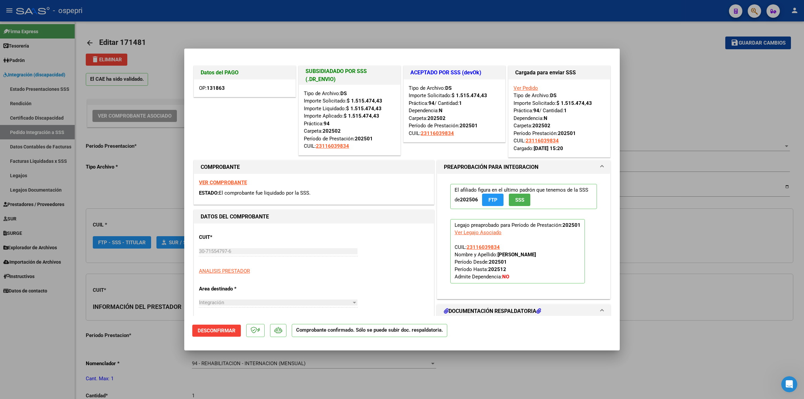
type input "23116039834"
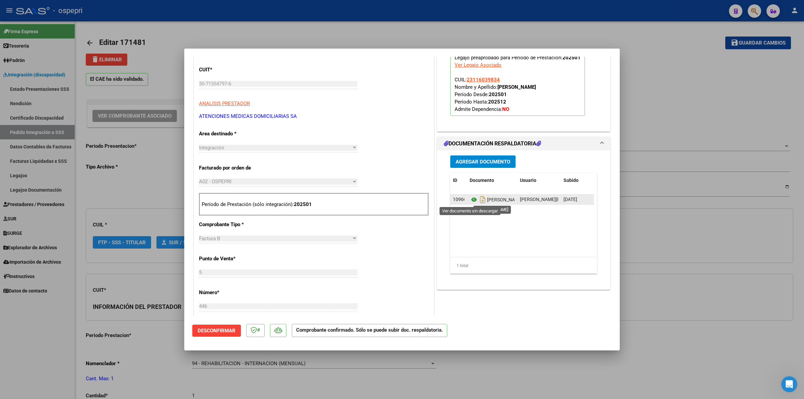
click at [471, 199] on icon at bounding box center [474, 200] width 9 height 8
type input "$ 0,00"
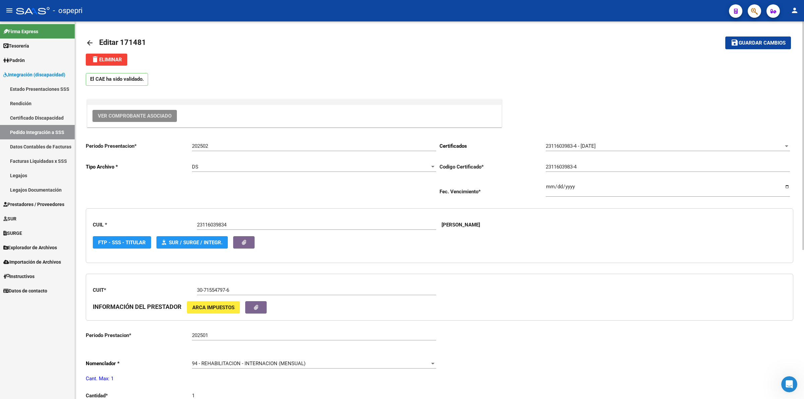
click at [87, 40] on mat-icon "arrow_back" at bounding box center [90, 43] width 8 height 8
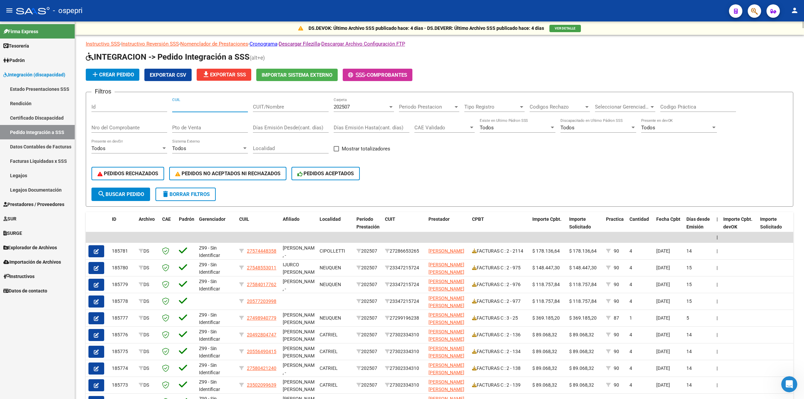
click at [187, 104] on input "CUIL" at bounding box center [210, 107] width 76 height 6
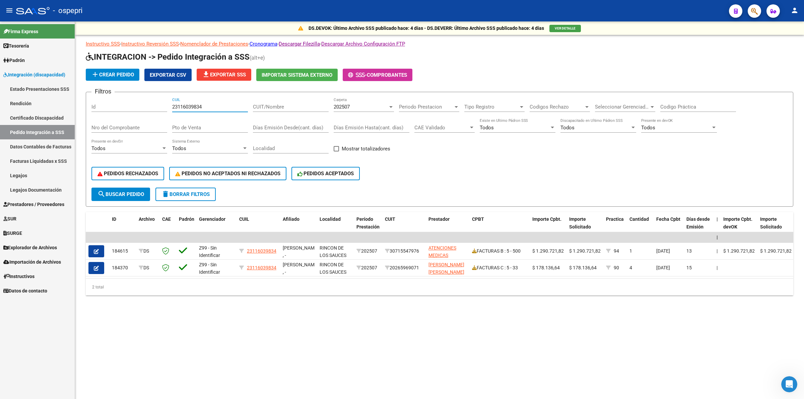
type input "23116039834"
click at [349, 105] on span "202507" at bounding box center [342, 107] width 16 height 6
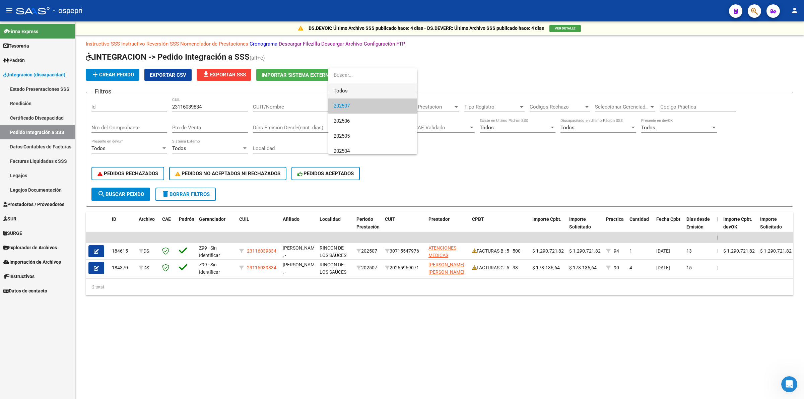
click at [357, 94] on span "Todos" at bounding box center [373, 90] width 78 height 15
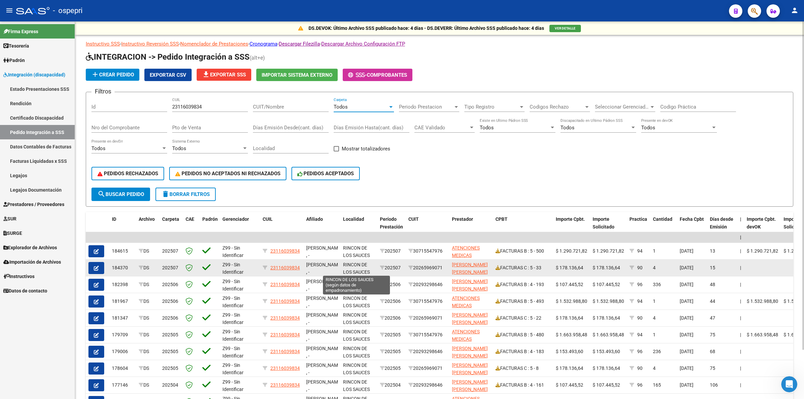
scroll to position [1, 0]
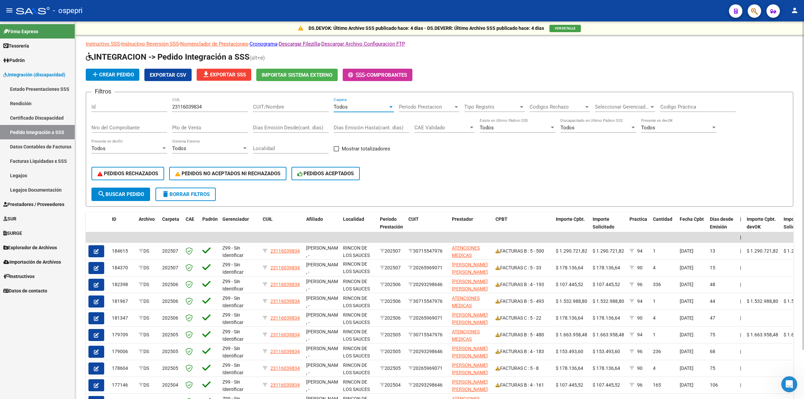
click at [676, 108] on input "Codigo Práctica" at bounding box center [698, 107] width 76 height 6
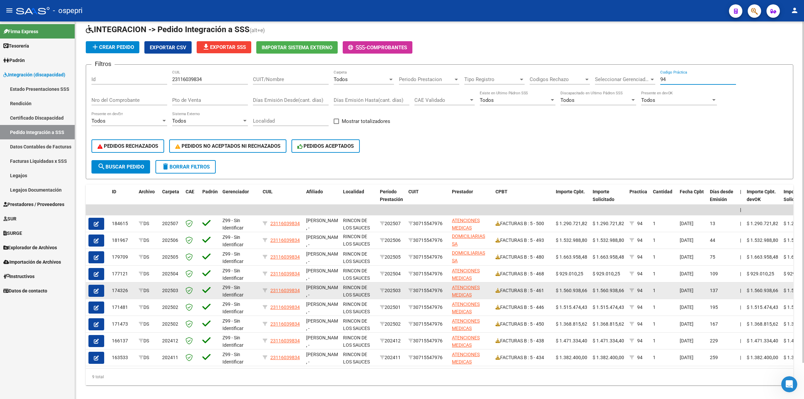
scroll to position [40, 0]
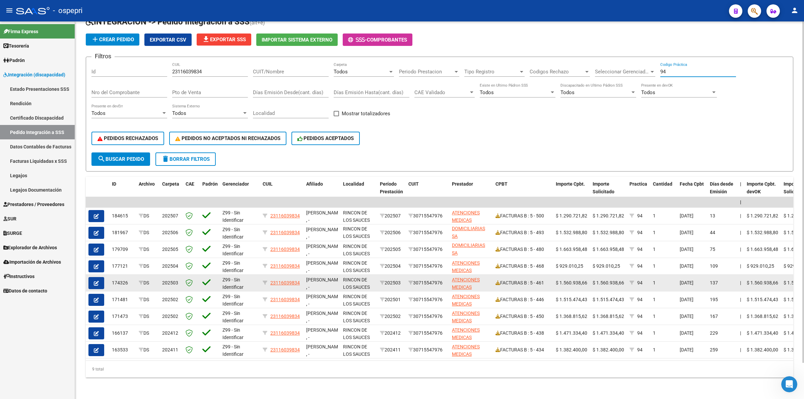
type input "94"
click at [96, 280] on span "button" at bounding box center [96, 283] width 5 height 6
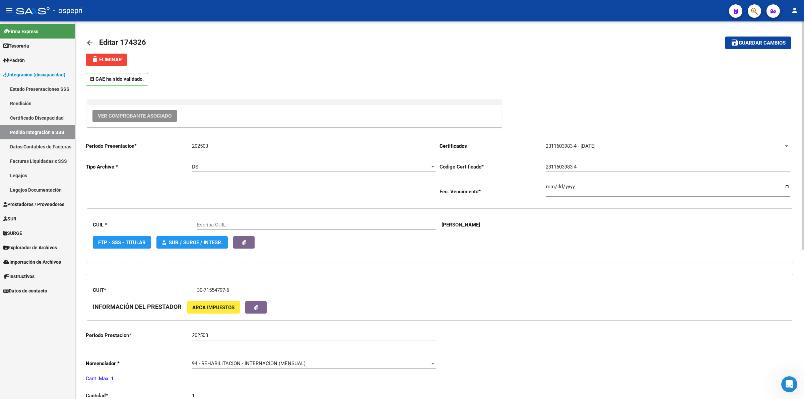
click at [153, 116] on span "Ver Comprobante Asociado" at bounding box center [135, 116] width 74 height 6
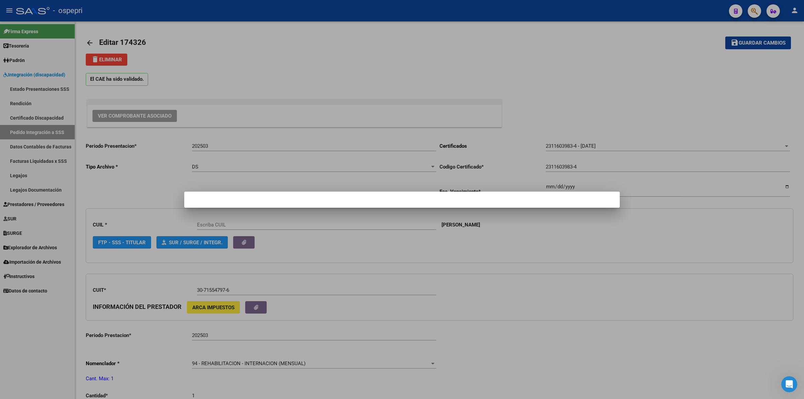
type input "23116039834"
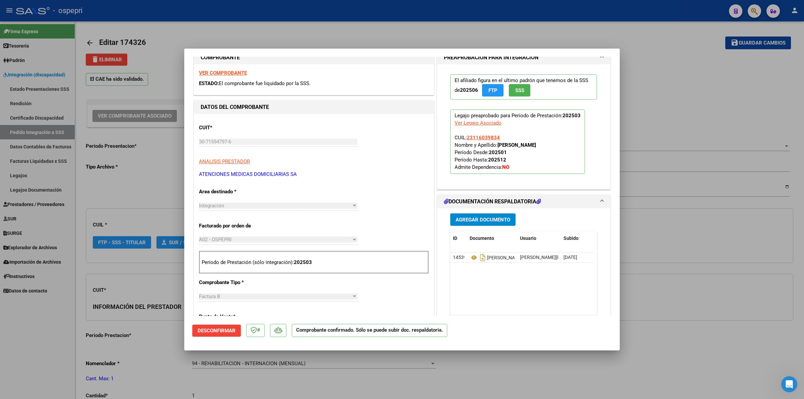
scroll to position [126, 0]
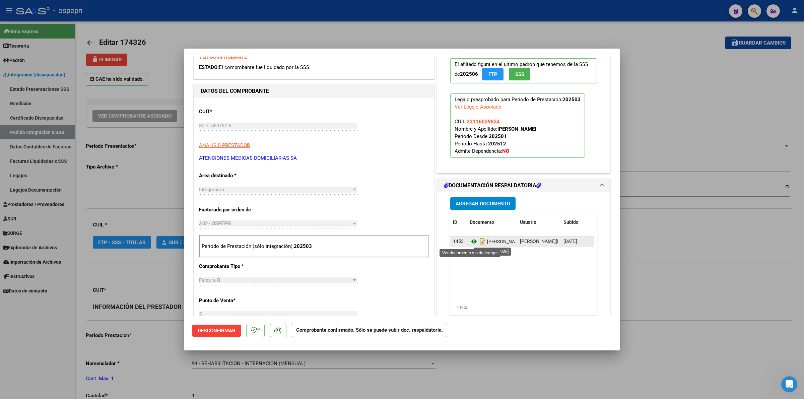
click at [471, 241] on icon at bounding box center [474, 241] width 9 height 8
type input "$ 0,00"
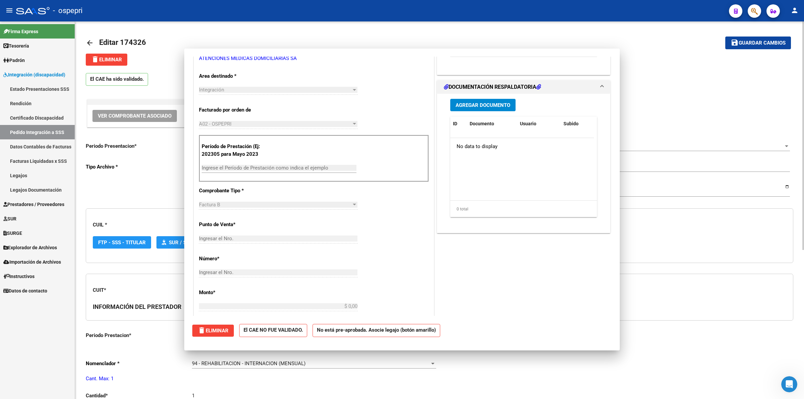
scroll to position [0, 0]
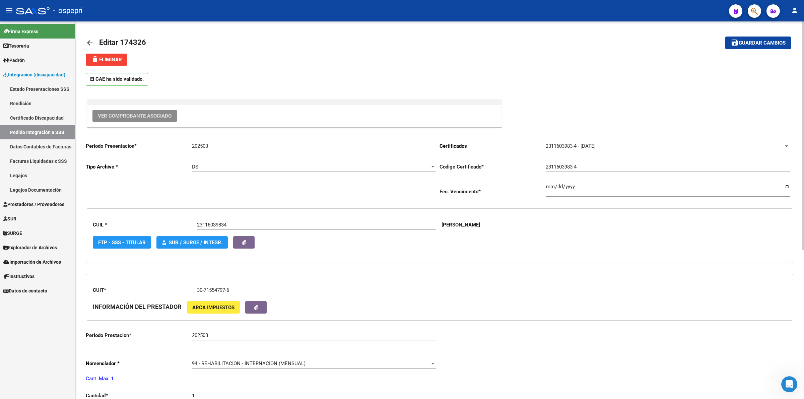
click at [87, 39] on mat-icon "arrow_back" at bounding box center [90, 43] width 8 height 8
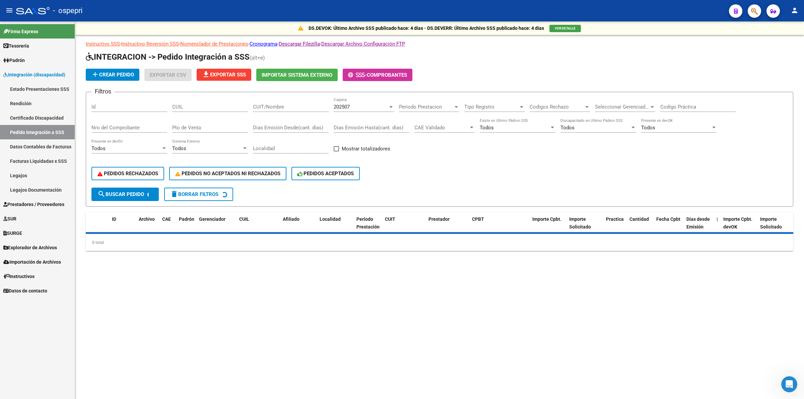
click at [186, 102] on div "CUIL" at bounding box center [210, 104] width 76 height 14
click at [188, 105] on input "CUIL" at bounding box center [210, 107] width 76 height 6
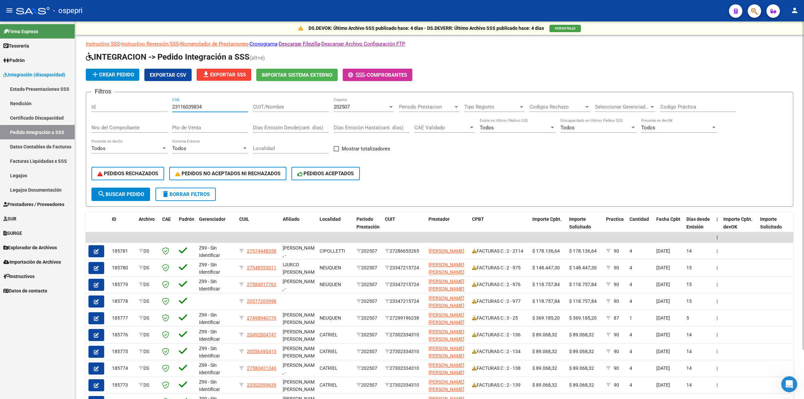
type input "23116039834"
click at [351, 109] on div "202507 Carpeta" at bounding box center [364, 104] width 60 height 14
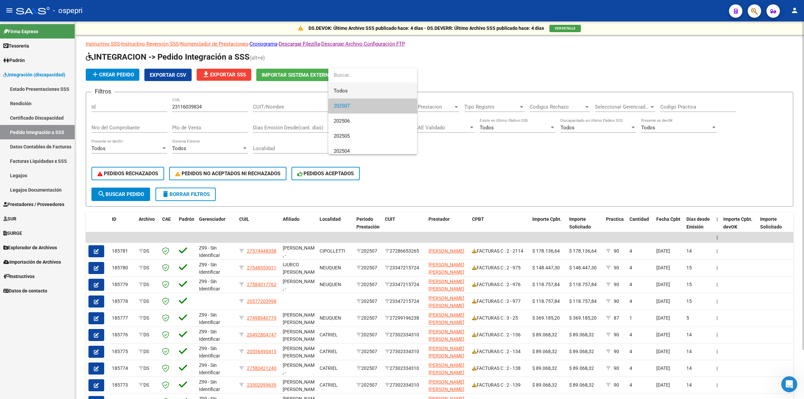
drag, startPoint x: 351, startPoint y: 97, endPoint x: 411, endPoint y: 97, distance: 60.3
click at [352, 97] on span "Todos" at bounding box center [373, 90] width 78 height 15
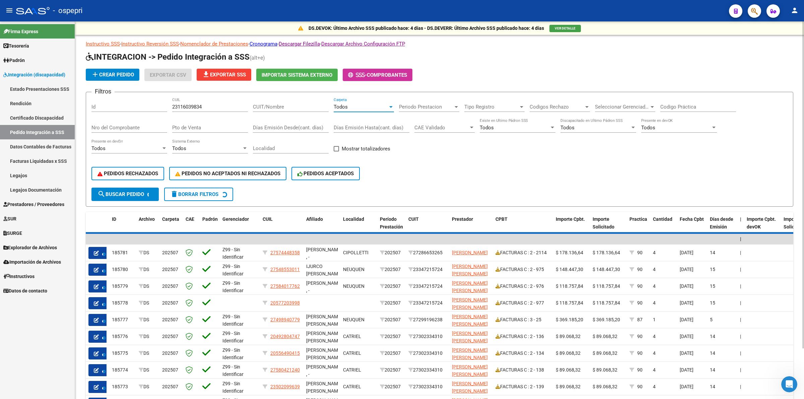
click at [686, 106] on input "Codigo Práctica" at bounding box center [698, 107] width 76 height 6
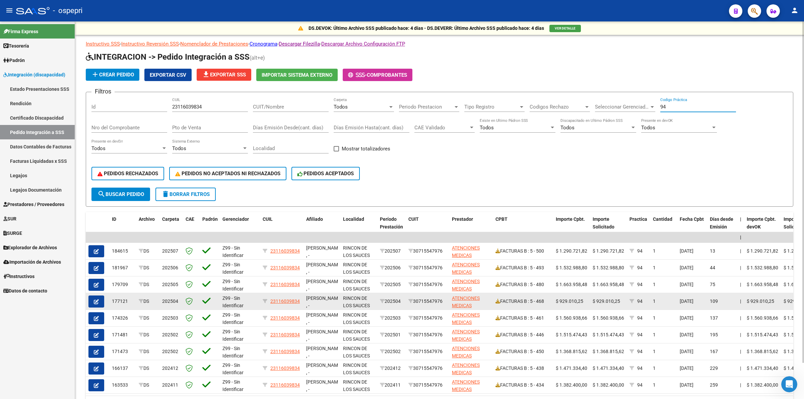
type input "94"
click at [97, 295] on button "button" at bounding box center [96, 301] width 16 height 12
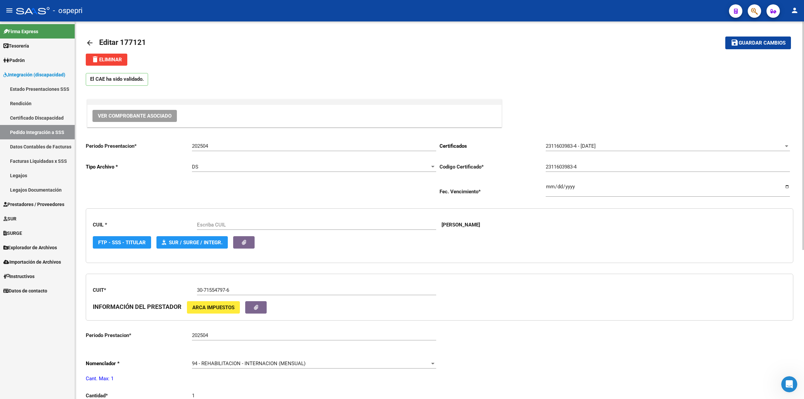
click at [166, 118] on span "Ver Comprobante Asociado" at bounding box center [135, 116] width 74 height 6
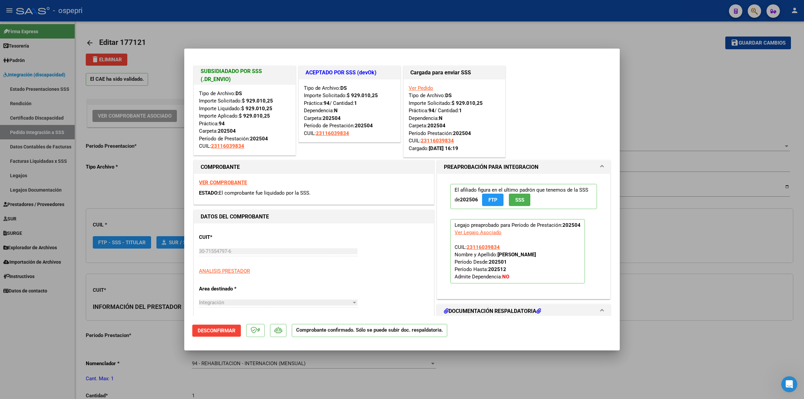
type input "23116039834"
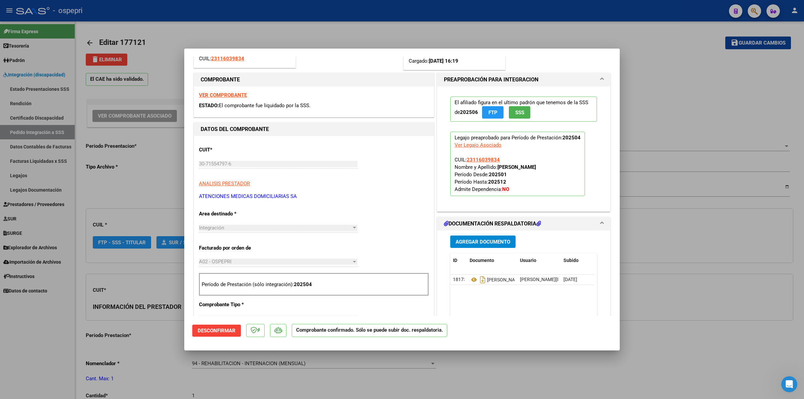
scroll to position [126, 0]
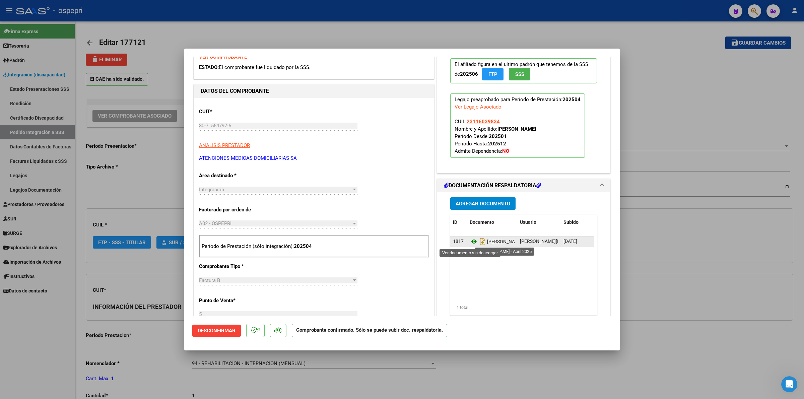
click at [471, 243] on icon at bounding box center [474, 241] width 9 height 8
type input "$ 0,00"
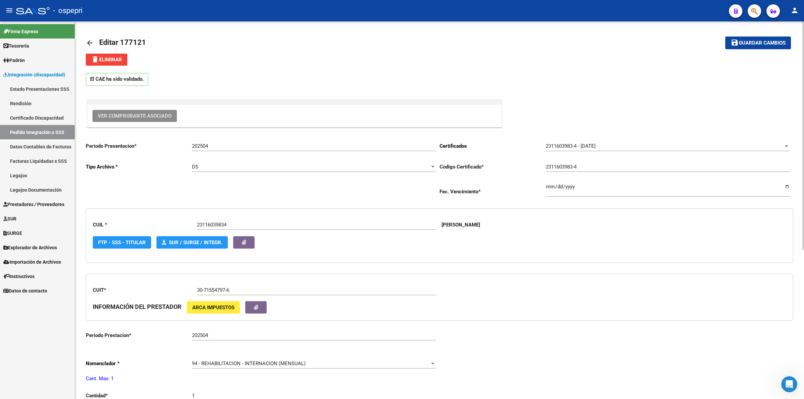
click at [91, 44] on mat-icon "arrow_back" at bounding box center [90, 43] width 8 height 8
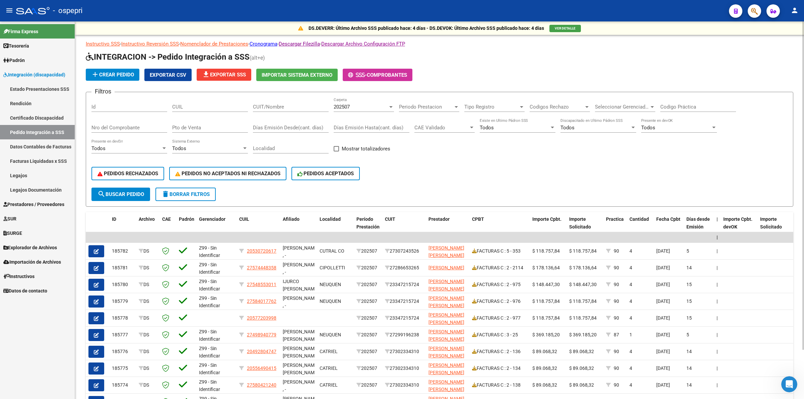
drag, startPoint x: 275, startPoint y: 109, endPoint x: 166, endPoint y: 109, distance: 108.9
click at [255, 109] on input "CUIT/Nombre" at bounding box center [291, 107] width 76 height 6
drag, startPoint x: 202, startPoint y: 106, endPoint x: 315, endPoint y: 123, distance: 114.5
click at [203, 106] on input "CUIL" at bounding box center [210, 107] width 76 height 6
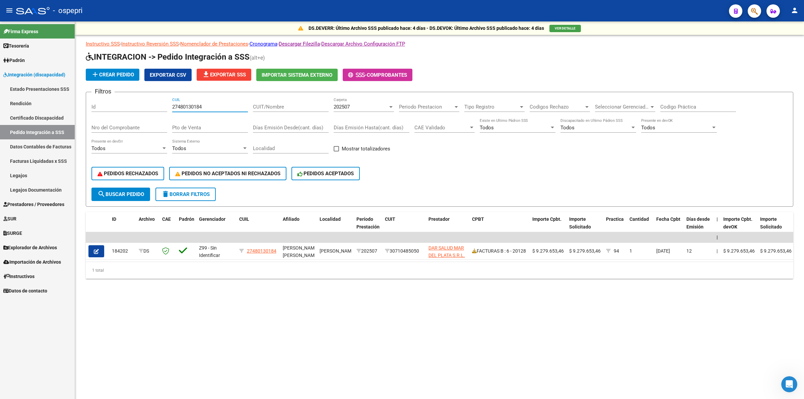
type input "27480130184"
click at [373, 108] on div "202507" at bounding box center [361, 107] width 54 height 6
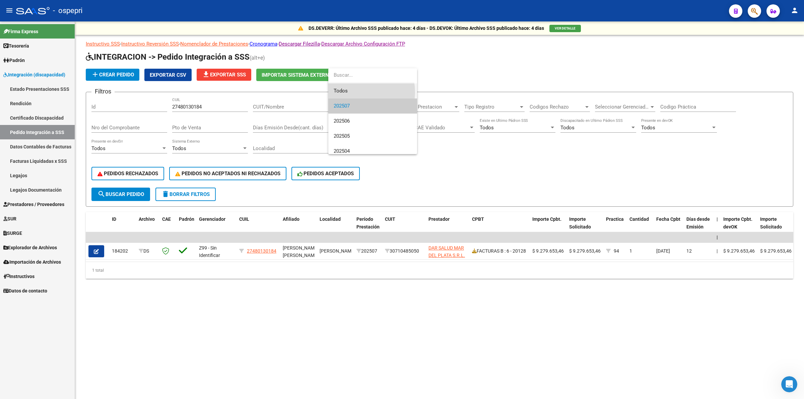
click at [353, 92] on span "Todos" at bounding box center [373, 90] width 78 height 15
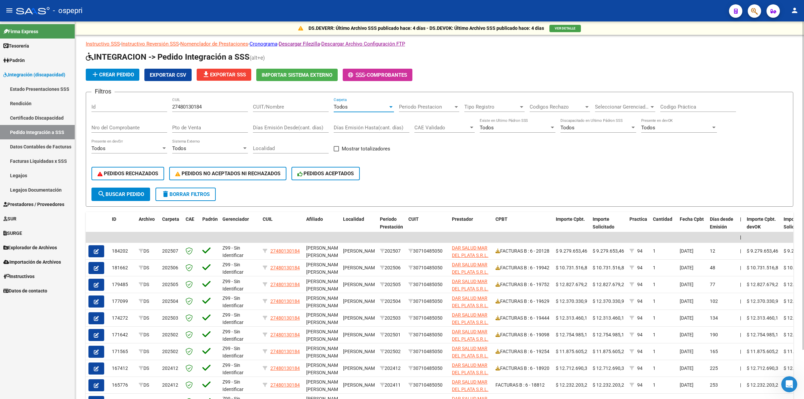
click at [709, 111] on div "Codigo Práctica" at bounding box center [698, 104] width 76 height 14
click at [704, 106] on input "Codigo Práctica" at bounding box center [698, 107] width 76 height 6
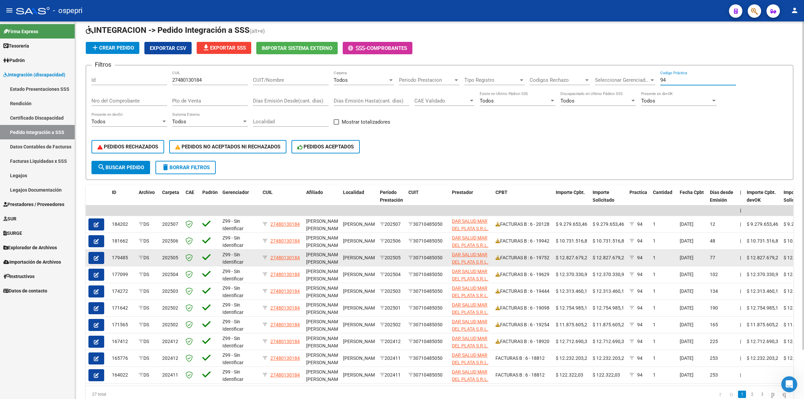
scroll to position [56, 0]
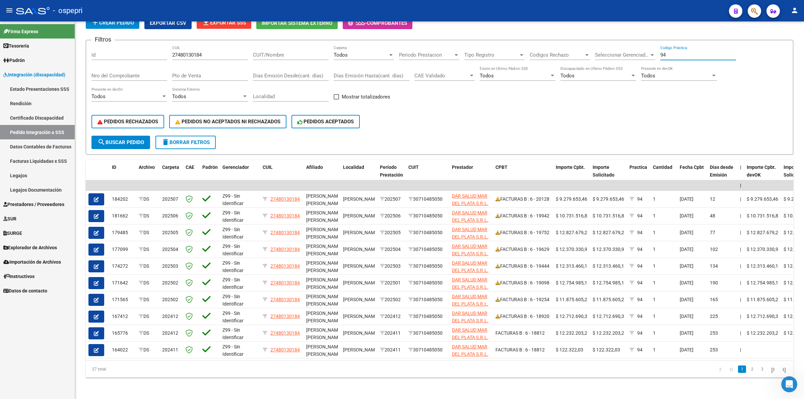
type input "94"
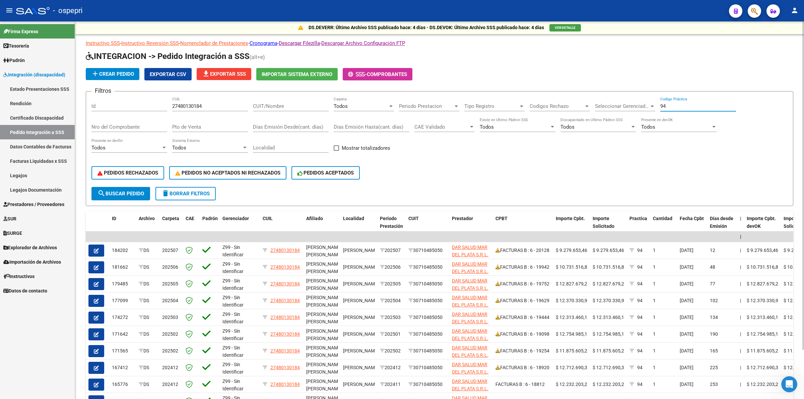
scroll to position [0, 0]
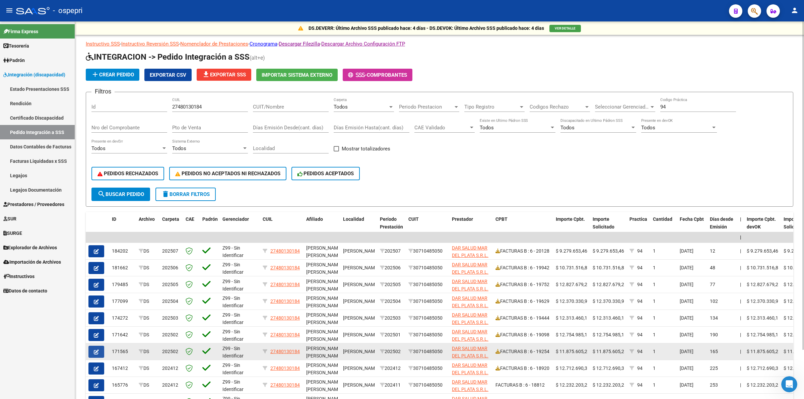
drag, startPoint x: 99, startPoint y: 347, endPoint x: 211, endPoint y: 303, distance: 120.5
click at [101, 347] on button "button" at bounding box center [96, 352] width 16 height 12
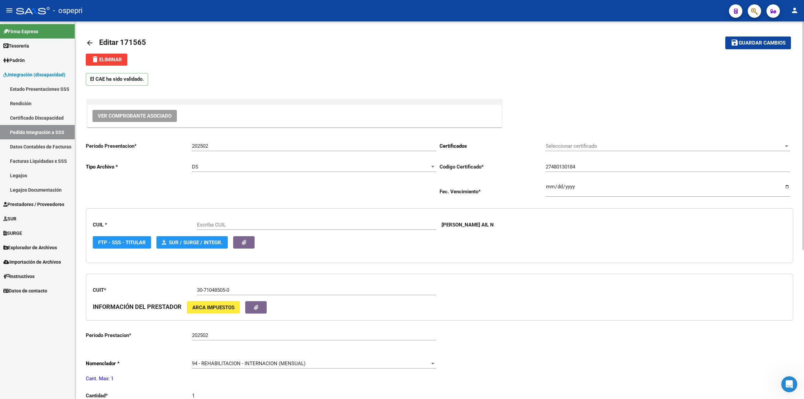
click at [131, 116] on span "Ver Comprobante Asociado" at bounding box center [135, 116] width 74 height 6
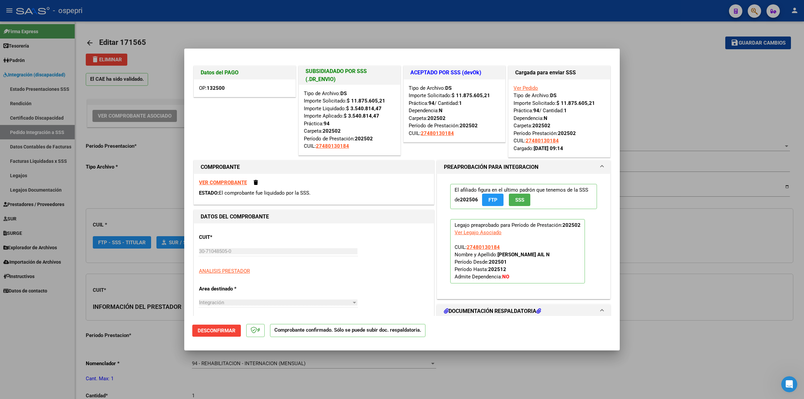
type input "27480130184"
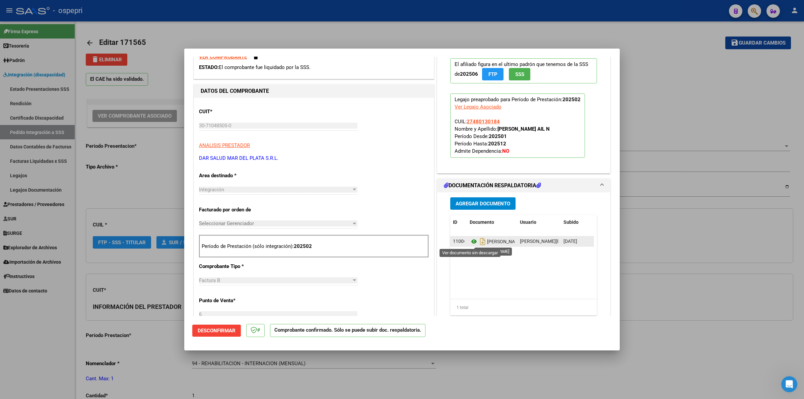
click at [471, 240] on icon at bounding box center [474, 241] width 9 height 8
type input "$ 0,00"
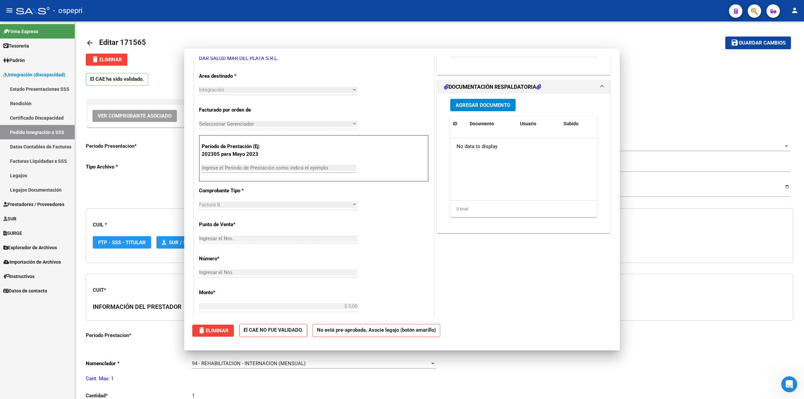
scroll to position [0, 0]
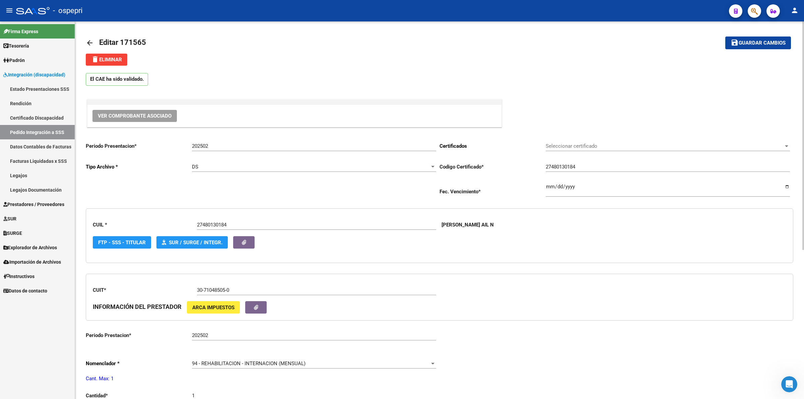
click at [88, 38] on link "arrow_back" at bounding box center [92, 43] width 13 height 16
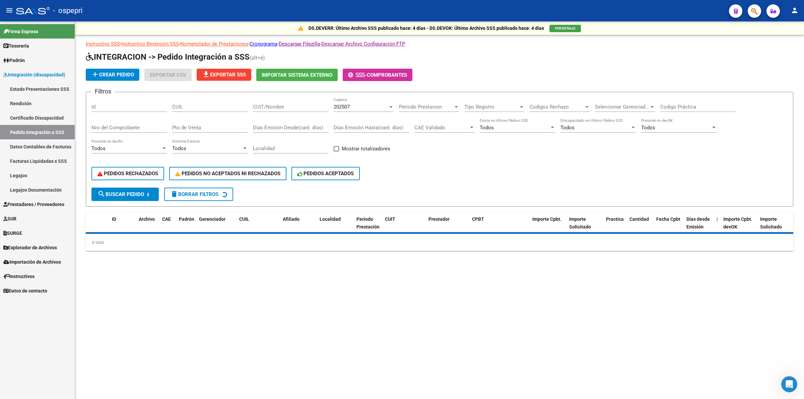
click at [211, 110] on div "CUIL" at bounding box center [210, 104] width 76 height 14
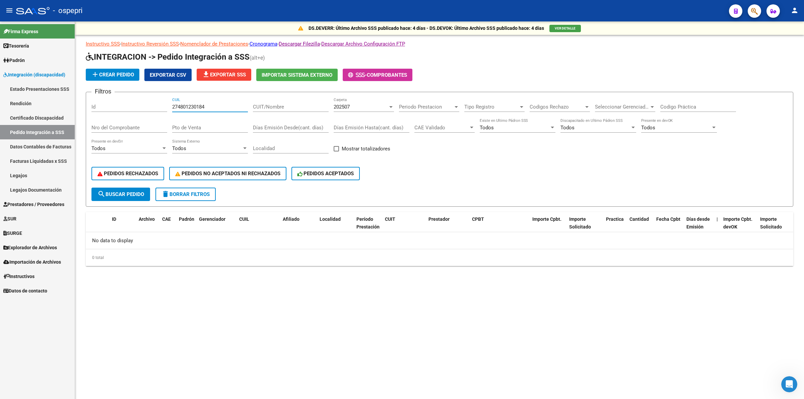
click at [192, 107] on input "274801230184" at bounding box center [210, 107] width 76 height 6
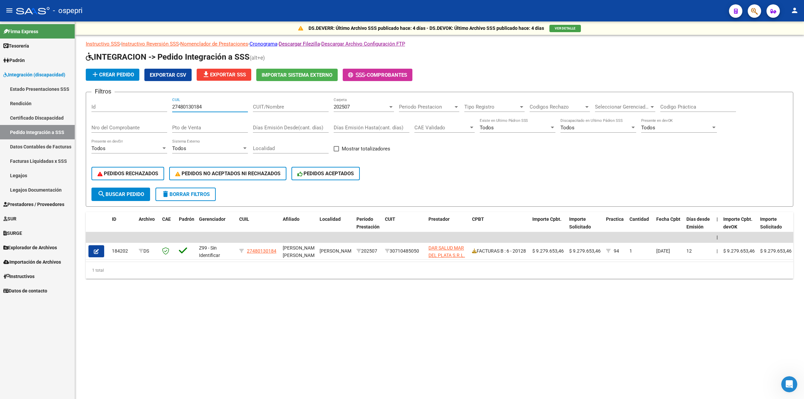
type input "27480130184"
click at [342, 102] on div "202507 Carpeta" at bounding box center [364, 104] width 60 height 14
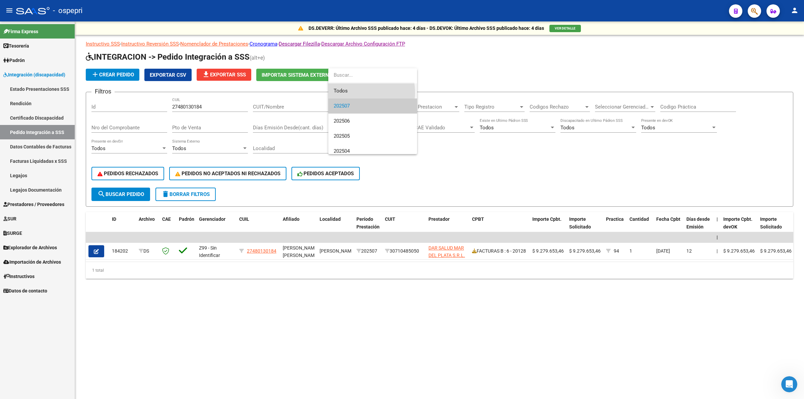
click at [350, 93] on span "Todos" at bounding box center [373, 90] width 78 height 15
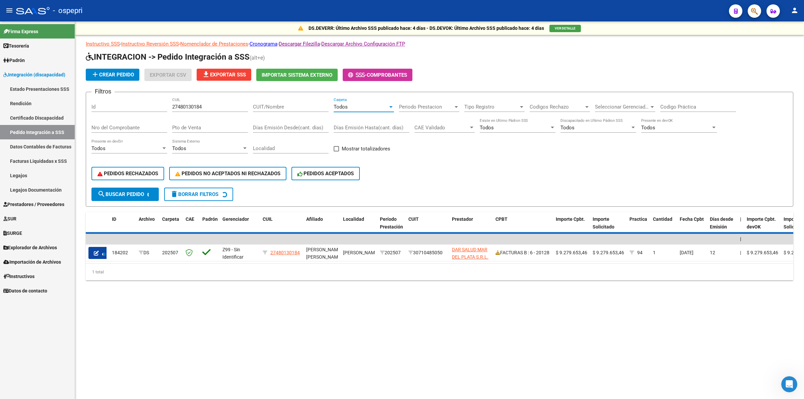
click at [697, 100] on div "Codigo Práctica" at bounding box center [698, 104] width 76 height 14
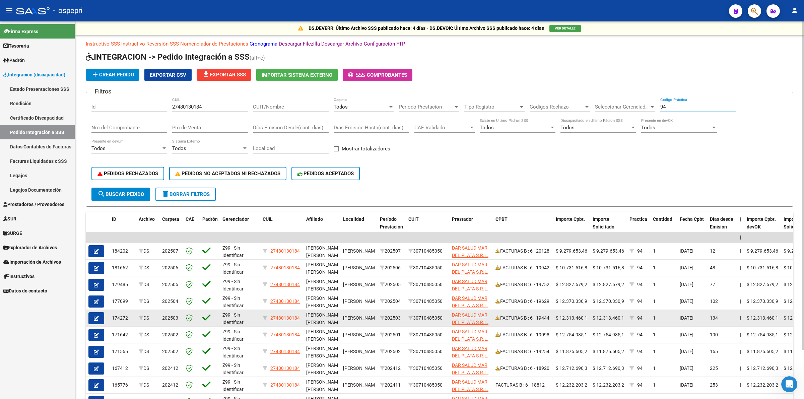
type input "94"
click at [95, 316] on icon "button" at bounding box center [96, 318] width 5 height 5
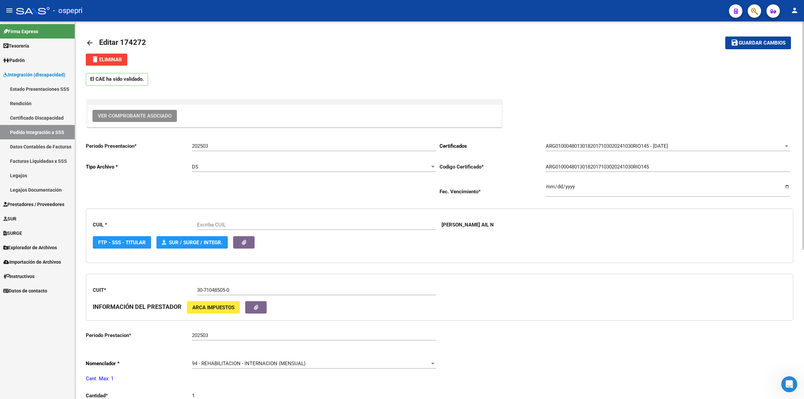
click at [147, 121] on button "Ver Comprobante Asociado" at bounding box center [134, 116] width 84 height 12
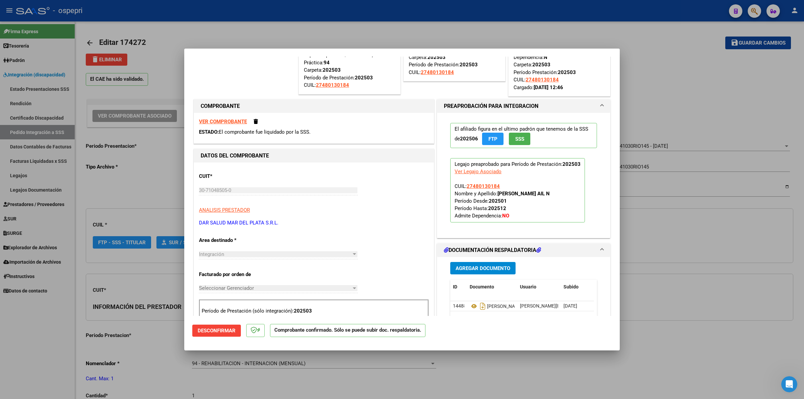
scroll to position [167, 0]
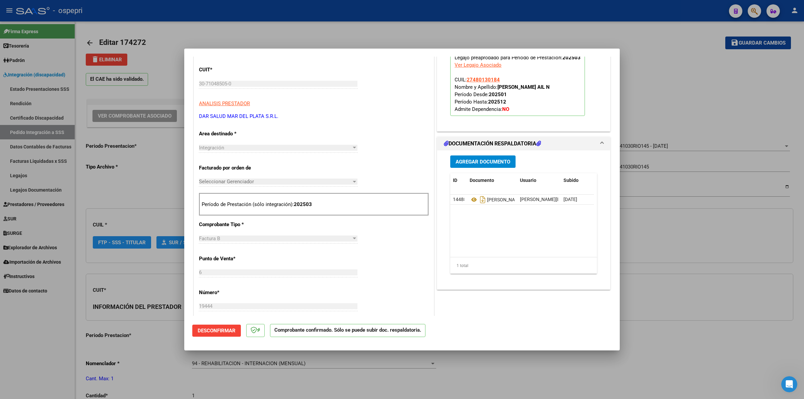
type input "27480130184"
click at [472, 197] on icon at bounding box center [474, 200] width 9 height 8
type input "$ 0,00"
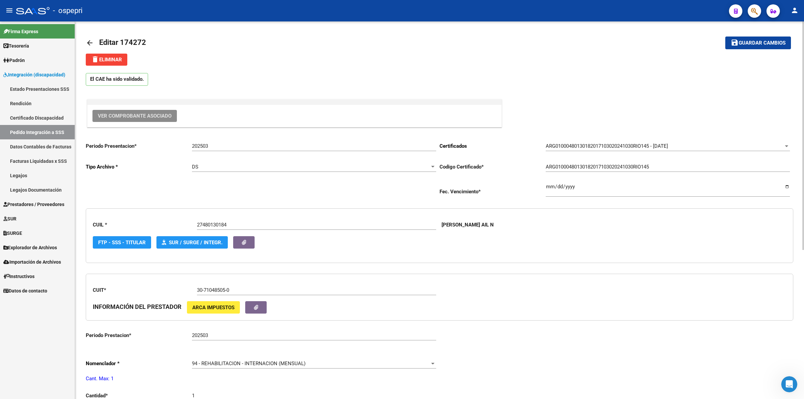
click at [91, 40] on mat-icon "arrow_back" at bounding box center [90, 43] width 8 height 8
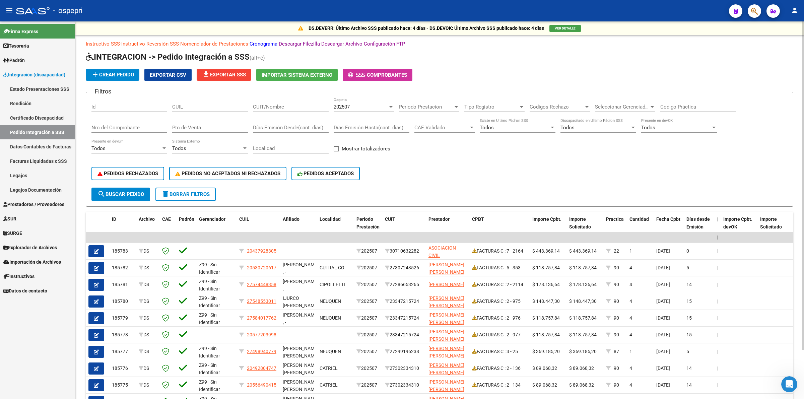
click at [202, 105] on input "CUIL" at bounding box center [210, 107] width 76 height 6
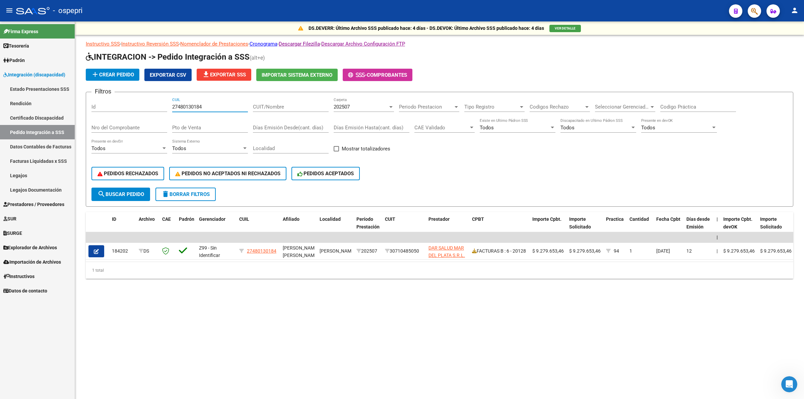
type input "27480130184"
click at [358, 109] on div "202507" at bounding box center [361, 107] width 54 height 6
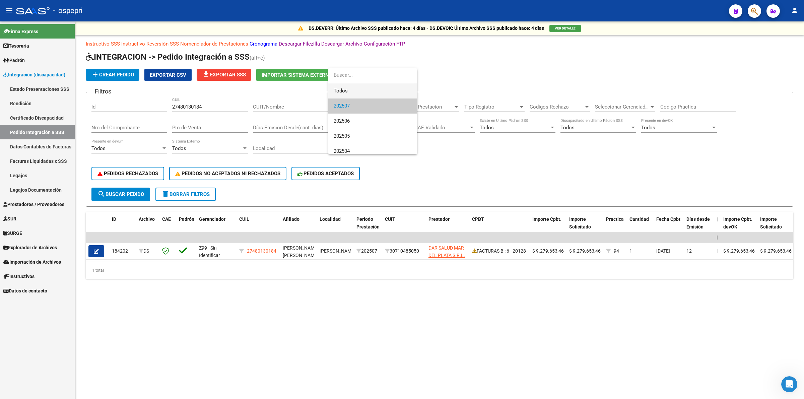
click at [350, 94] on span "Todos" at bounding box center [373, 90] width 78 height 15
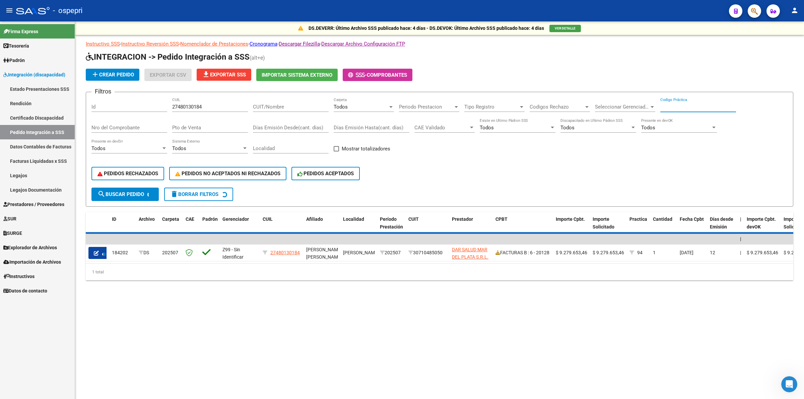
click at [678, 105] on input "Codigo Práctica" at bounding box center [698, 107] width 76 height 6
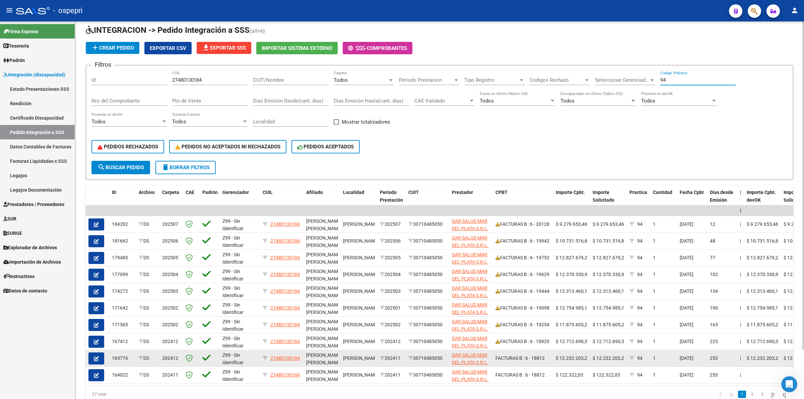
scroll to position [56, 0]
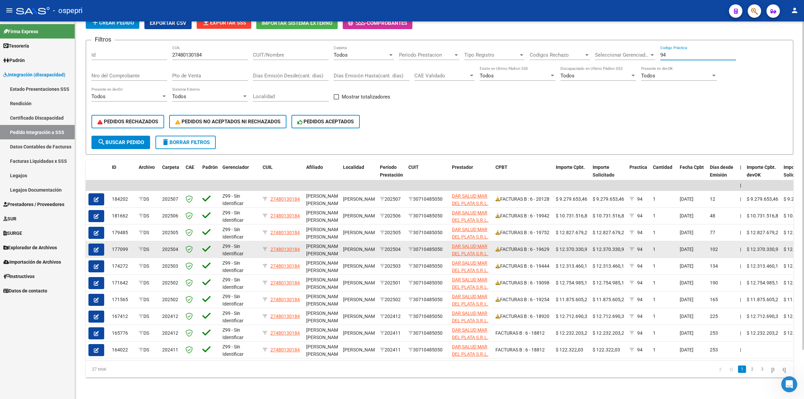
type input "94"
click at [100, 244] on button "button" at bounding box center [96, 250] width 16 height 12
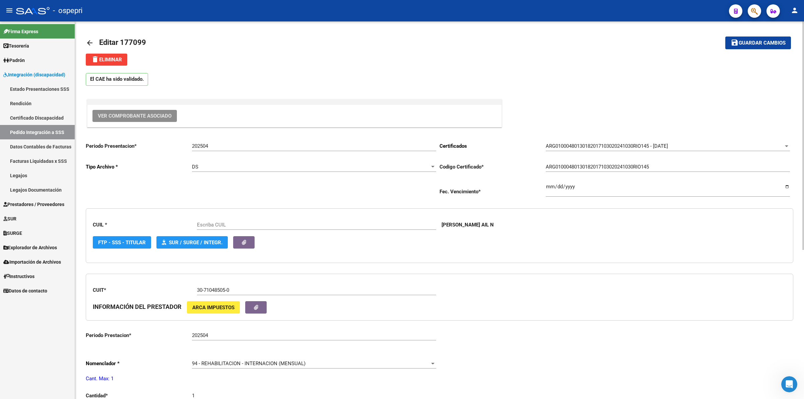
click at [131, 112] on button "Ver Comprobante Asociado" at bounding box center [134, 116] width 84 height 12
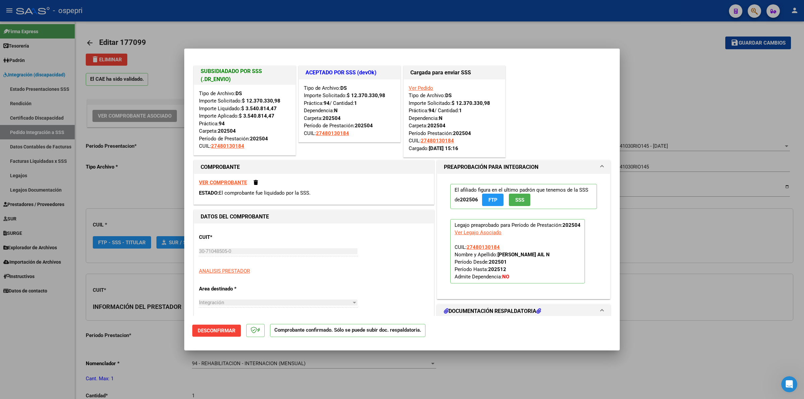
type input "27480130184"
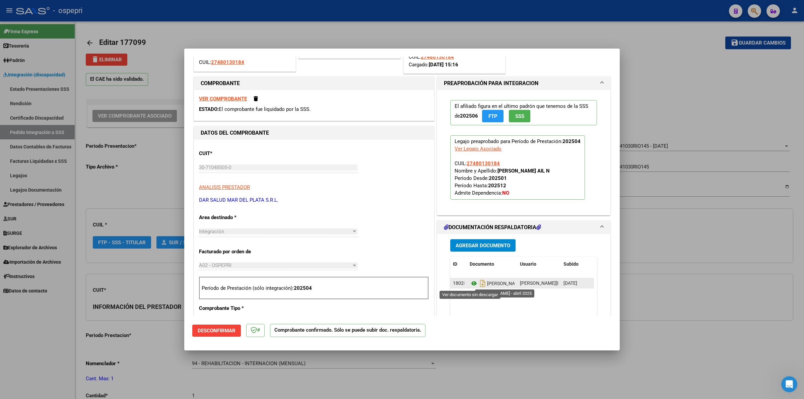
click at [470, 283] on icon at bounding box center [474, 283] width 9 height 8
type input "$ 0,00"
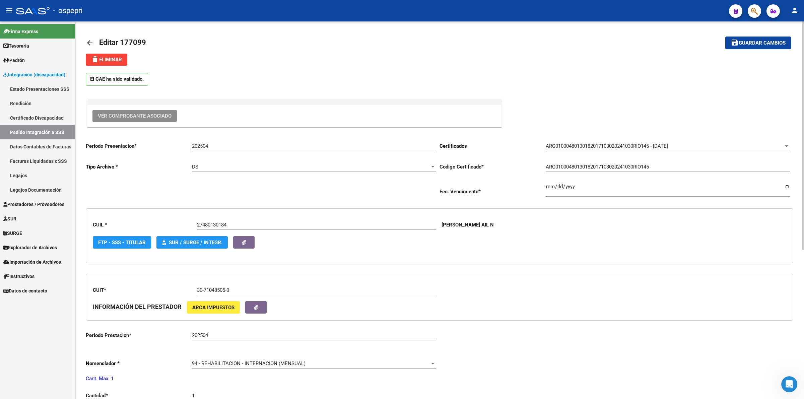
click at [87, 41] on mat-icon "arrow_back" at bounding box center [90, 43] width 8 height 8
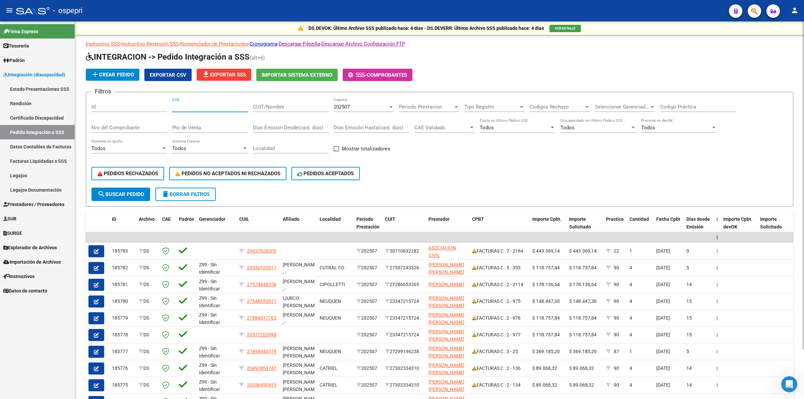
click at [223, 106] on input "CUIL" at bounding box center [210, 107] width 76 height 6
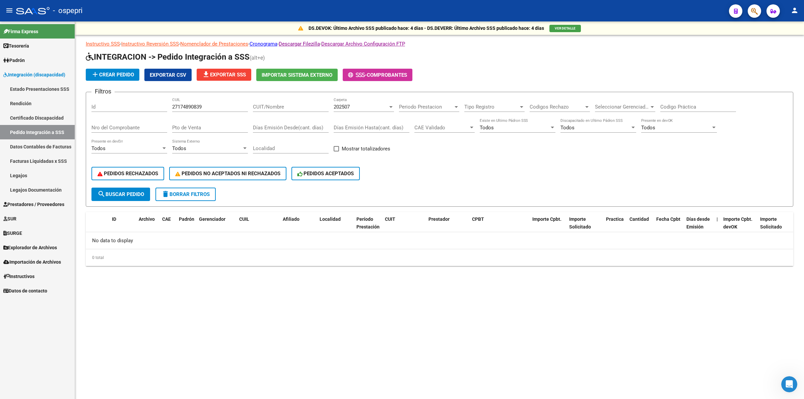
click at [363, 102] on div "202507 Carpeta" at bounding box center [364, 104] width 60 height 14
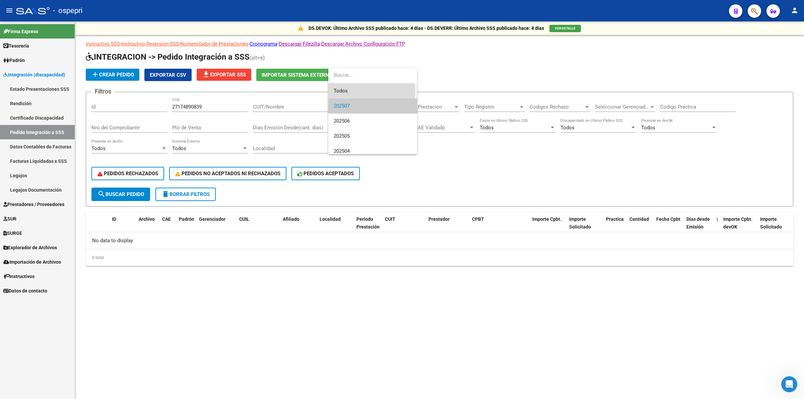
drag, startPoint x: 346, startPoint y: 92, endPoint x: 286, endPoint y: 124, distance: 67.7
click at [346, 92] on span "Todos" at bounding box center [373, 90] width 78 height 15
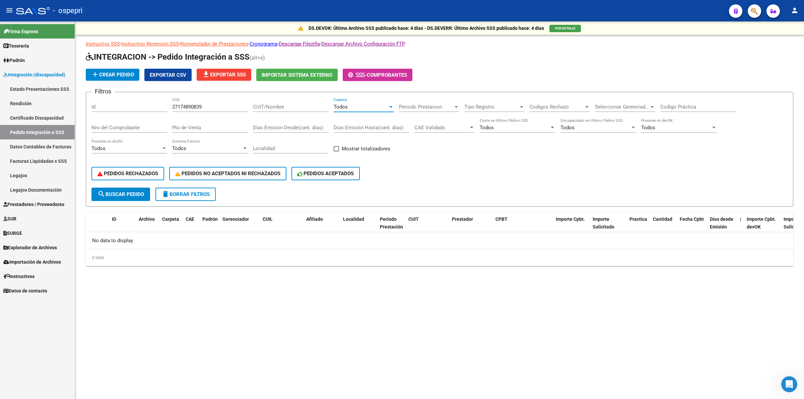
click at [113, 193] on span "search Buscar Pedido" at bounding box center [120, 194] width 47 height 6
click at [198, 104] on input "27174890839" at bounding box center [210, 107] width 76 height 6
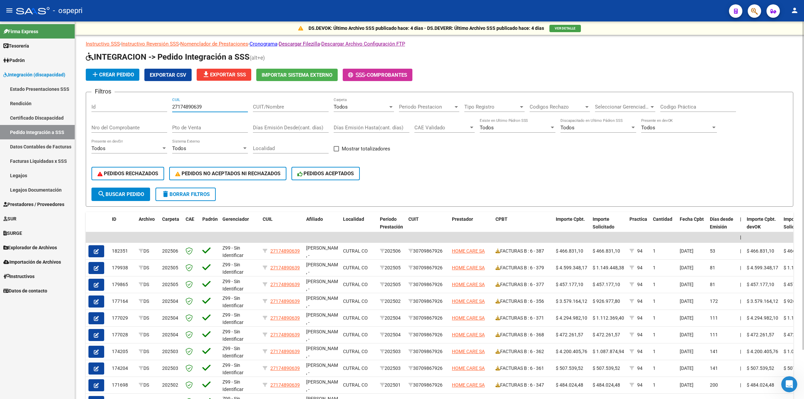
type input "27174890639"
click at [685, 107] on input "Codigo Práctica" at bounding box center [698, 107] width 76 height 6
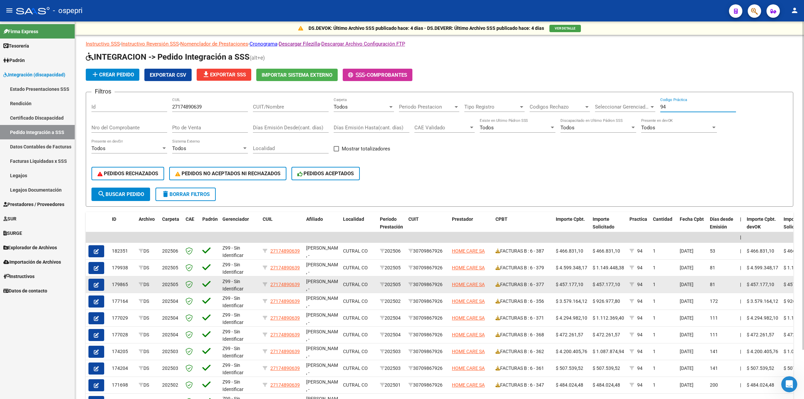
scroll to position [42, 0]
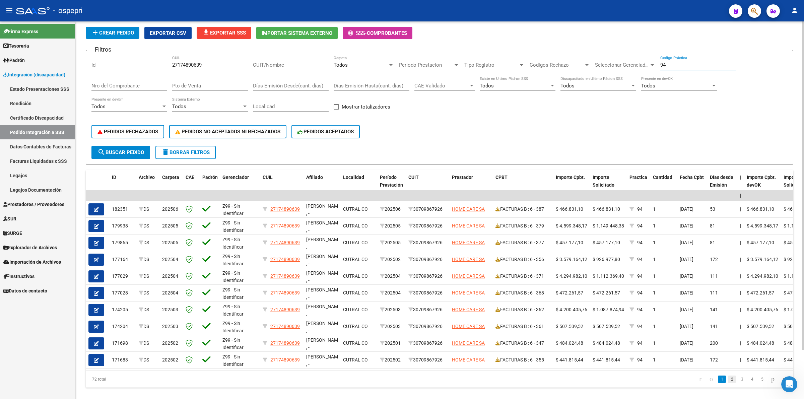
type input "94"
click at [728, 383] on link "2" at bounding box center [732, 378] width 8 height 7
click at [718, 383] on link "1" at bounding box center [722, 378] width 8 height 7
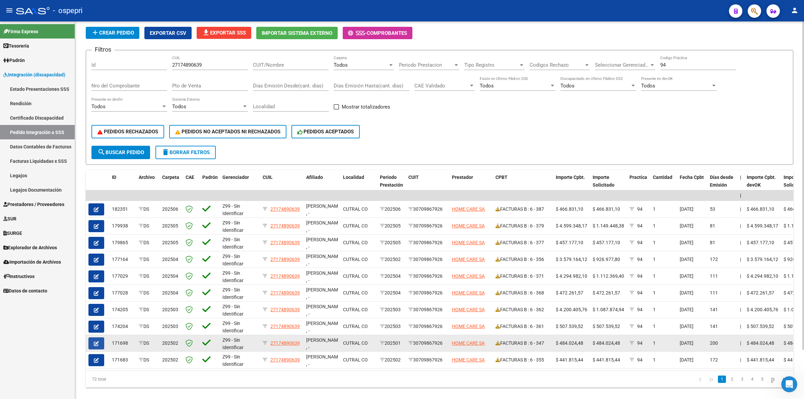
drag, startPoint x: 96, startPoint y: 339, endPoint x: 167, endPoint y: 310, distance: 76.0
click at [96, 341] on icon "button" at bounding box center [96, 343] width 5 height 5
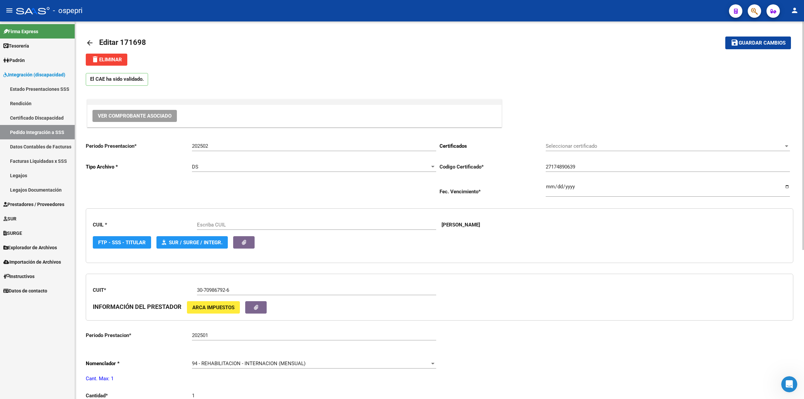
drag, startPoint x: 122, startPoint y: 119, endPoint x: 126, endPoint y: 120, distance: 4.1
click at [126, 120] on button "Ver Comprobante Asociado" at bounding box center [134, 116] width 84 height 12
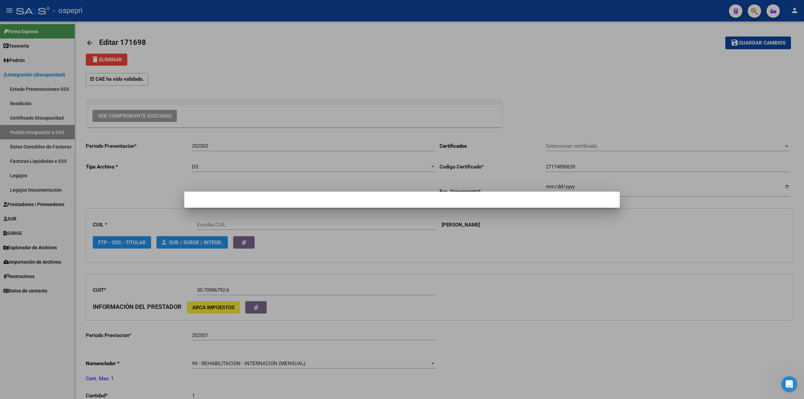
type input "27174890639"
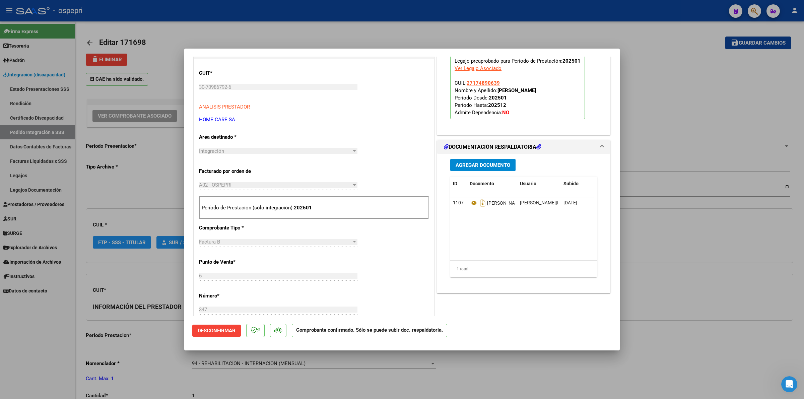
scroll to position [167, 0]
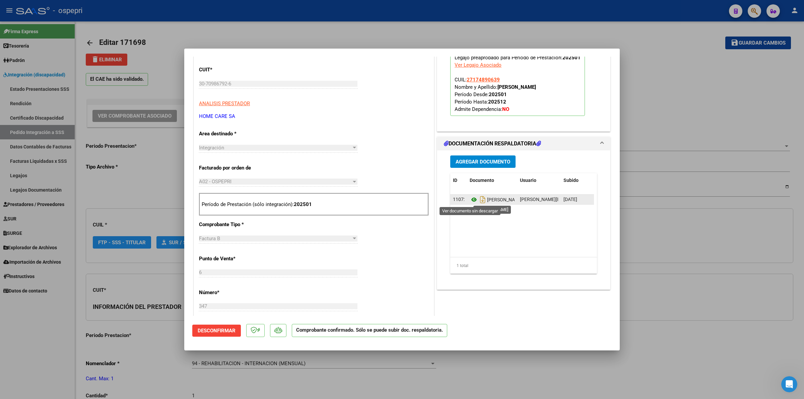
click at [470, 200] on icon at bounding box center [474, 200] width 9 height 8
type input "$ 0,00"
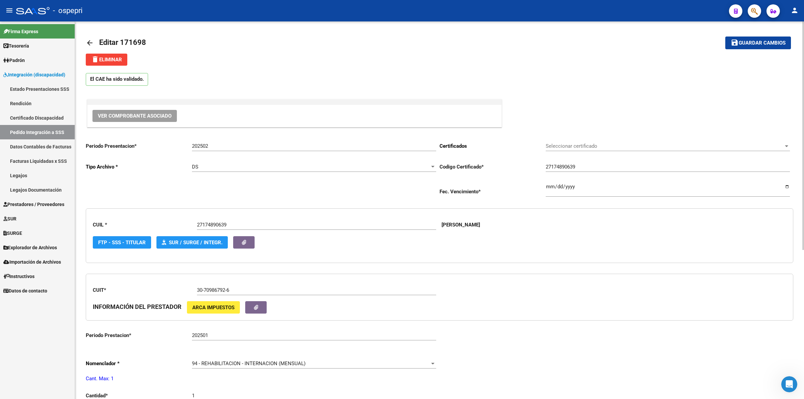
click at [90, 38] on link "arrow_back" at bounding box center [92, 43] width 13 height 16
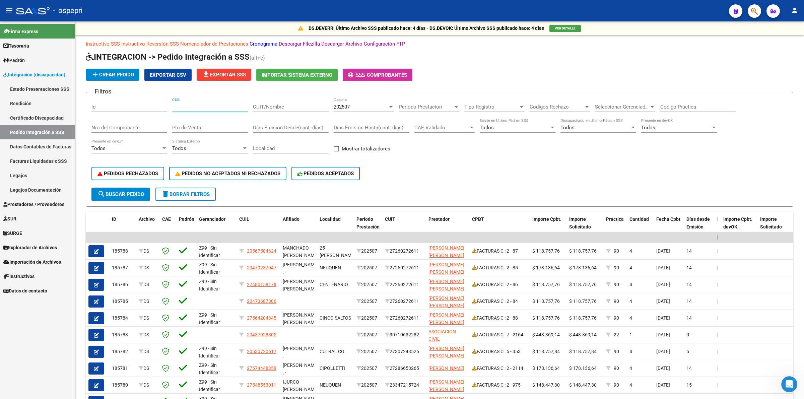
click at [189, 106] on input "CUIL" at bounding box center [210, 107] width 76 height 6
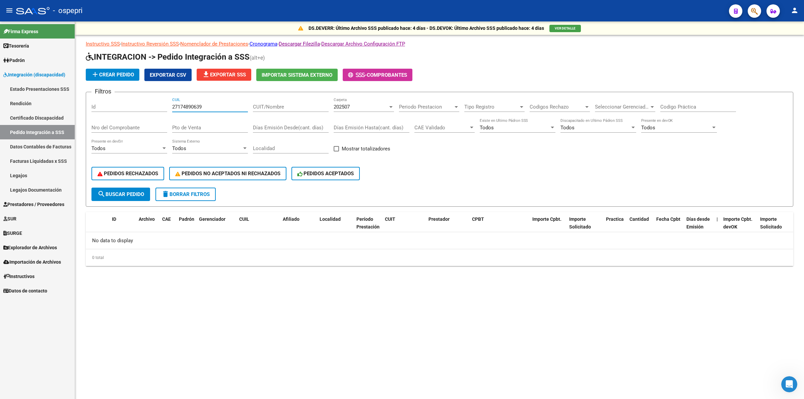
type input "27174890639"
click at [354, 105] on div "202507" at bounding box center [361, 107] width 54 height 6
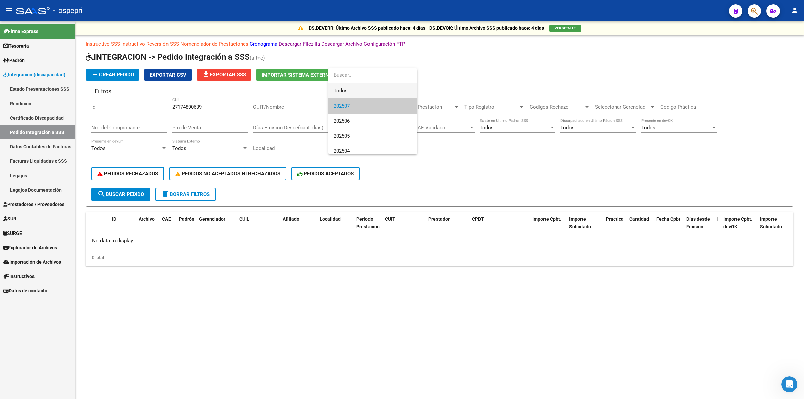
click at [344, 91] on span "Todos" at bounding box center [373, 90] width 78 height 15
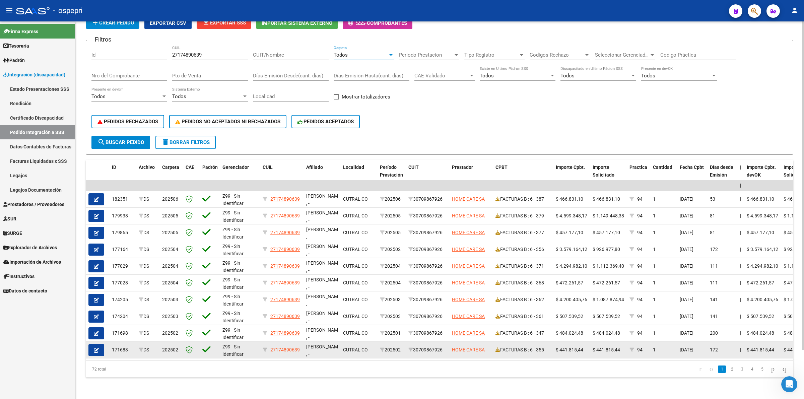
scroll to position [56, 0]
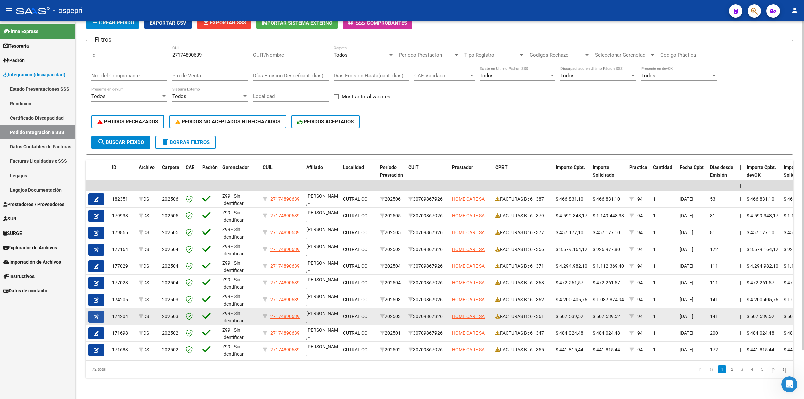
click at [98, 314] on icon "button" at bounding box center [96, 316] width 5 height 5
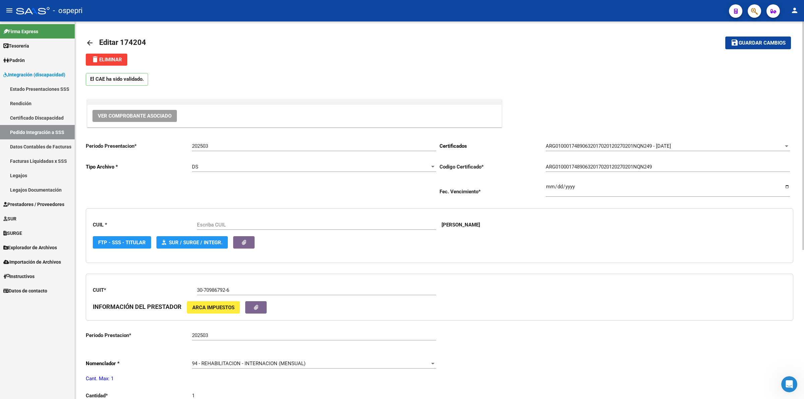
click at [123, 118] on button "Ver Comprobante Asociado" at bounding box center [134, 116] width 84 height 12
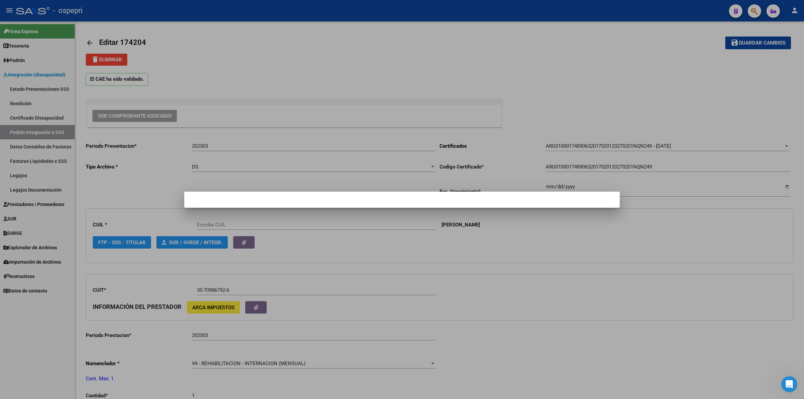
type input "27174890639"
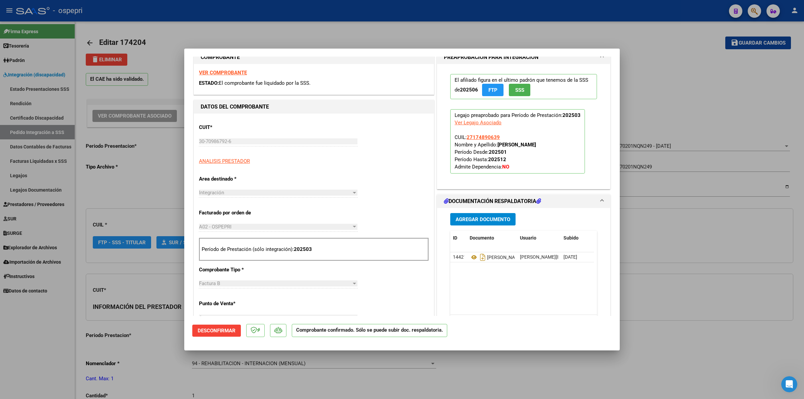
scroll to position [126, 0]
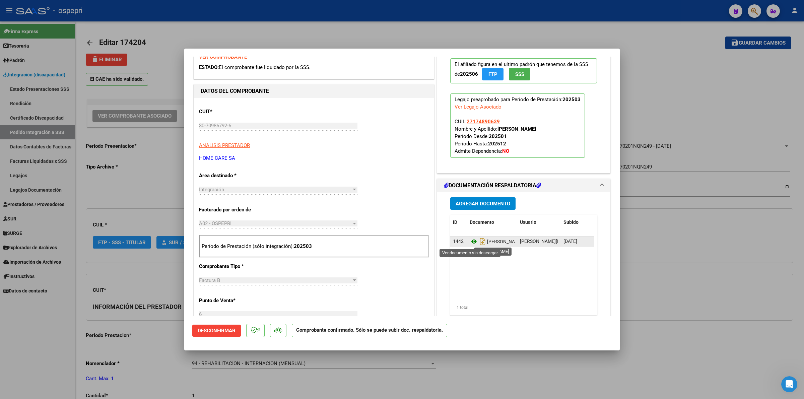
click at [471, 242] on icon at bounding box center [474, 241] width 9 height 8
type input "$ 0,00"
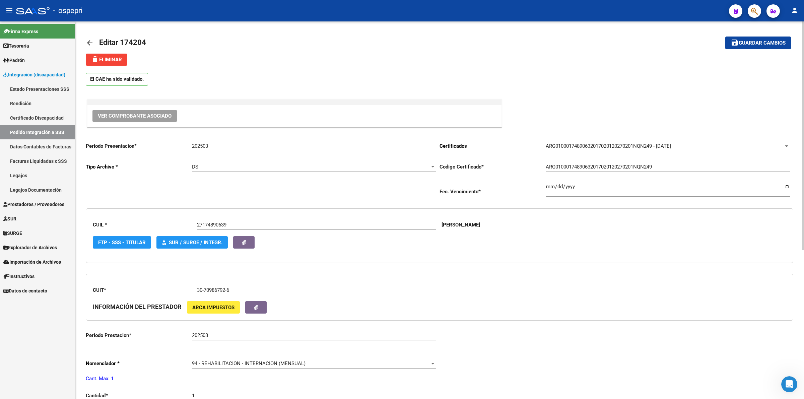
click at [87, 42] on mat-icon "arrow_back" at bounding box center [90, 43] width 8 height 8
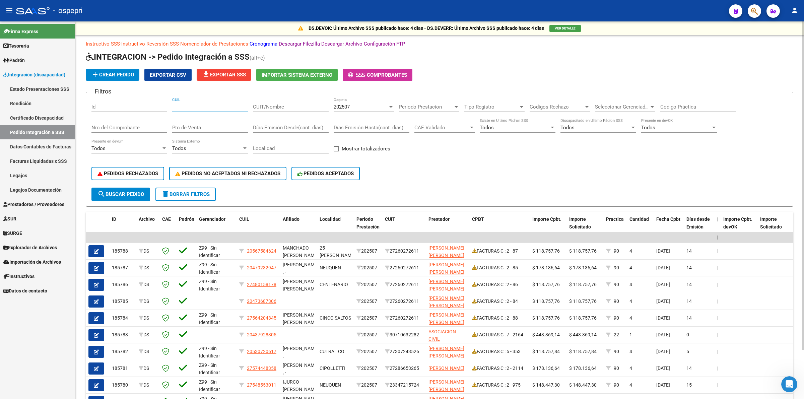
click at [203, 107] on input "CUIL" at bounding box center [210, 107] width 76 height 6
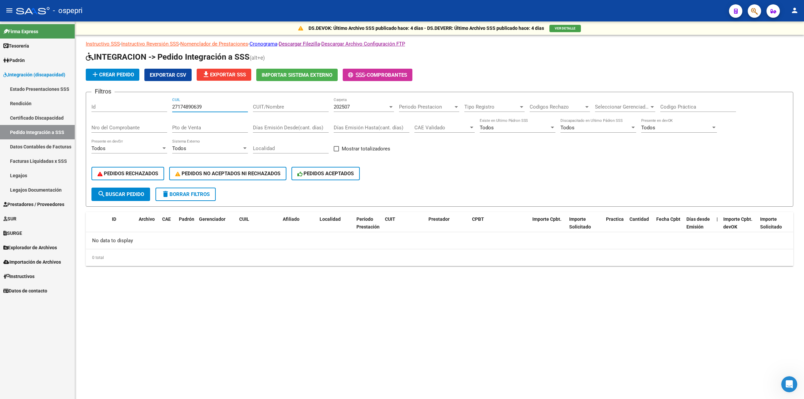
type input "27174890639"
click at [351, 104] on div "202507" at bounding box center [361, 107] width 54 height 6
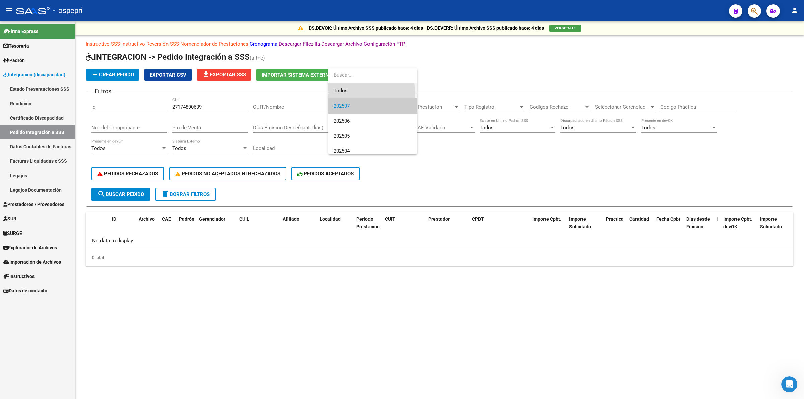
drag, startPoint x: 353, startPoint y: 95, endPoint x: 638, endPoint y: 111, distance: 285.8
click at [354, 95] on span "Todos" at bounding box center [373, 90] width 78 height 15
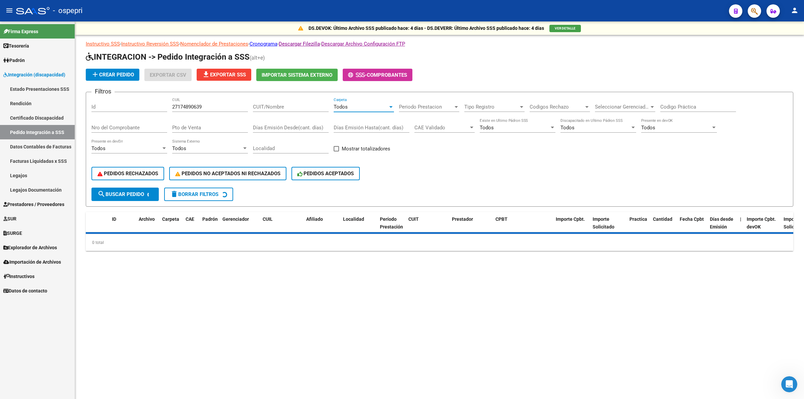
click at [669, 107] on input "Codigo Práctica" at bounding box center [698, 107] width 76 height 6
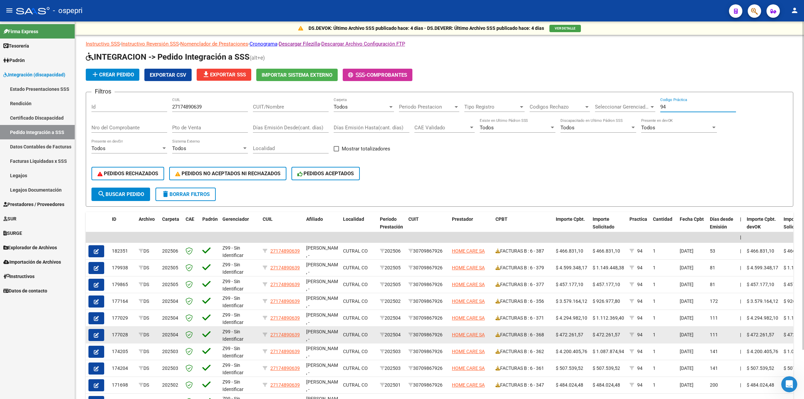
type input "94"
click at [100, 333] on button "button" at bounding box center [96, 335] width 16 height 12
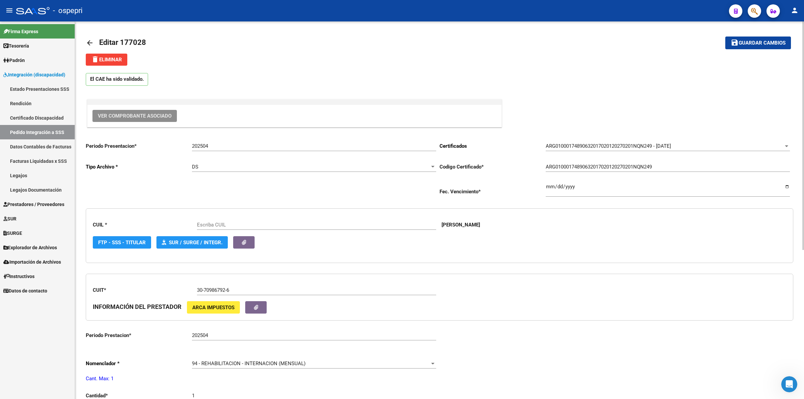
click at [143, 112] on button "Ver Comprobante Asociado" at bounding box center [134, 116] width 84 height 12
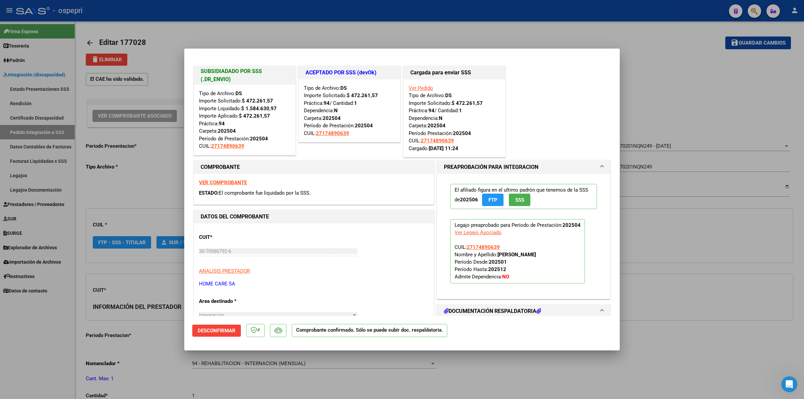
type input "27174890639"
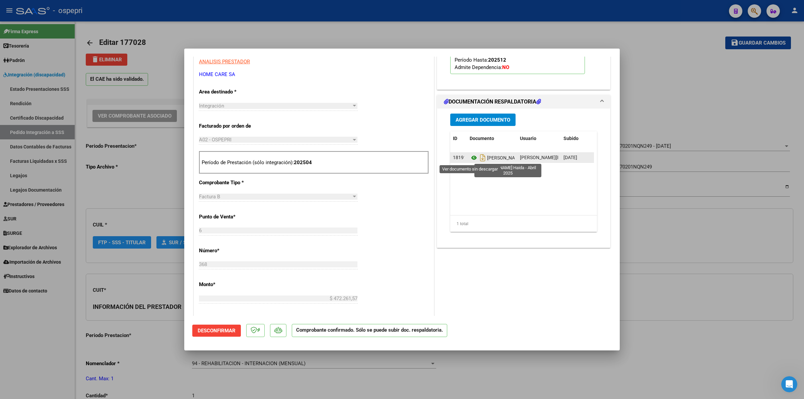
click at [473, 159] on icon at bounding box center [474, 158] width 9 height 8
type input "$ 0,00"
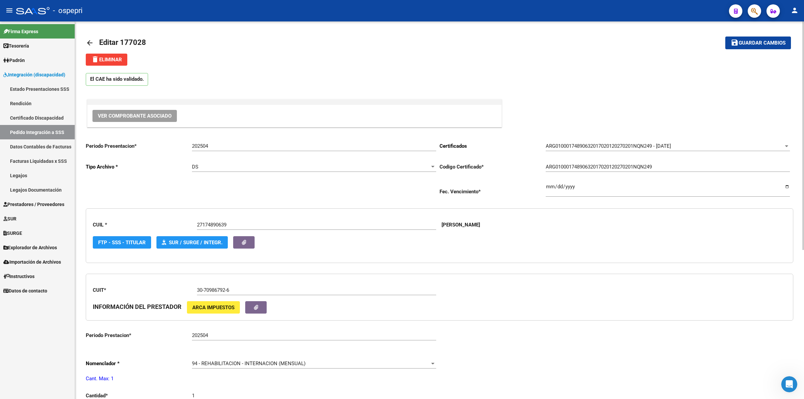
click at [90, 45] on mat-icon "arrow_back" at bounding box center [90, 43] width 8 height 8
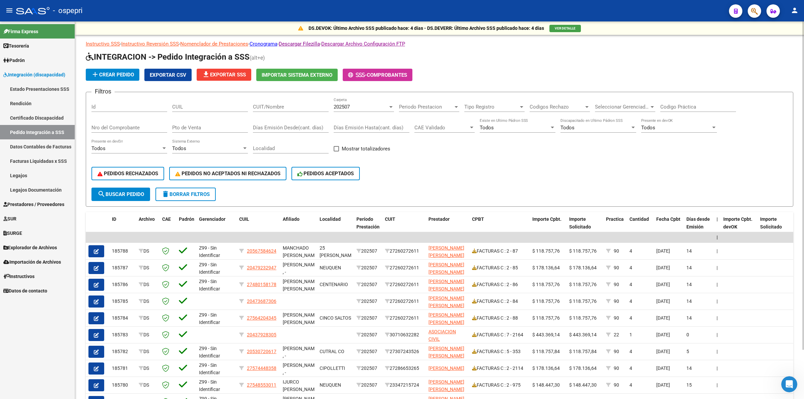
click at [205, 111] on div "CUIL" at bounding box center [210, 104] width 76 height 14
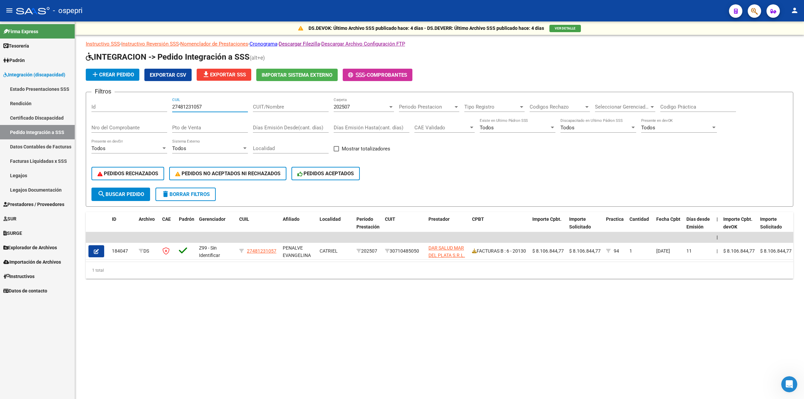
type input "27481231057"
click at [357, 106] on div "202507" at bounding box center [361, 107] width 54 height 6
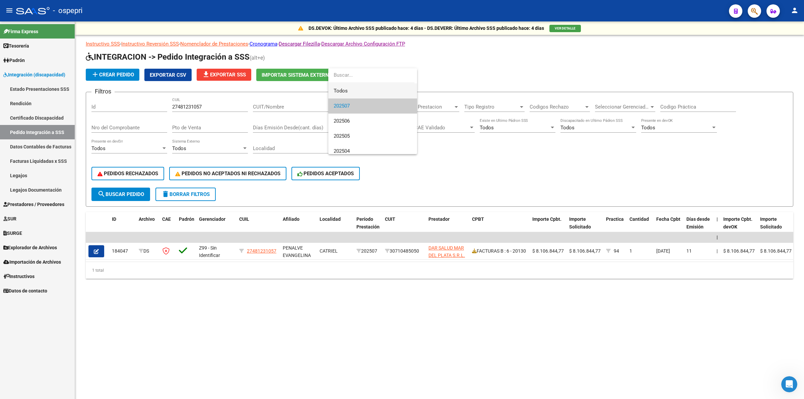
click at [354, 93] on span "Todos" at bounding box center [373, 90] width 78 height 15
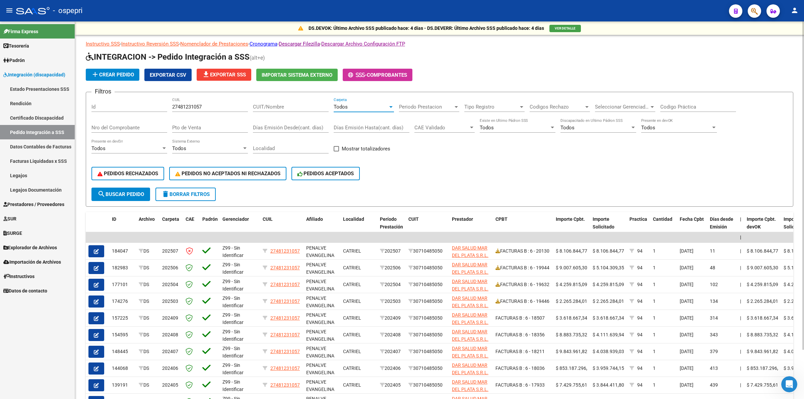
click at [133, 188] on button "search Buscar Pedido" at bounding box center [120, 194] width 59 height 13
click at [694, 104] on input "Codigo Práctica" at bounding box center [698, 107] width 76 height 6
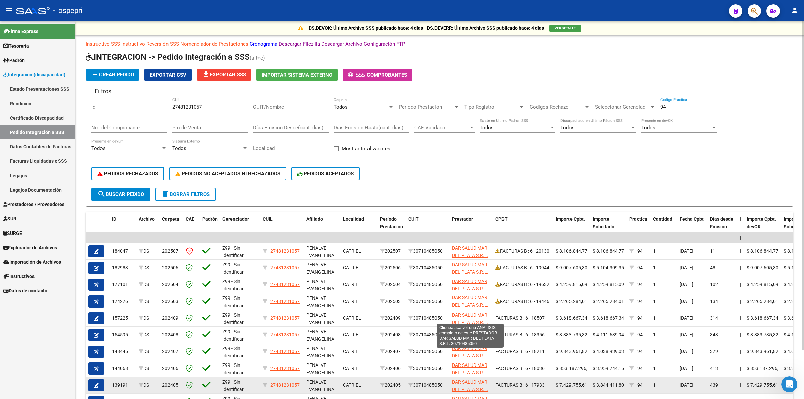
scroll to position [56, 0]
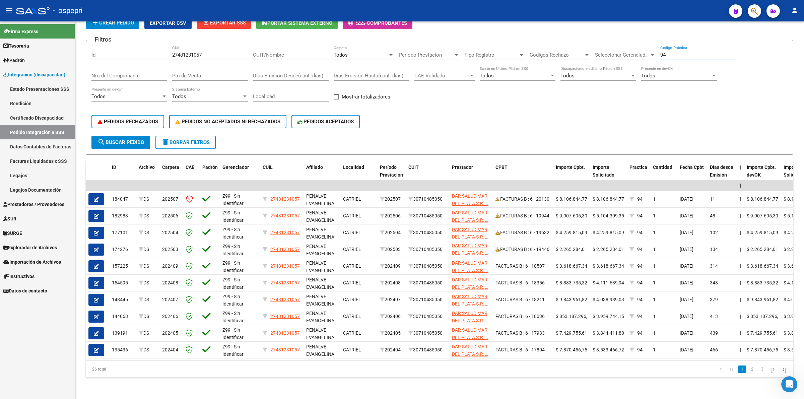
type input "94"
drag, startPoint x: 91, startPoint y: 242, endPoint x: 95, endPoint y: 238, distance: 5.7
click at [91, 244] on button "button" at bounding box center [96, 250] width 16 height 12
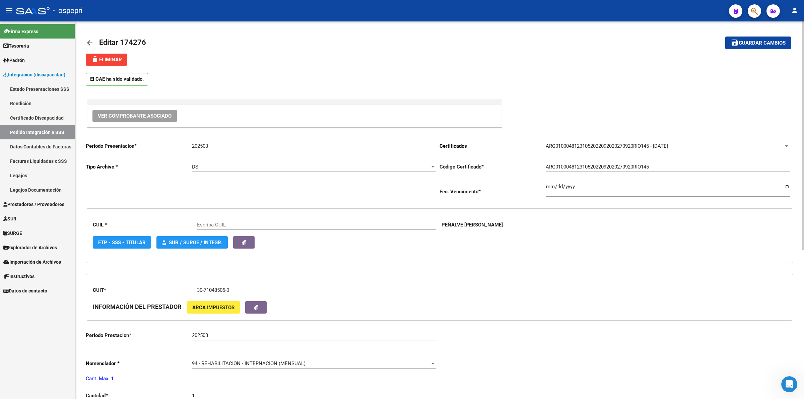
type input "27481231057"
click at [98, 115] on span "Ver Comprobante Asociado" at bounding box center [135, 116] width 74 height 6
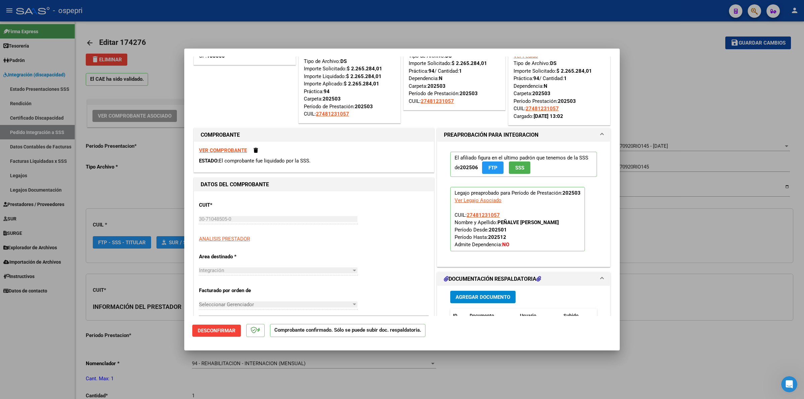
scroll to position [167, 0]
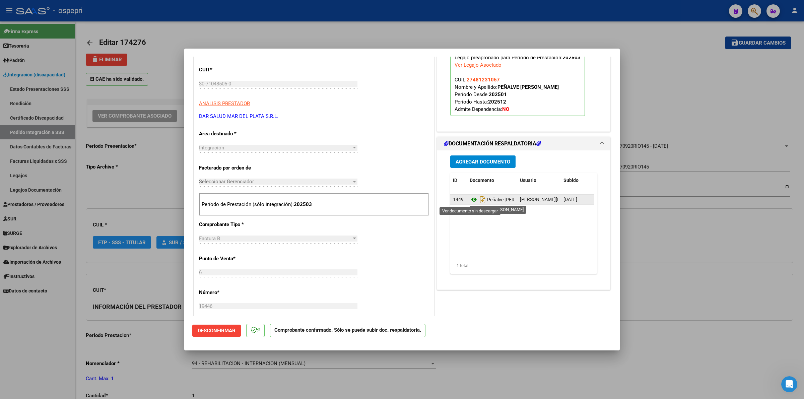
click at [470, 200] on icon at bounding box center [474, 200] width 9 height 8
type input "$ 0,00"
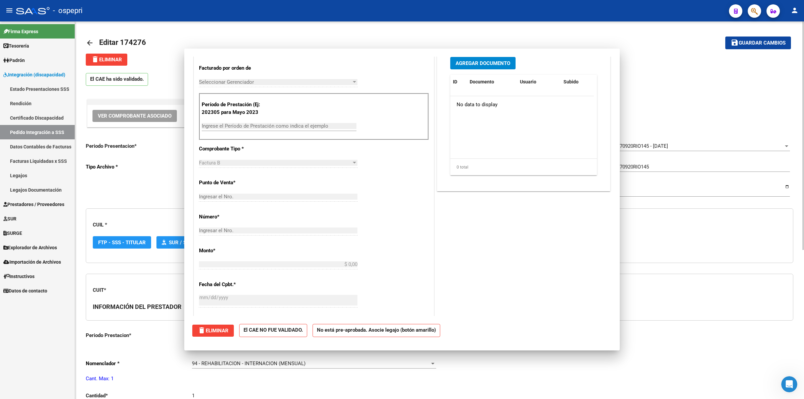
scroll to position [0, 0]
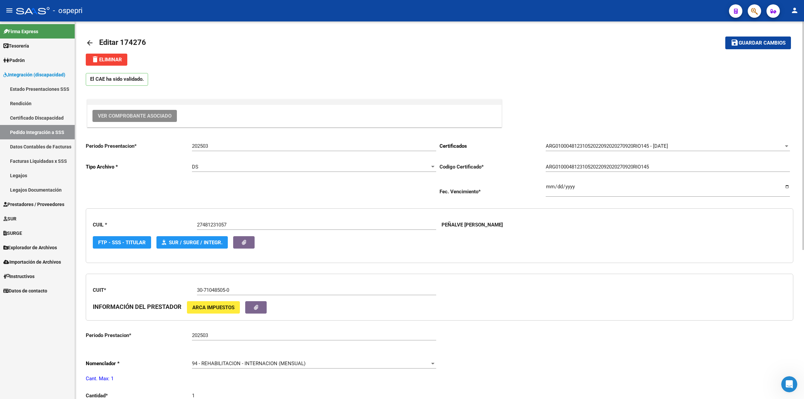
click at [88, 39] on mat-icon "arrow_back" at bounding box center [90, 43] width 8 height 8
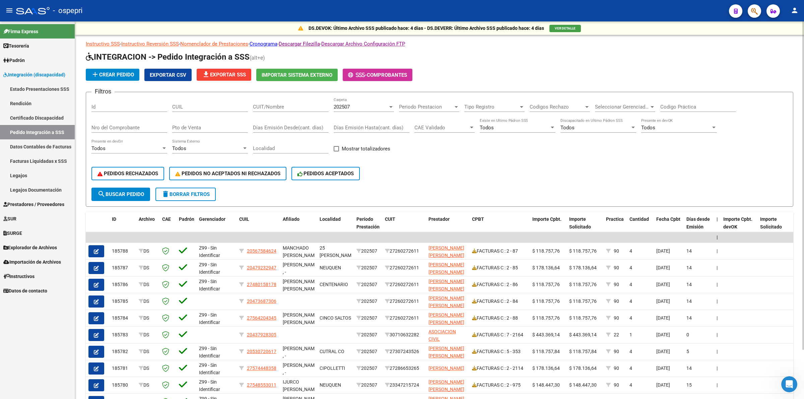
drag, startPoint x: 219, startPoint y: 106, endPoint x: 239, endPoint y: 113, distance: 21.3
click at [220, 107] on input "CUIL" at bounding box center [210, 107] width 76 height 6
type input "27481231057"
click at [351, 109] on div "202507 Carpeta" at bounding box center [364, 104] width 60 height 14
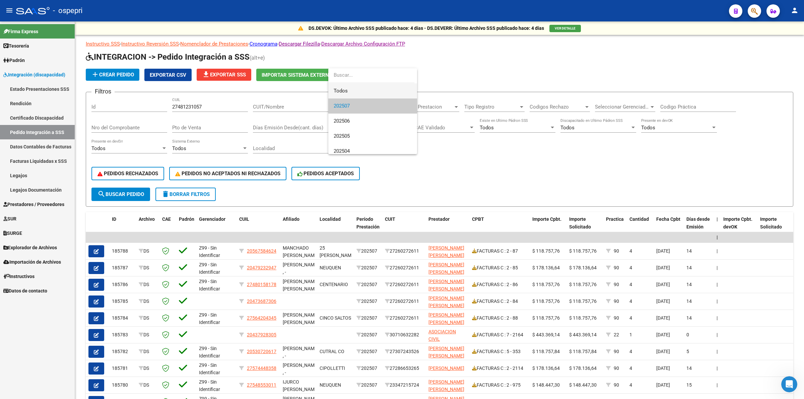
click at [348, 95] on span "Todos" at bounding box center [373, 90] width 78 height 15
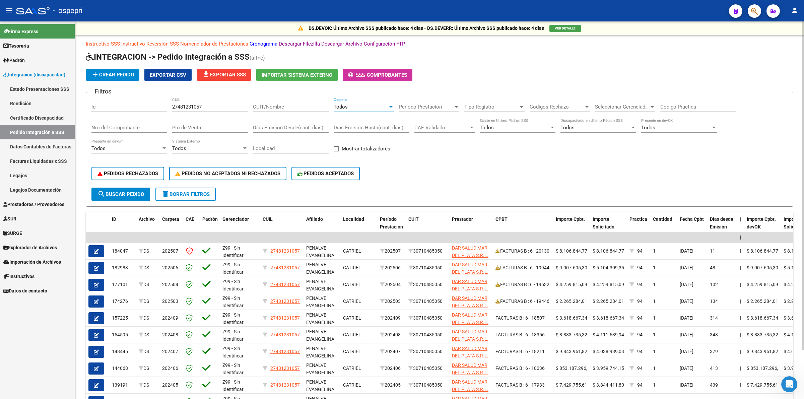
click at [131, 195] on span "search Buscar Pedido" at bounding box center [120, 194] width 47 height 6
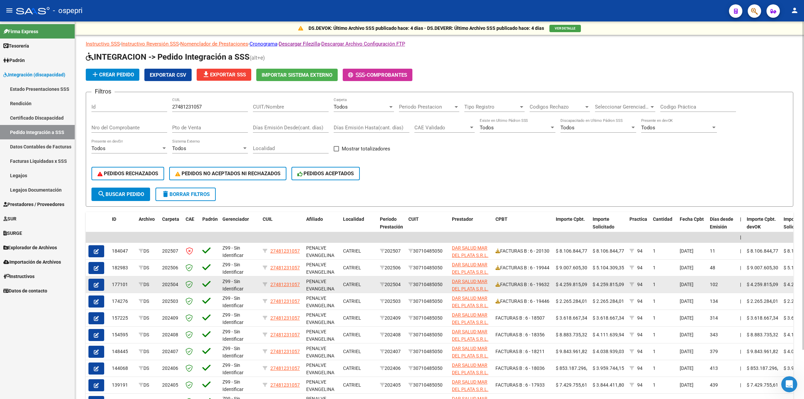
click at [102, 279] on button "button" at bounding box center [96, 285] width 16 height 12
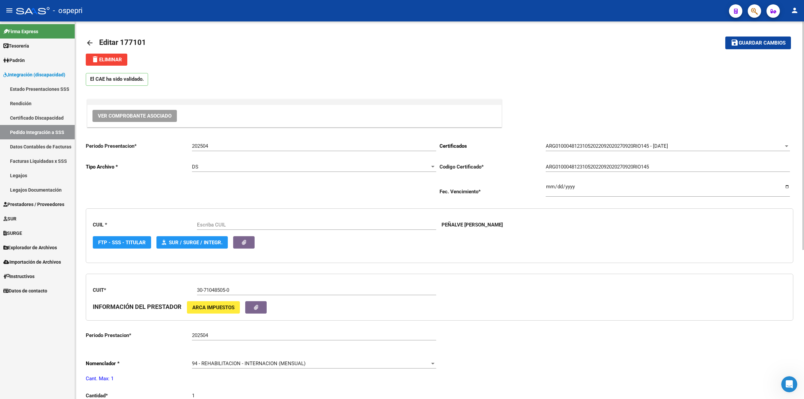
click at [158, 116] on button "Ver Comprobante Asociado" at bounding box center [134, 116] width 84 height 12
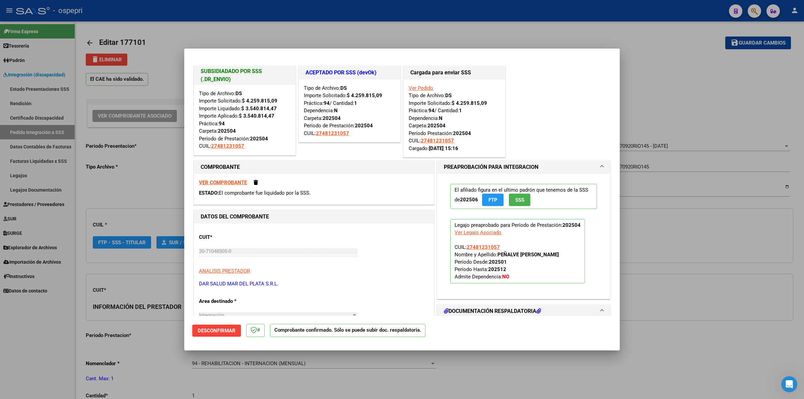
type input "27481231057"
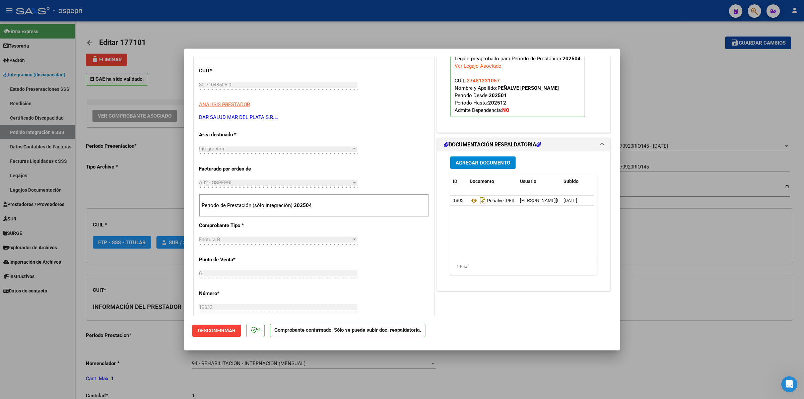
scroll to position [167, 0]
click at [470, 201] on icon at bounding box center [474, 200] width 9 height 8
type input "$ 0,00"
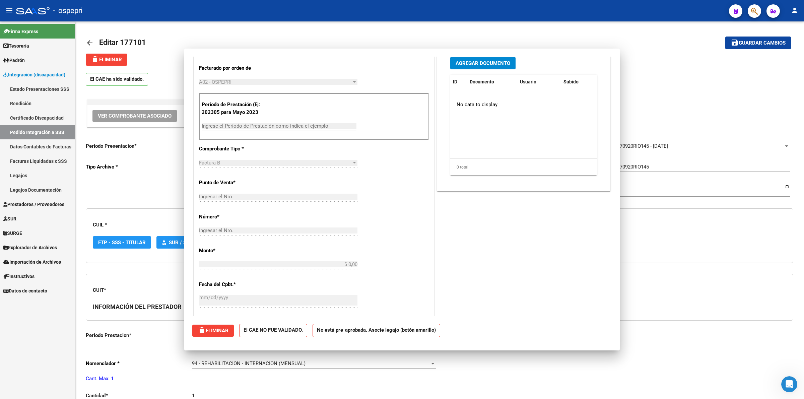
scroll to position [0, 0]
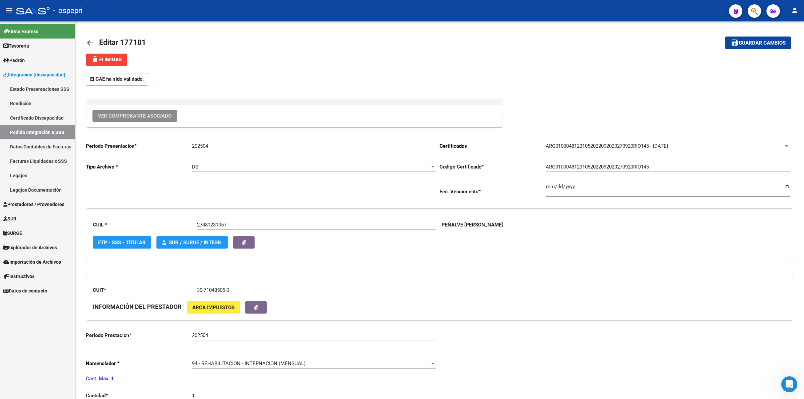
click at [37, 131] on link "Pedido Integración a SSS" at bounding box center [37, 132] width 75 height 14
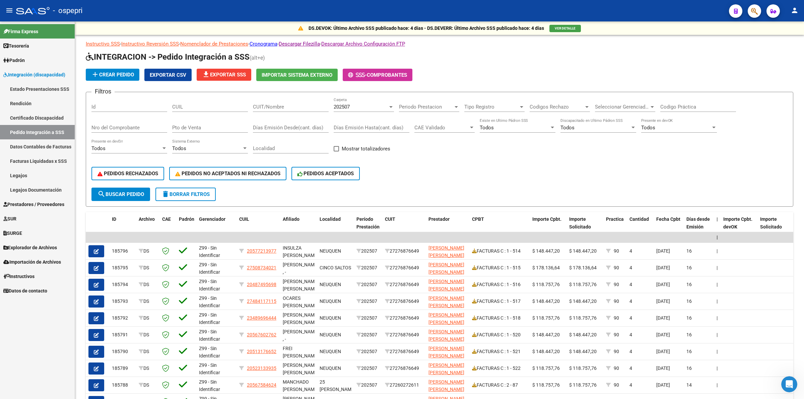
click at [274, 108] on div "CUIT/Nombre" at bounding box center [291, 104] width 76 height 14
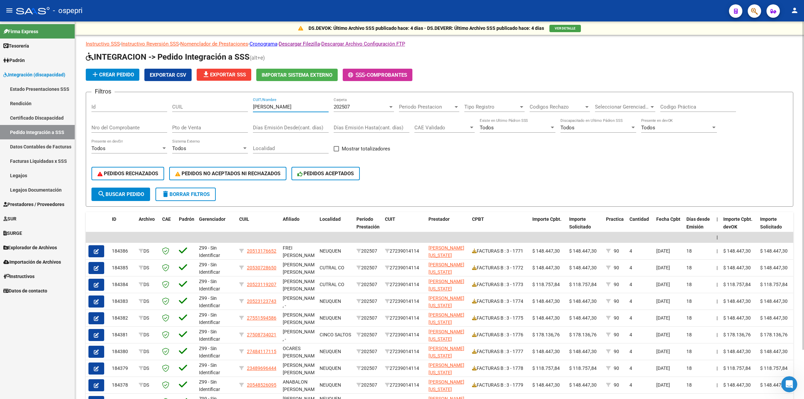
type input "ABREGO"
click at [351, 105] on div "202507" at bounding box center [361, 107] width 54 height 6
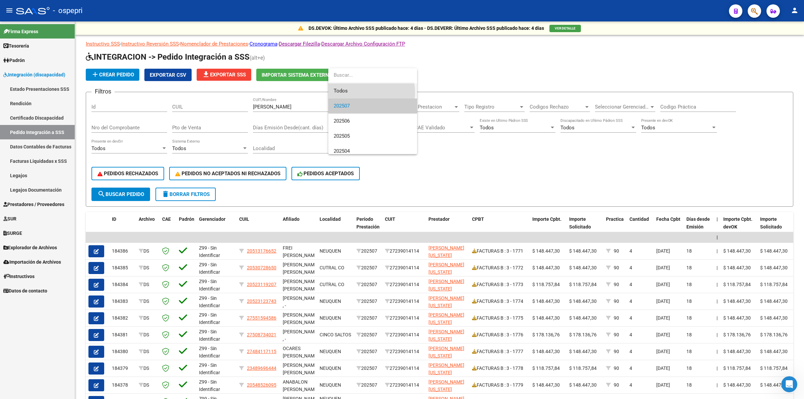
click at [352, 93] on span "Todos" at bounding box center [373, 90] width 78 height 15
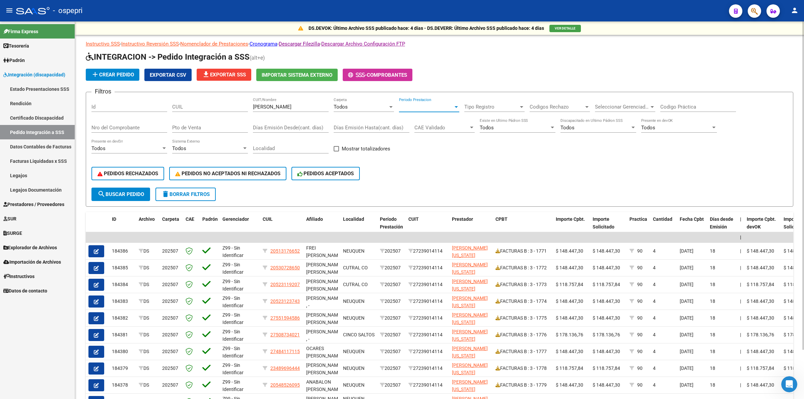
click at [432, 106] on span "Periodo Prestacion" at bounding box center [426, 107] width 54 height 6
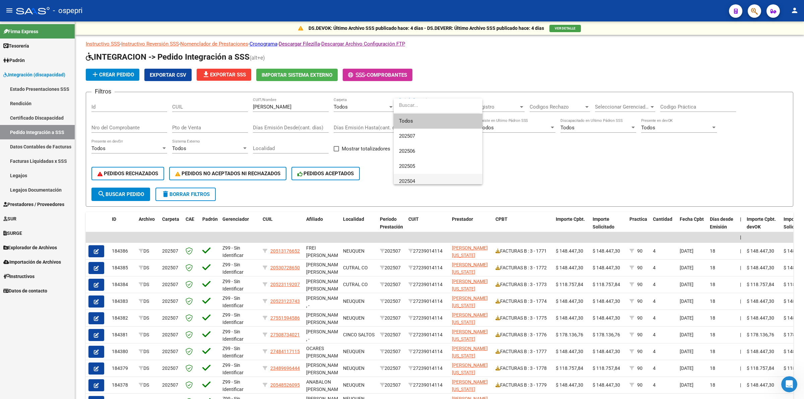
click at [414, 178] on span "202504" at bounding box center [438, 181] width 78 height 15
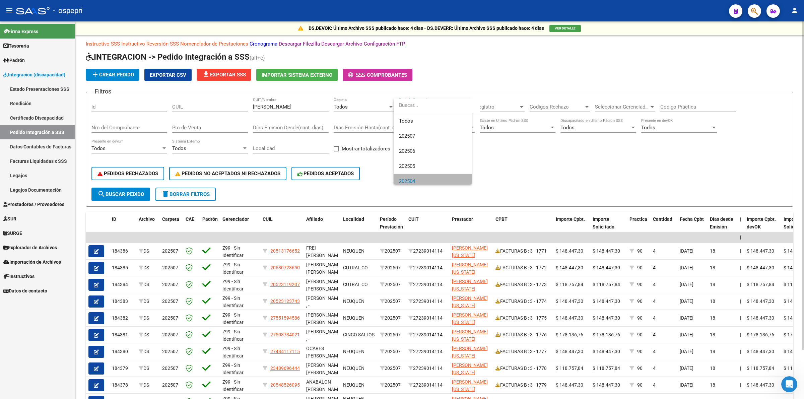
scroll to position [4, 0]
drag, startPoint x: 120, startPoint y: 193, endPoint x: 137, endPoint y: 195, distance: 17.6
click at [121, 193] on span "search Buscar Pedido" at bounding box center [120, 194] width 47 height 6
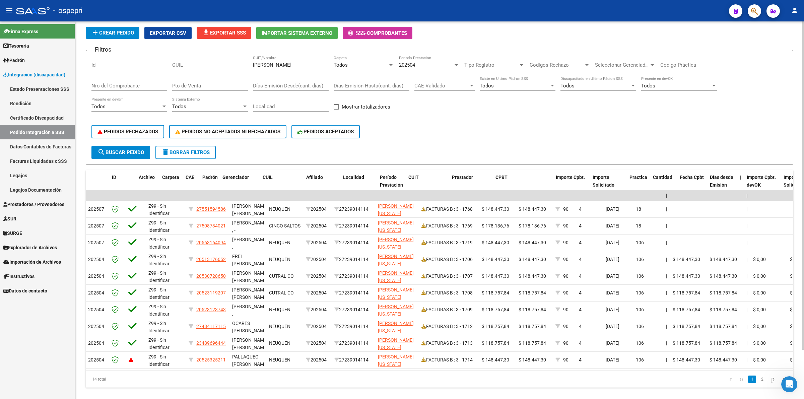
scroll to position [0, 0]
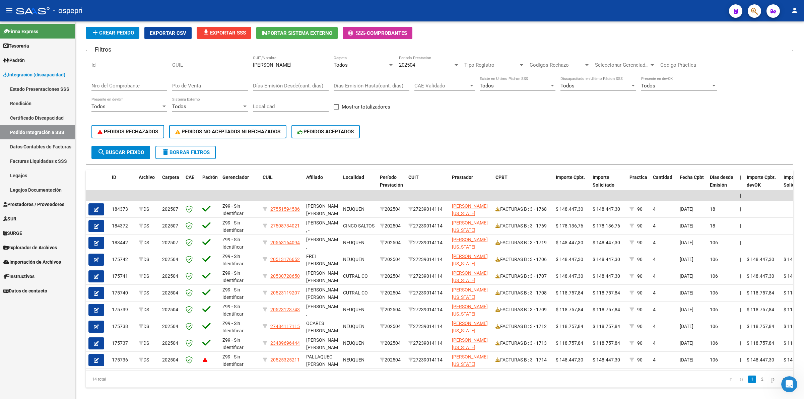
click at [21, 210] on link "Prestadores / Proveedores" at bounding box center [37, 204] width 75 height 14
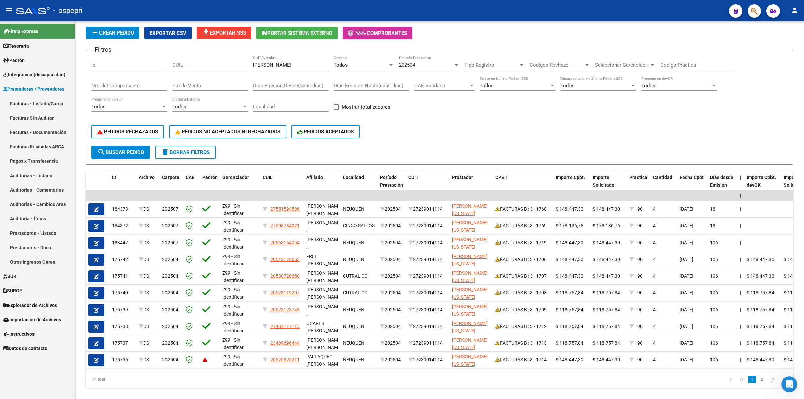
click at [20, 96] on link "Facturas - Listado/Carga" at bounding box center [37, 103] width 75 height 14
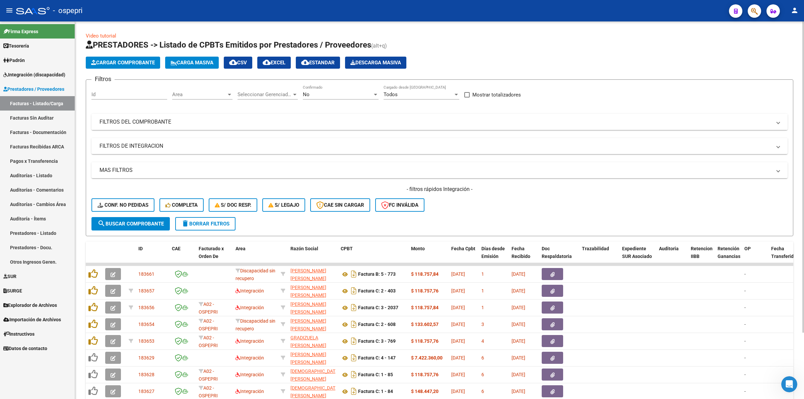
click at [131, 122] on mat-panel-title "FILTROS DEL COMPROBANTE" at bounding box center [435, 121] width 672 height 7
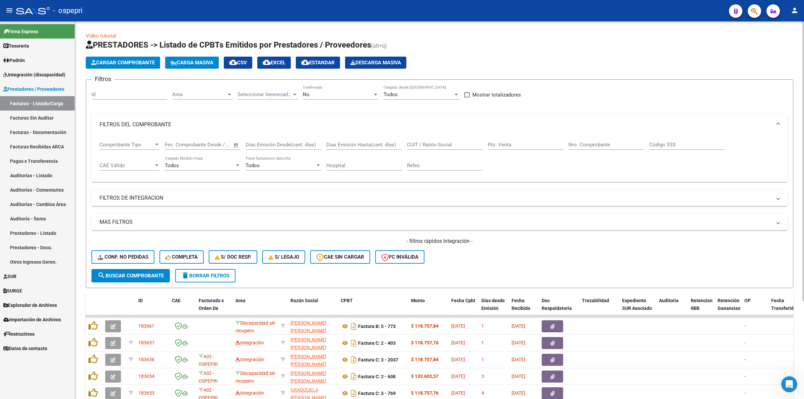
click at [466, 144] on input "CUIT / Razón Social" at bounding box center [445, 145] width 76 height 6
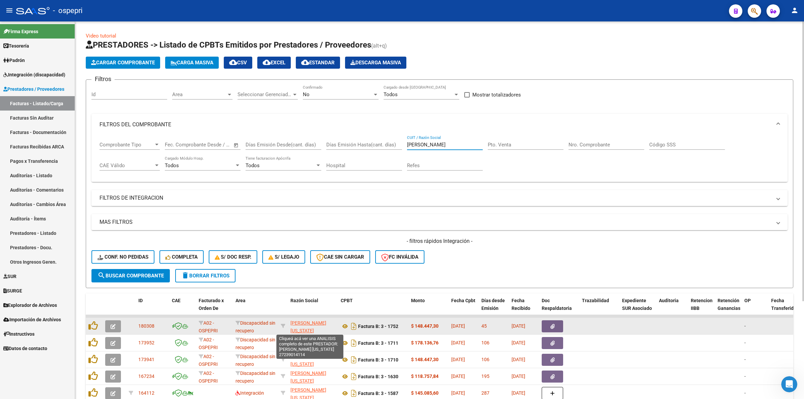
scroll to position [9, 0]
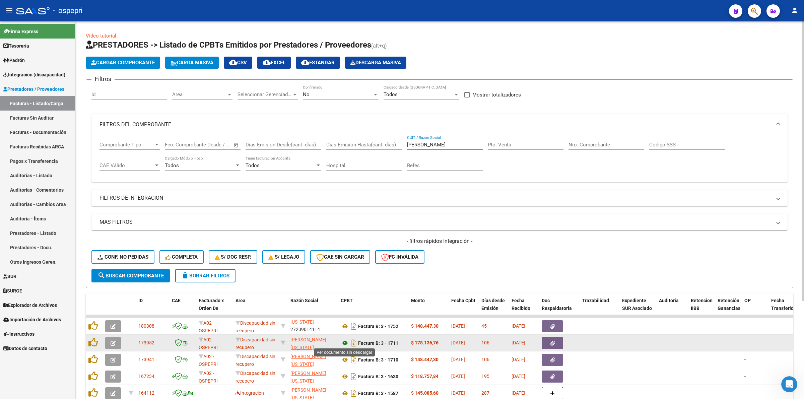
type input "ABREGO"
click at [344, 341] on icon at bounding box center [345, 343] width 9 height 8
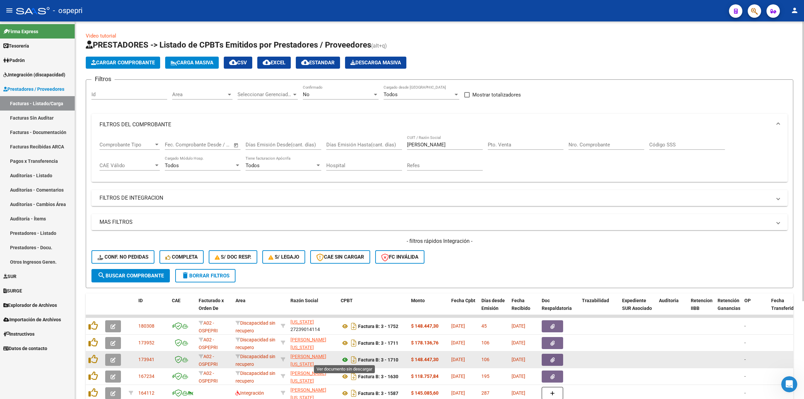
click at [347, 359] on icon at bounding box center [345, 360] width 9 height 8
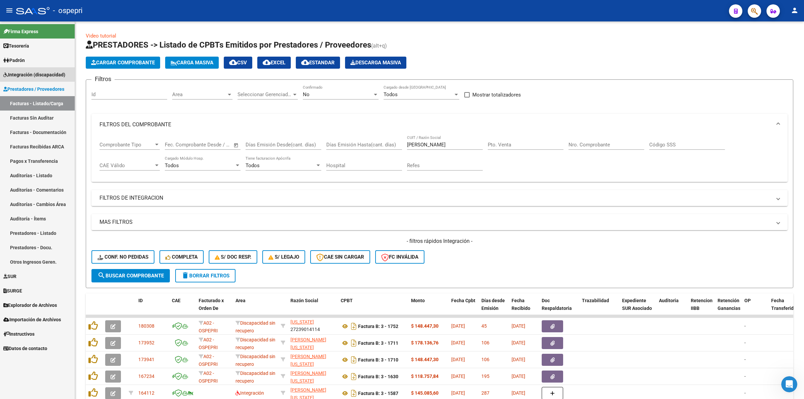
click at [28, 72] on span "Integración (discapacidad)" at bounding box center [34, 74] width 62 height 7
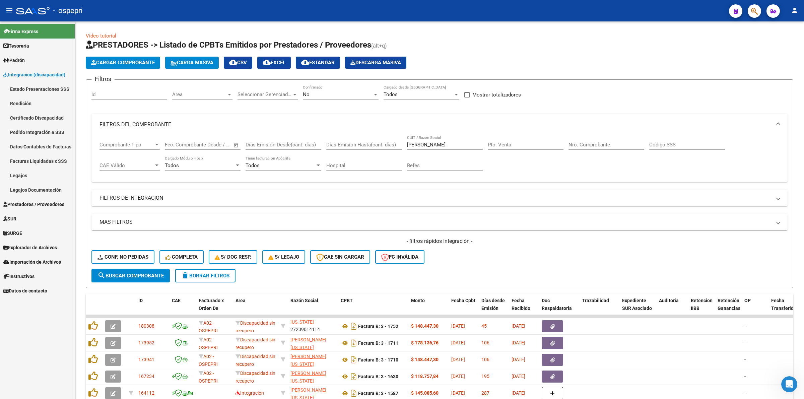
drag, startPoint x: 45, startPoint y: 131, endPoint x: 67, endPoint y: 134, distance: 23.0
click at [45, 131] on link "Pedido Integración a SSS" at bounding box center [37, 132] width 75 height 14
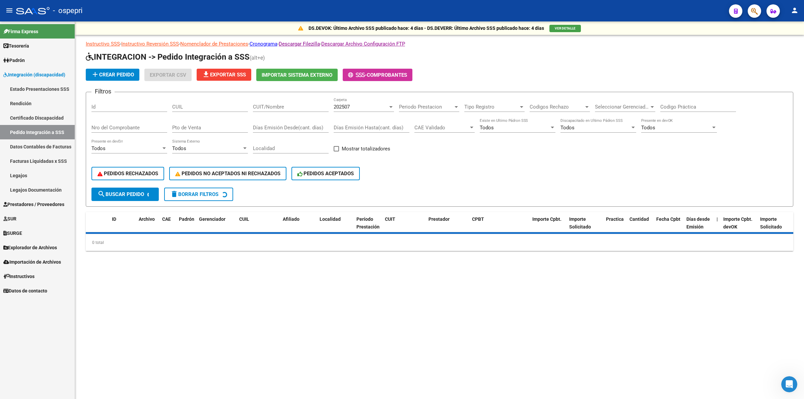
click at [289, 105] on input "CUIT/Nombre" at bounding box center [291, 107] width 76 height 6
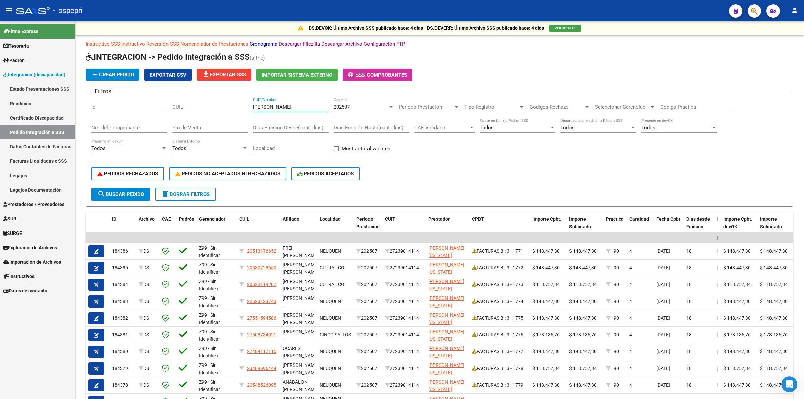
type input "ABREGO"
drag, startPoint x: 277, startPoint y: 109, endPoint x: 203, endPoint y: 106, distance: 74.1
click at [203, 107] on div "Filtros Id CUIL ABREGO CUIT/Nombre 202507 Carpeta Periodo Prestacion Periodo Pr…" at bounding box center [439, 142] width 696 height 90
click at [193, 105] on input "CUIL" at bounding box center [210, 107] width 76 height 6
drag, startPoint x: 276, startPoint y: 106, endPoint x: 242, endPoint y: 106, distance: 34.8
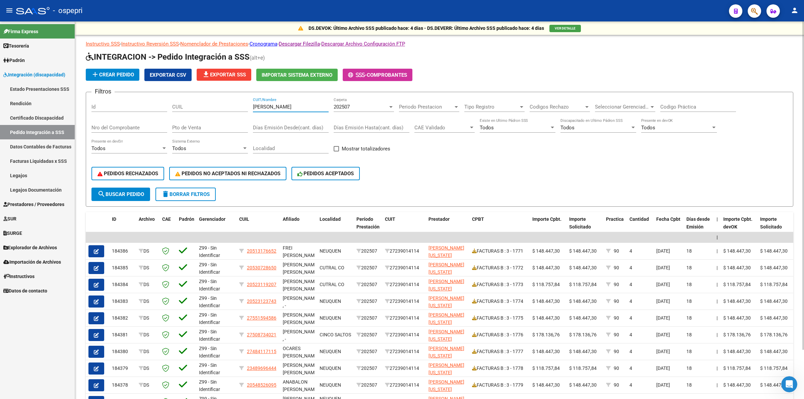
click at [242, 106] on div "Filtros Id CUIL ABREGO CUIT/Nombre 202507 Carpeta Periodo Prestacion Periodo Pr…" at bounding box center [439, 142] width 696 height 90
drag, startPoint x: 203, startPoint y: 113, endPoint x: 203, endPoint y: 106, distance: 6.4
click at [203, 111] on div "CUIL" at bounding box center [210, 107] width 76 height 21
click at [203, 106] on input "CUIL" at bounding box center [210, 107] width 76 height 6
click at [204, 108] on input "CUIL" at bounding box center [210, 107] width 76 height 6
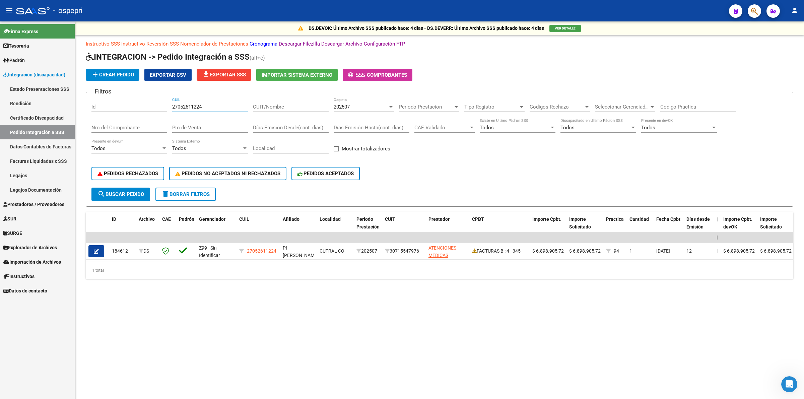
type input "27052611224"
click at [352, 108] on div "202507" at bounding box center [361, 107] width 54 height 6
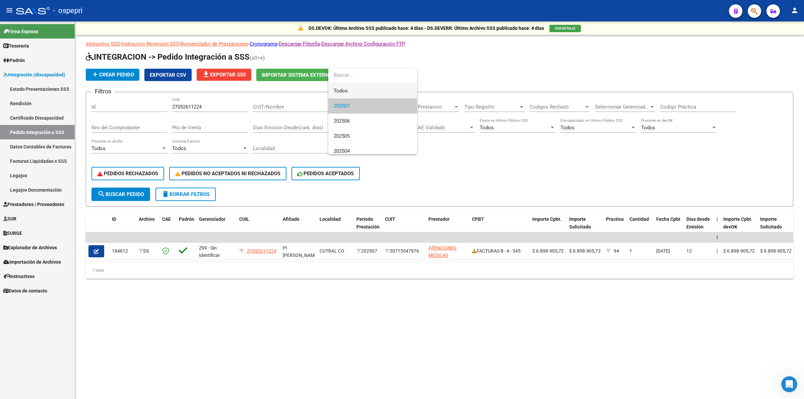
click at [353, 92] on span "Todos" at bounding box center [373, 90] width 78 height 15
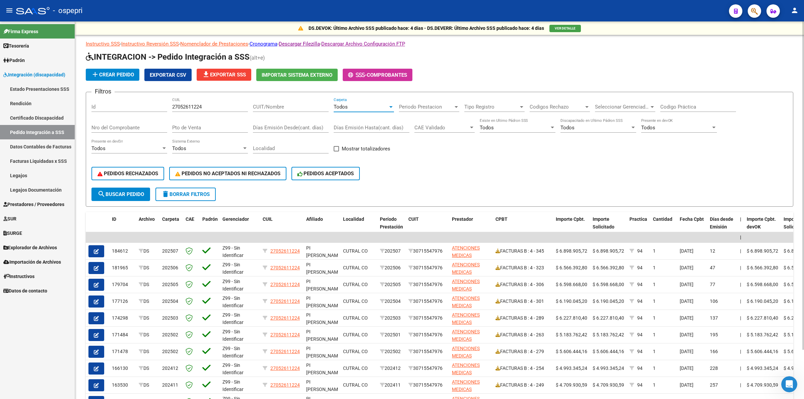
click at [692, 104] on input "Codigo Práctica" at bounding box center [698, 107] width 76 height 6
type input "94"
click at [115, 188] on button "search Buscar Pedido" at bounding box center [120, 194] width 59 height 13
click at [127, 191] on span "search Buscar Pedido" at bounding box center [120, 194] width 47 height 6
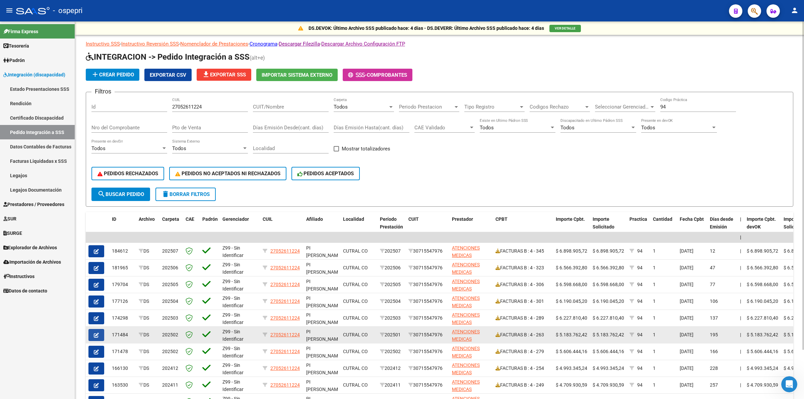
click at [99, 331] on button "button" at bounding box center [96, 335] width 16 height 12
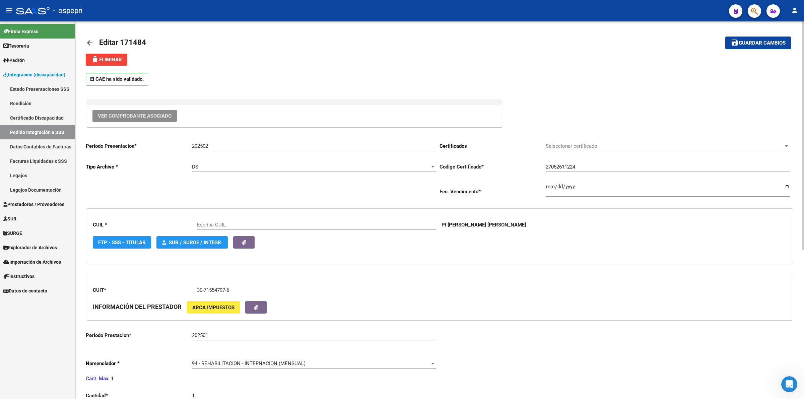
click at [161, 113] on span "Ver Comprobante Asociado" at bounding box center [135, 116] width 74 height 6
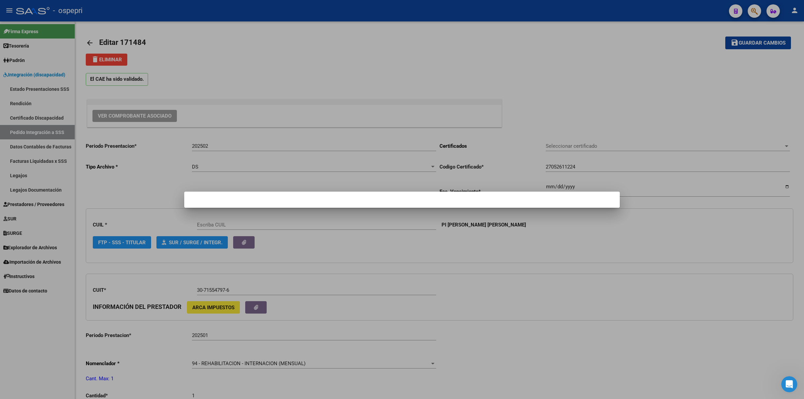
type input "27052611224"
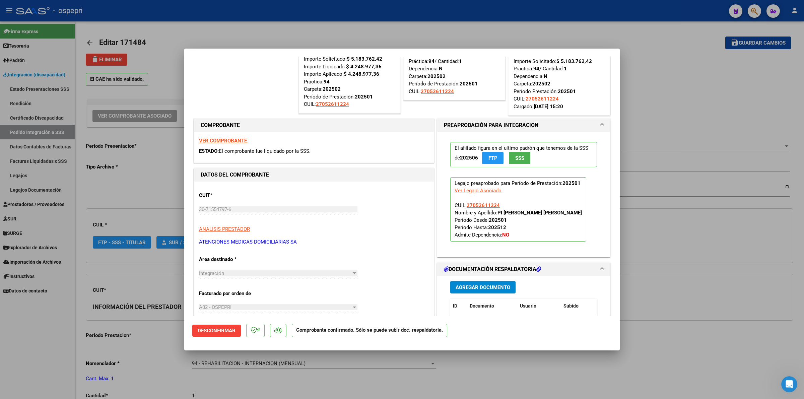
scroll to position [167, 0]
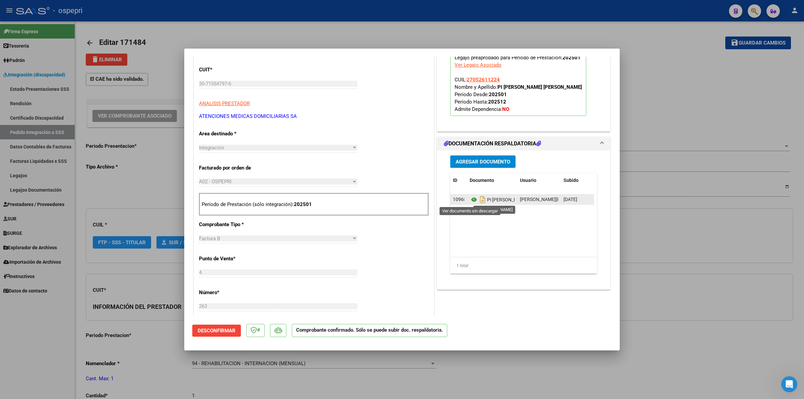
click at [470, 201] on icon at bounding box center [474, 200] width 9 height 8
type input "$ 0,00"
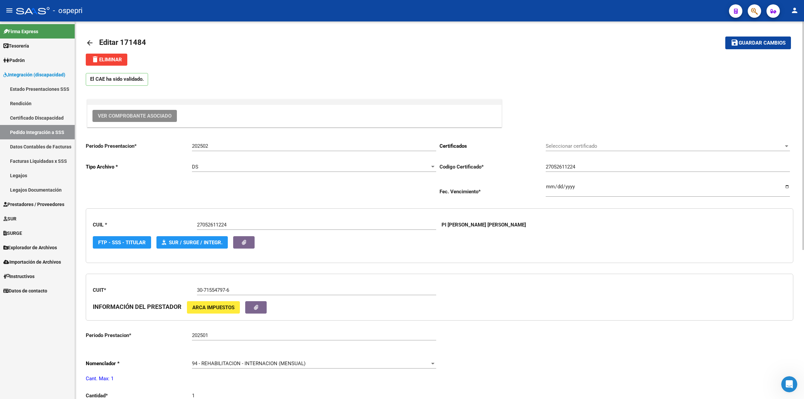
click at [93, 38] on link "arrow_back" at bounding box center [92, 43] width 13 height 16
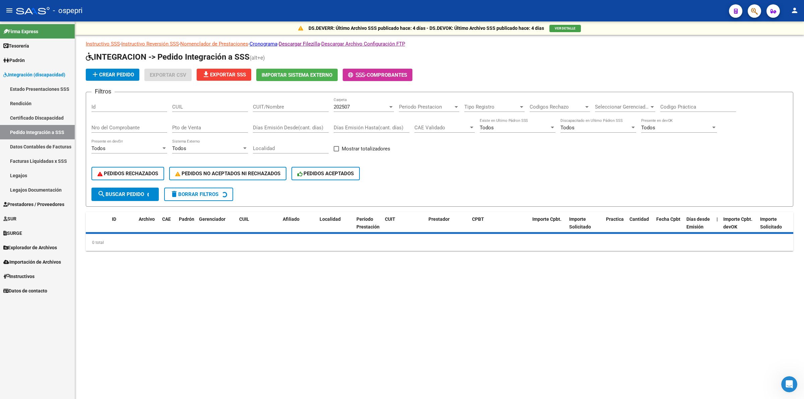
click at [187, 108] on input "CUIL" at bounding box center [210, 107] width 76 height 6
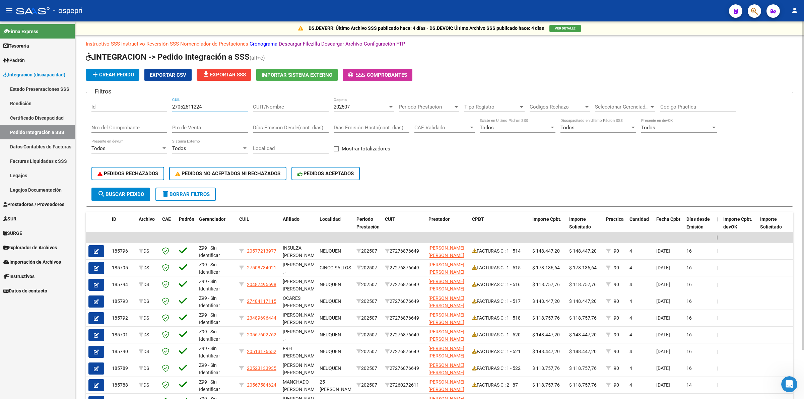
type input "27052611224"
click at [337, 105] on span "202507" at bounding box center [342, 107] width 16 height 6
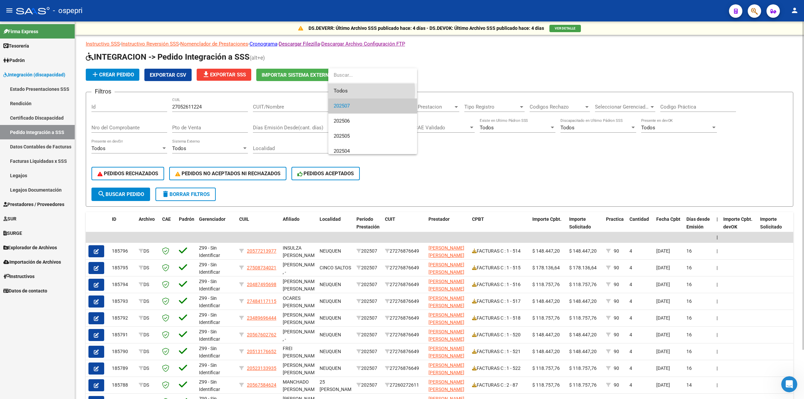
drag, startPoint x: 347, startPoint y: 91, endPoint x: 384, endPoint y: 116, distance: 44.1
click at [347, 91] on span "Todos" at bounding box center [373, 90] width 78 height 15
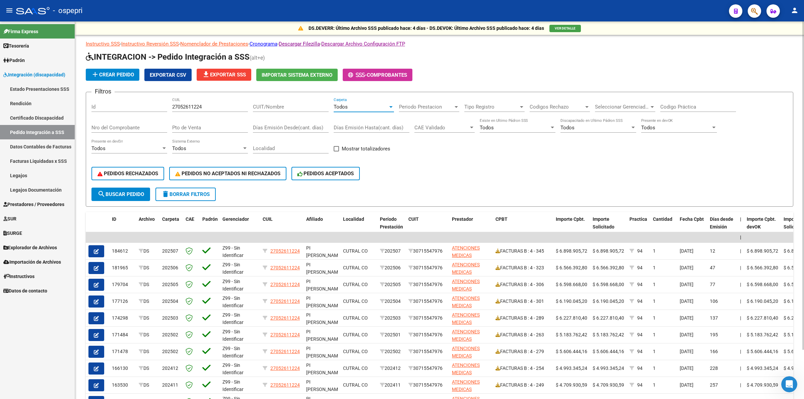
click at [136, 193] on span "search Buscar Pedido" at bounding box center [120, 194] width 47 height 6
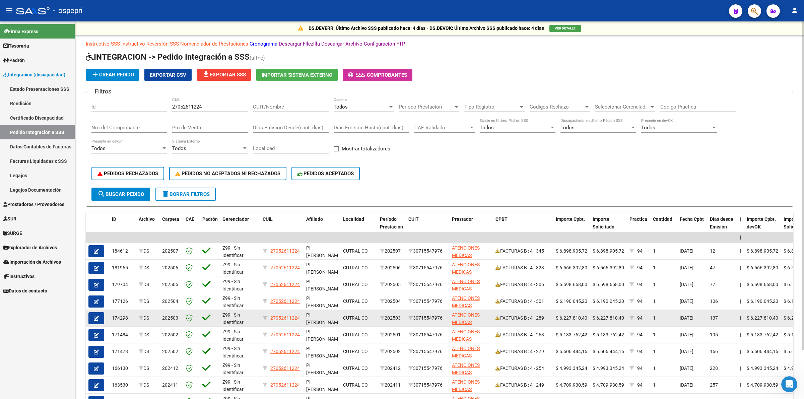
click at [98, 316] on icon "button" at bounding box center [96, 318] width 5 height 5
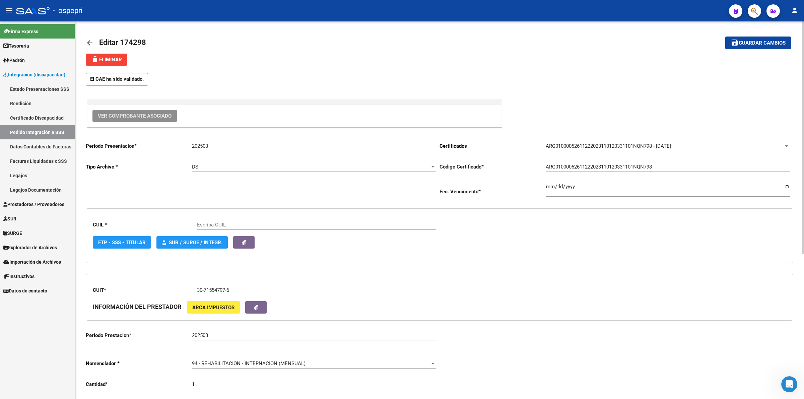
click at [142, 116] on span "Ver Comprobante Asociado" at bounding box center [135, 116] width 74 height 6
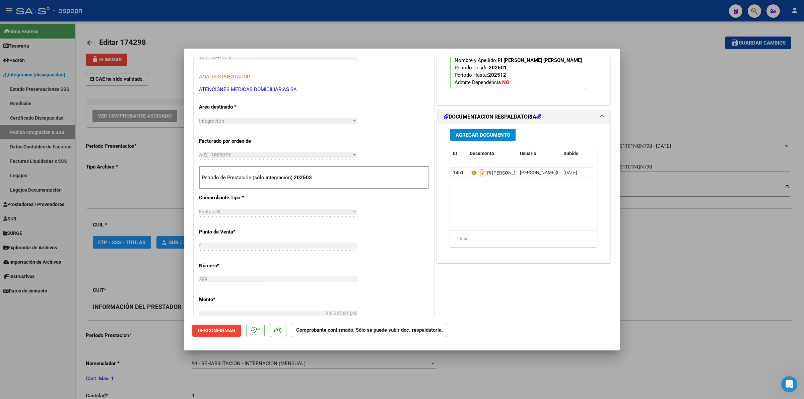
scroll to position [209, 0]
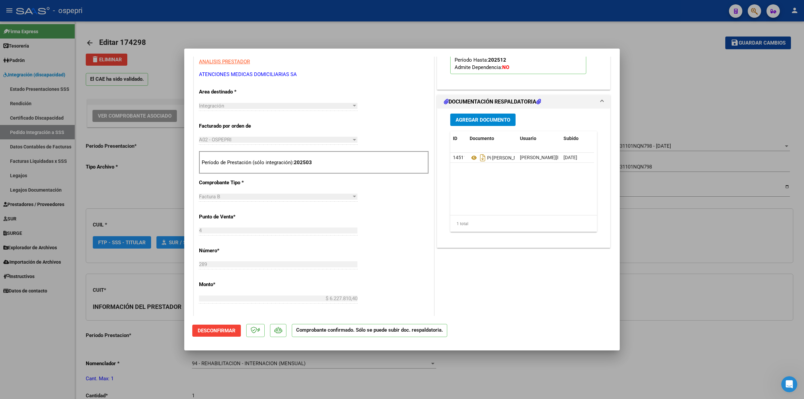
type input "27052611224"
click at [470, 156] on icon at bounding box center [474, 158] width 9 height 8
type input "$ 0,00"
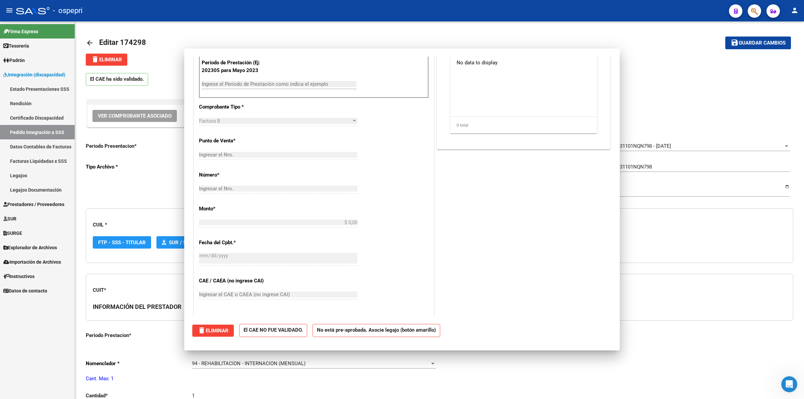
scroll to position [0, 0]
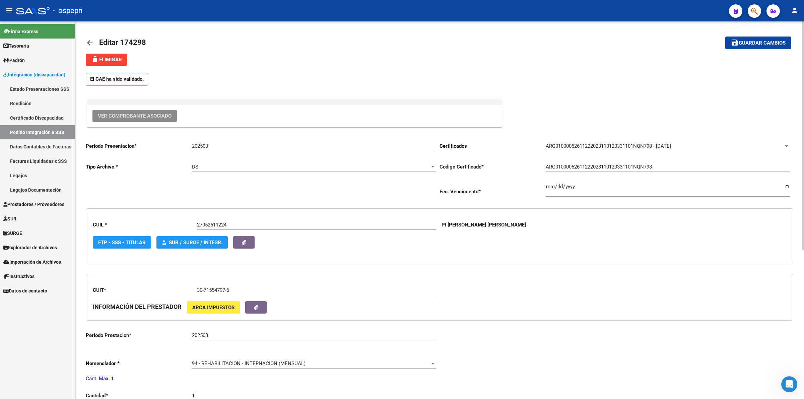
click at [91, 43] on mat-icon "arrow_back" at bounding box center [90, 43] width 8 height 8
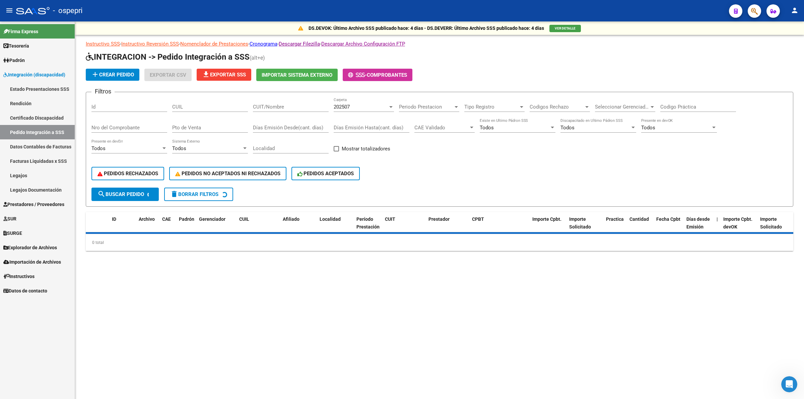
click at [192, 101] on div "CUIL" at bounding box center [210, 104] width 76 height 14
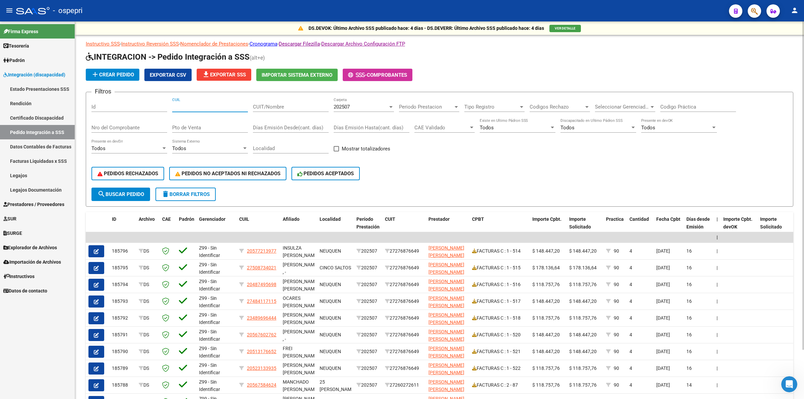
click at [198, 108] on input "CUIL" at bounding box center [210, 107] width 76 height 6
type input "27052611224"
click at [355, 108] on div "202507" at bounding box center [361, 107] width 54 height 6
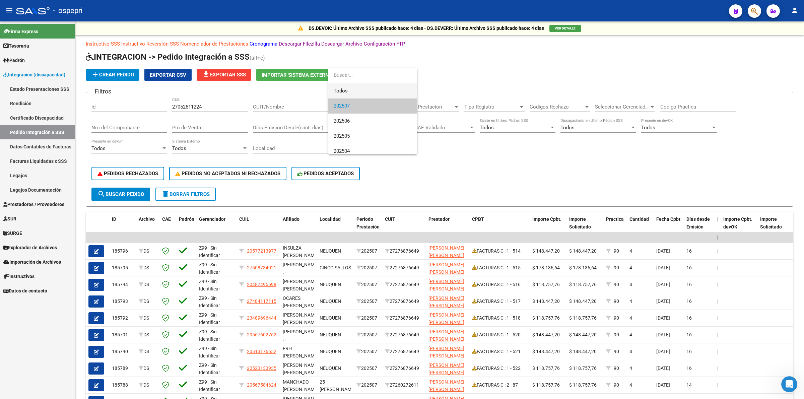
drag, startPoint x: 354, startPoint y: 95, endPoint x: 292, endPoint y: 160, distance: 89.8
click at [353, 95] on span "Todos" at bounding box center [373, 90] width 78 height 15
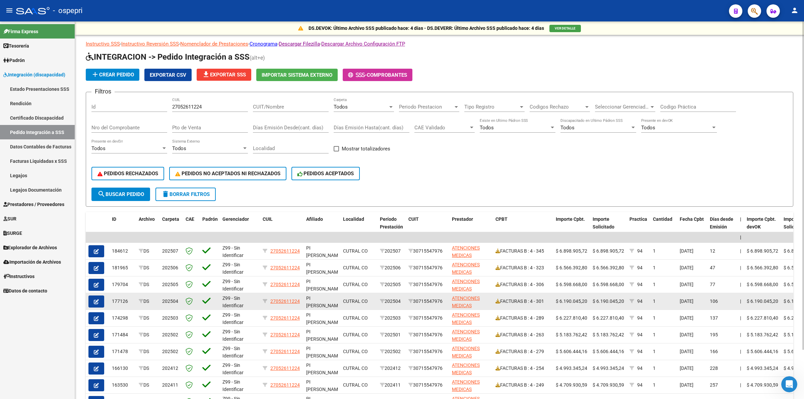
click at [96, 298] on span "button" at bounding box center [96, 301] width 5 height 6
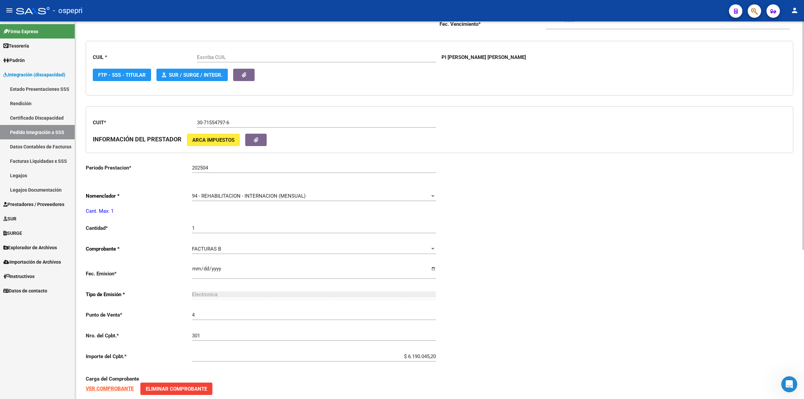
type input "27052611224"
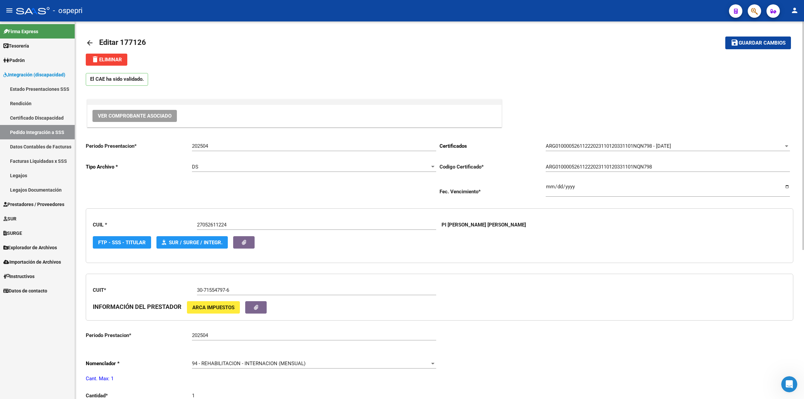
click at [151, 115] on span "Ver Comprobante Asociado" at bounding box center [135, 116] width 74 height 6
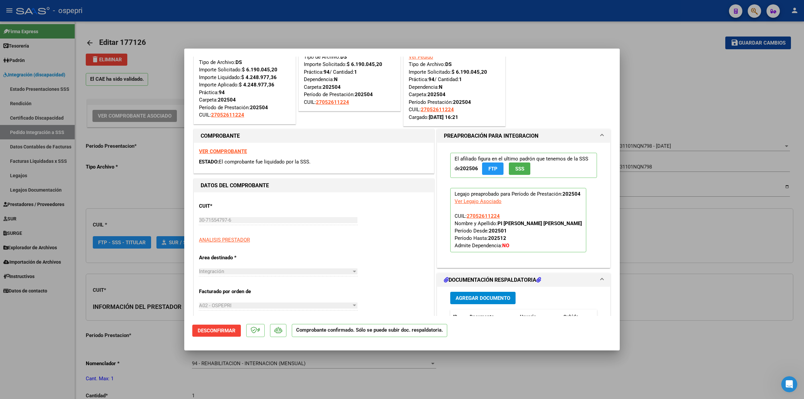
scroll to position [126, 0]
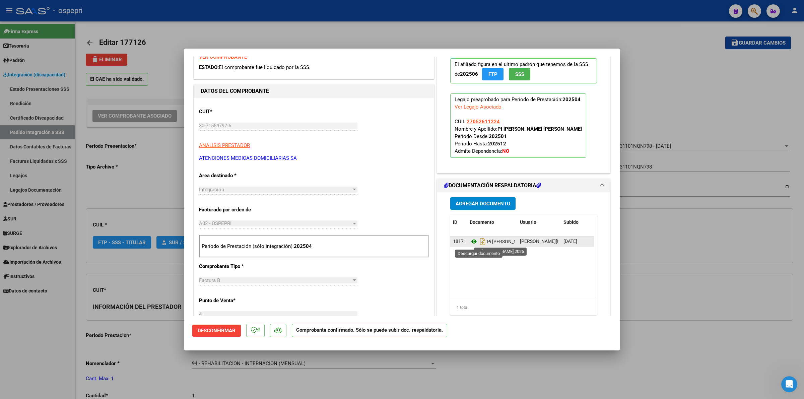
scroll to position [1, 0]
click at [472, 242] on icon at bounding box center [474, 241] width 9 height 8
type input "$ 0,00"
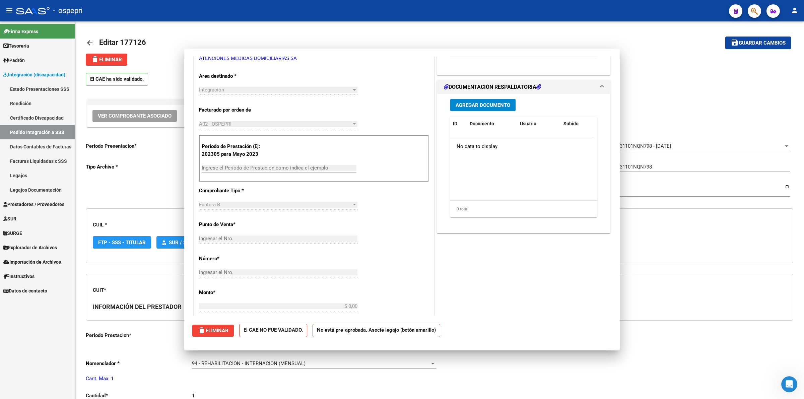
scroll to position [0, 0]
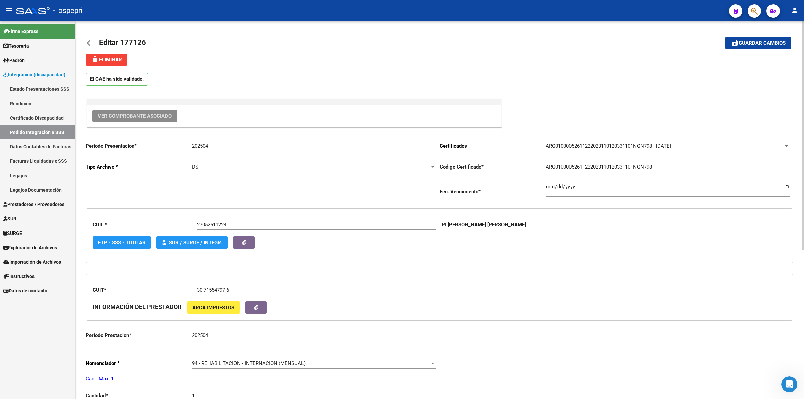
click at [90, 42] on mat-icon "arrow_back" at bounding box center [90, 43] width 8 height 8
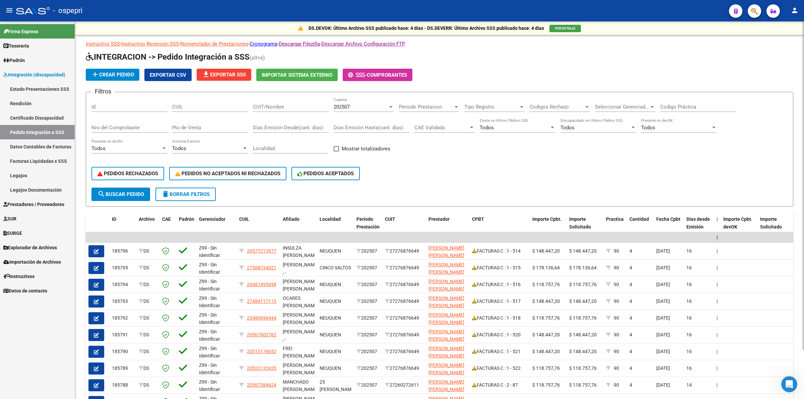
click at [277, 108] on input "CUIT/Nombre" at bounding box center [291, 107] width 76 height 6
click at [200, 105] on input "CUIL" at bounding box center [210, 107] width 76 height 6
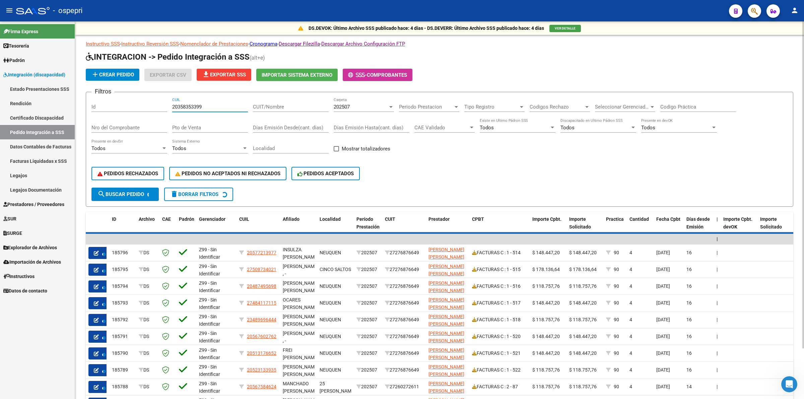
type input "20358353399"
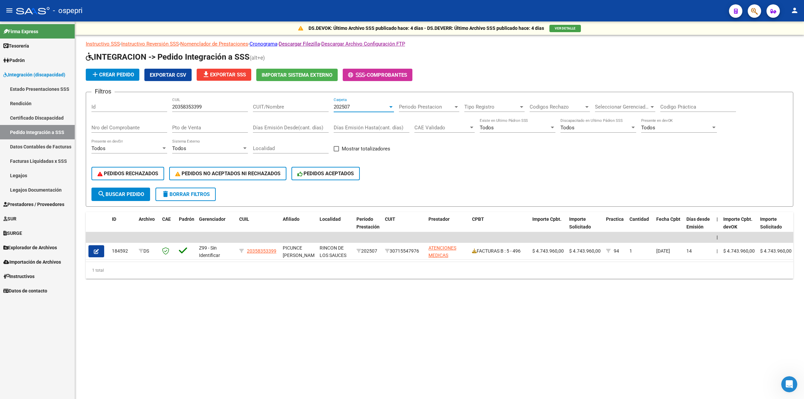
click at [345, 106] on span "202507" at bounding box center [342, 107] width 16 height 6
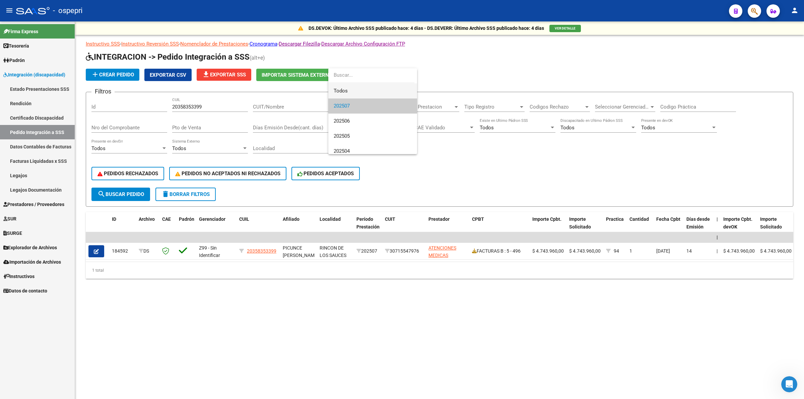
click at [363, 85] on span "Todos" at bounding box center [373, 90] width 78 height 15
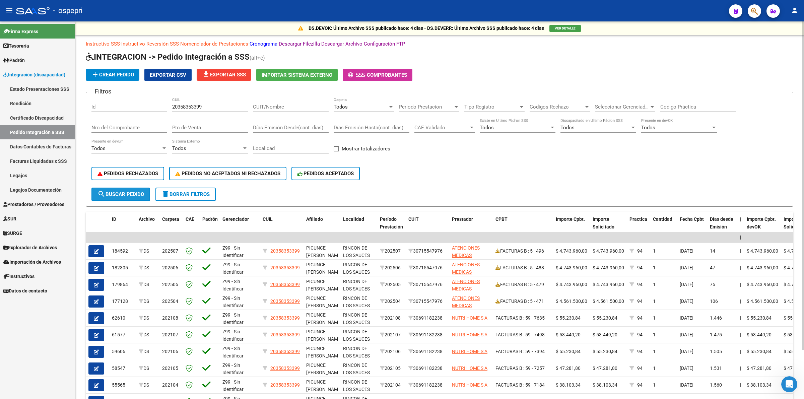
click at [125, 192] on span "search Buscar Pedido" at bounding box center [120, 194] width 47 height 6
click at [138, 193] on span "search Buscar Pedido" at bounding box center [120, 194] width 47 height 6
click at [678, 106] on input "Codigo Práctica" at bounding box center [698, 107] width 76 height 6
type input "94"
click at [143, 195] on span "search Buscar Pedido" at bounding box center [120, 194] width 47 height 6
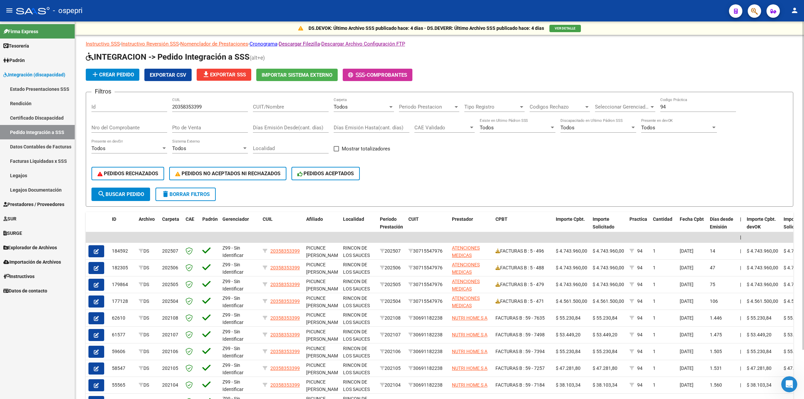
click at [120, 126] on input "Nro del Comprobante" at bounding box center [129, 128] width 76 height 6
type input "471"
click at [128, 196] on button "search Buscar Pedido" at bounding box center [120, 194] width 59 height 13
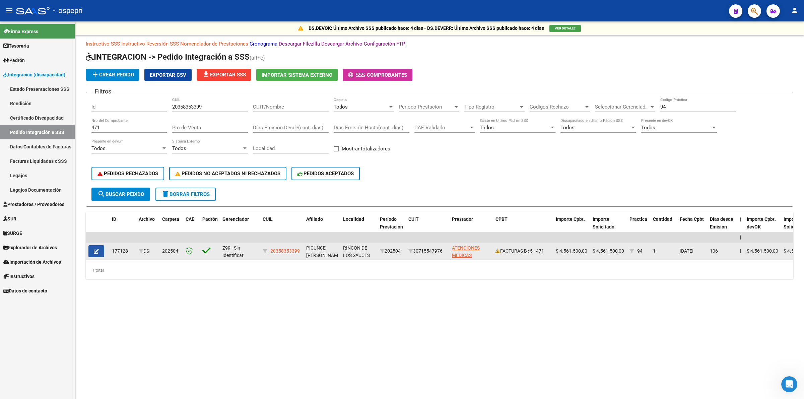
click at [97, 249] on icon "button" at bounding box center [96, 251] width 5 height 5
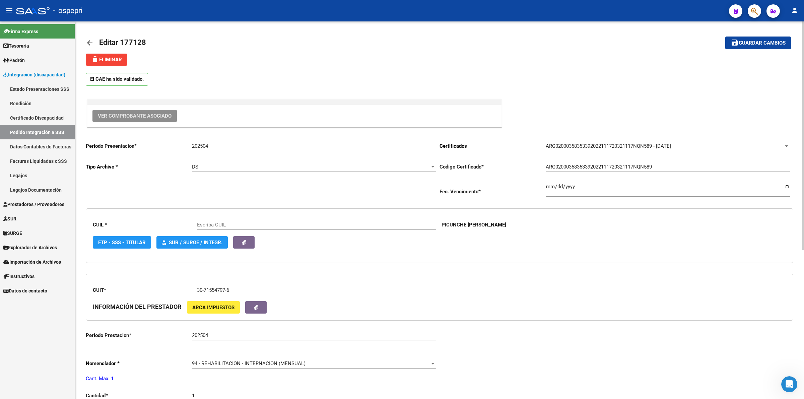
click at [152, 116] on span "Ver Comprobante Asociado" at bounding box center [135, 116] width 74 height 6
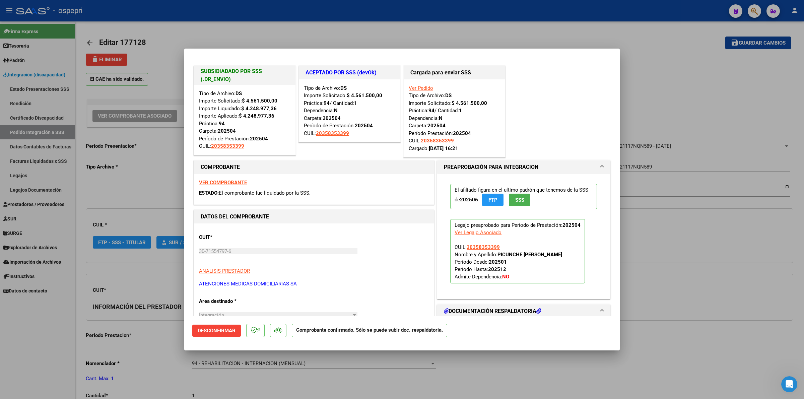
type input "20358353399"
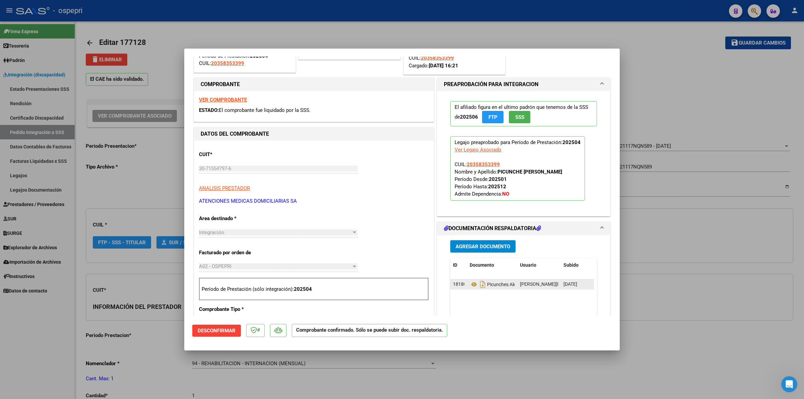
scroll to position [84, 0]
click at [470, 285] on icon at bounding box center [474, 283] width 9 height 8
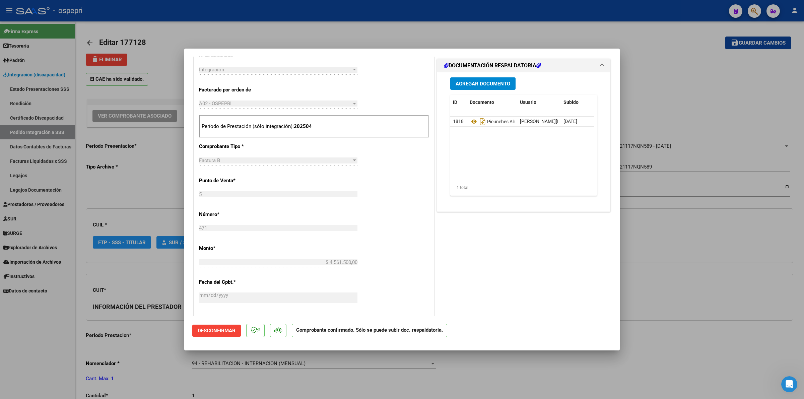
scroll to position [251, 0]
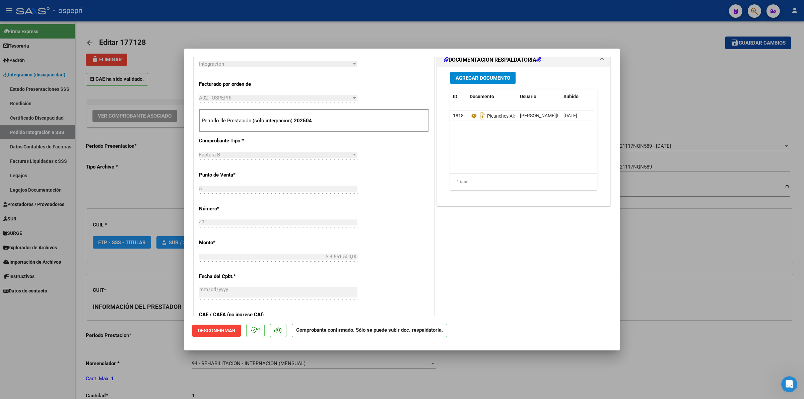
type input "$ 0,00"
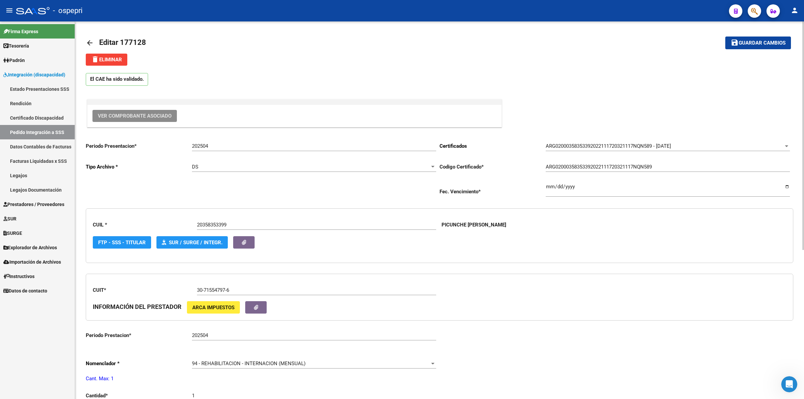
click at [89, 42] on mat-icon "arrow_back" at bounding box center [90, 43] width 8 height 8
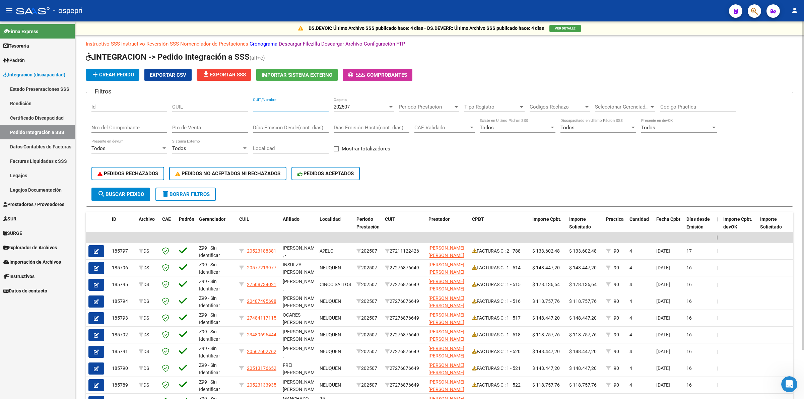
drag, startPoint x: 264, startPoint y: 104, endPoint x: 277, endPoint y: 107, distance: 14.1
click at [264, 104] on input "CUIT/Nombre" at bounding box center [291, 107] width 76 height 6
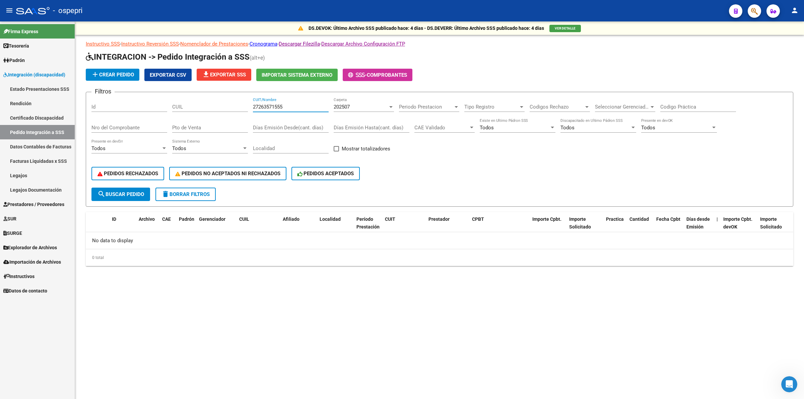
type input "27263571555"
click at [340, 110] on div "202507 Carpeta" at bounding box center [364, 104] width 60 height 14
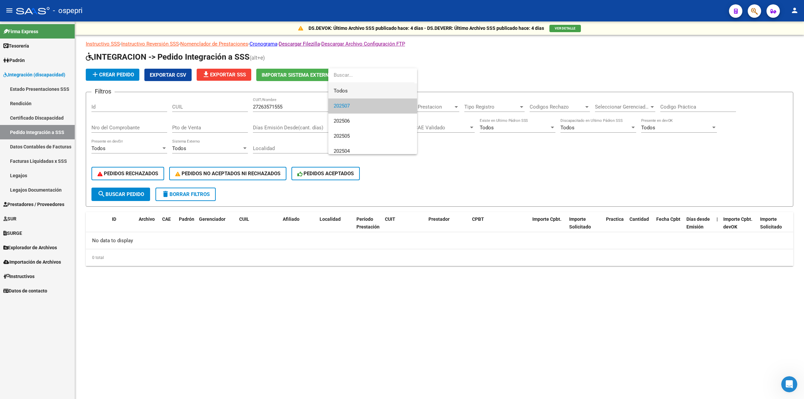
drag, startPoint x: 345, startPoint y: 93, endPoint x: 334, endPoint y: 101, distance: 14.1
click at [345, 93] on span "Todos" at bounding box center [373, 90] width 78 height 15
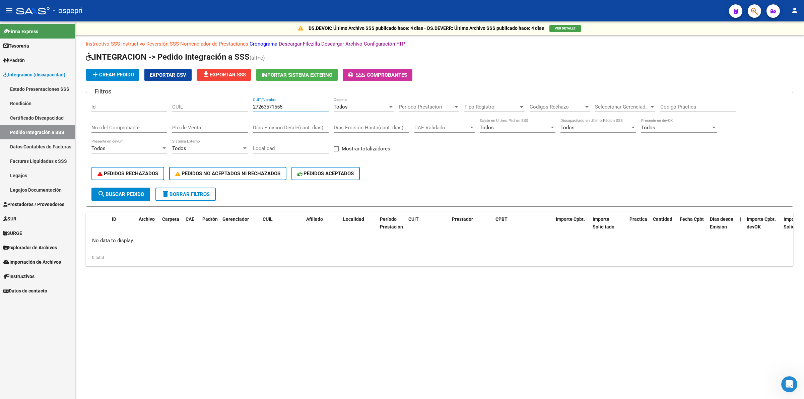
drag, startPoint x: 290, startPoint y: 108, endPoint x: 210, endPoint y: 106, distance: 80.1
click at [210, 106] on div "Filtros Id CUIL 27263571555 CUIT/Nombre Todos Carpeta Periodo Prestacion Period…" at bounding box center [439, 142] width 696 height 90
click at [183, 105] on input "CUIL" at bounding box center [210, 107] width 76 height 6
paste input "27263571555"
type input "27263571555"
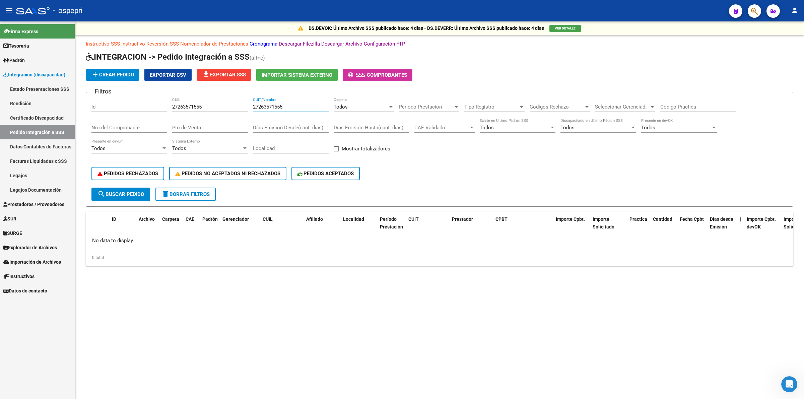
drag, startPoint x: 306, startPoint y: 106, endPoint x: 190, endPoint y: 106, distance: 116.6
click at [190, 106] on div "Filtros Id 27263571555 CUIL 27263571555 CUIT/Nombre Todos Carpeta Periodo Prest…" at bounding box center [439, 142] width 696 height 90
click at [128, 191] on span "search Buscar Pedido" at bounding box center [120, 194] width 47 height 6
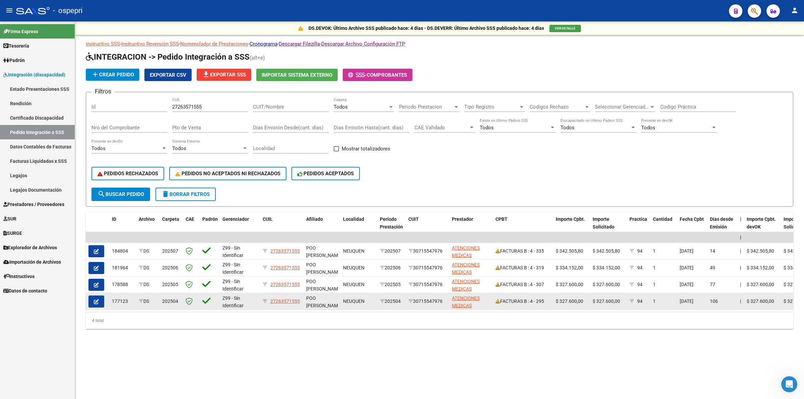
click at [104, 300] on div at bounding box center [97, 301] width 18 height 12
click at [101, 300] on button "button" at bounding box center [96, 301] width 16 height 12
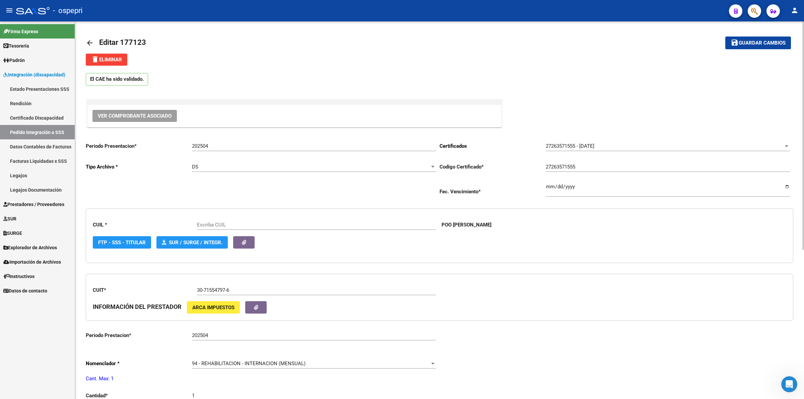
click at [136, 111] on button "Ver Comprobante Asociado" at bounding box center [134, 116] width 84 height 12
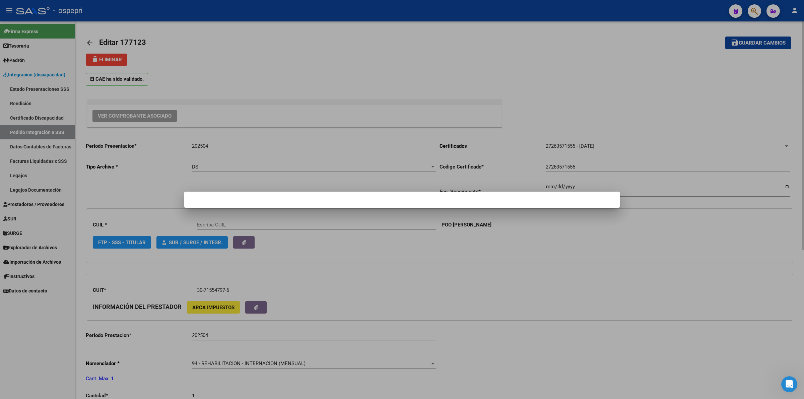
type input "27263571555"
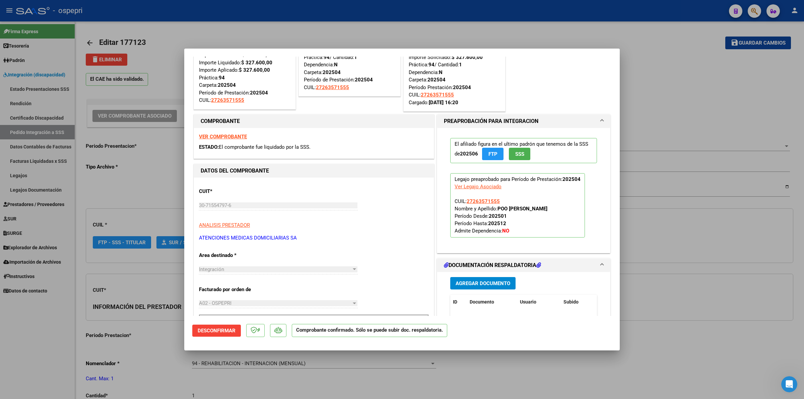
scroll to position [126, 0]
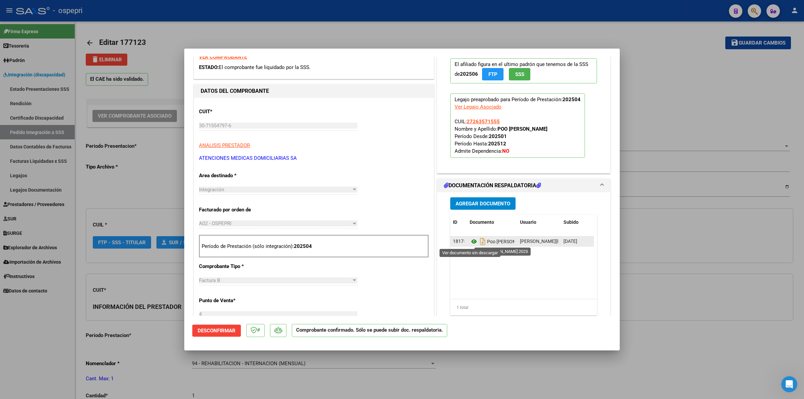
click at [470, 245] on icon at bounding box center [474, 241] width 9 height 8
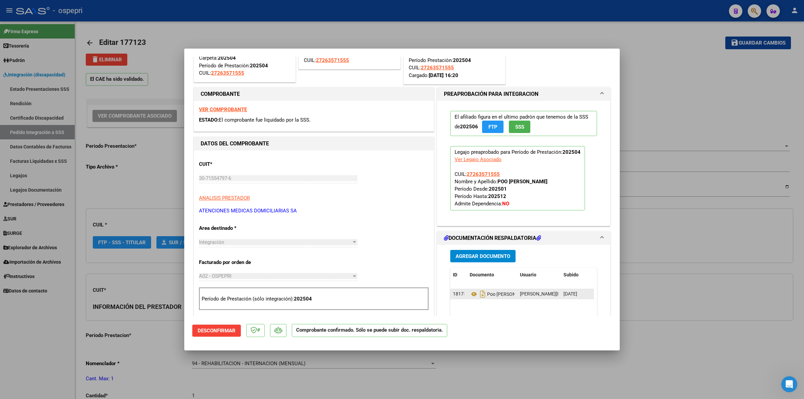
scroll to position [0, 0]
